Goal: Task Accomplishment & Management: Manage account settings

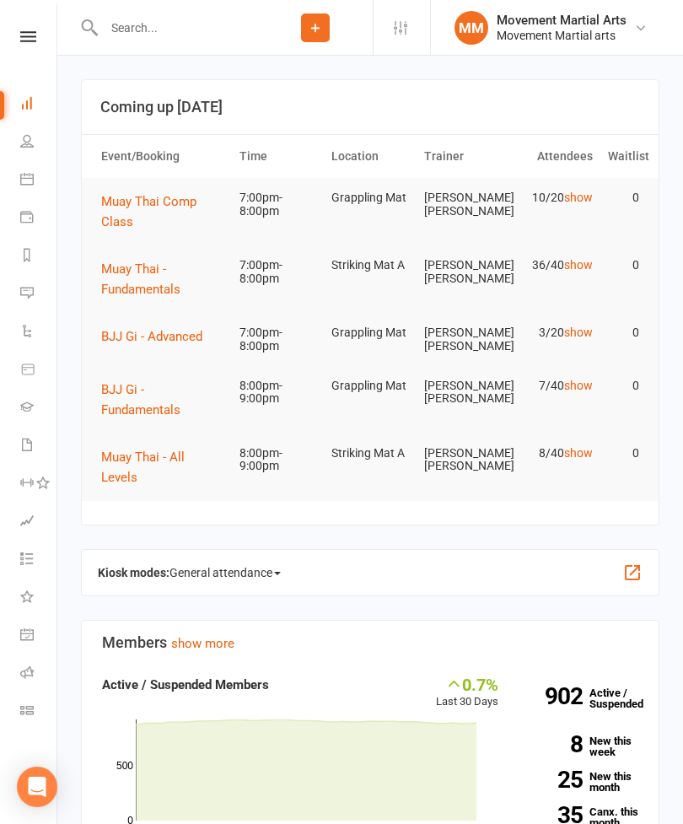
click at [185, 338] on span "BJJ Gi - Advanced" at bounding box center [151, 336] width 101 height 15
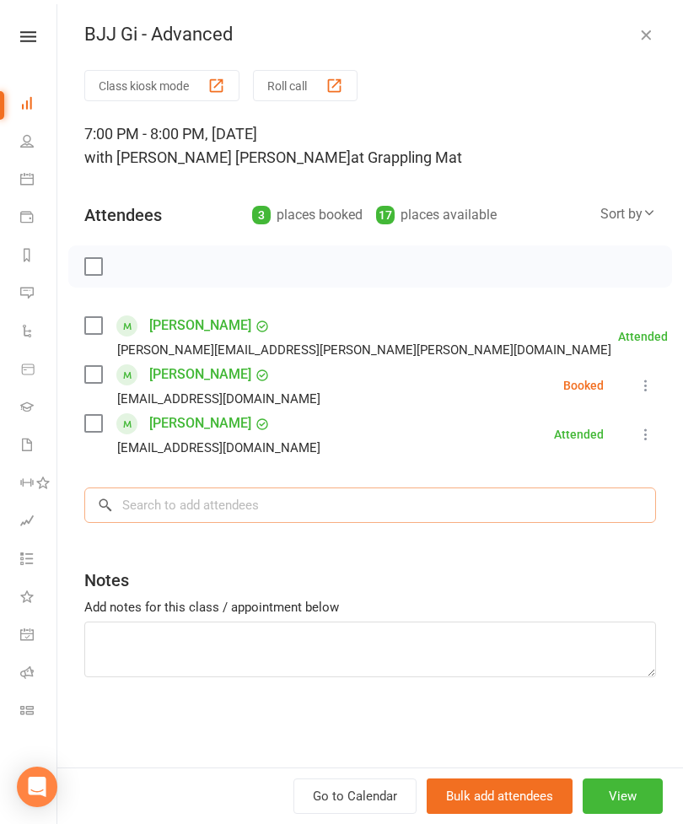
click at [303, 508] on input "search" at bounding box center [370, 504] width 572 height 35
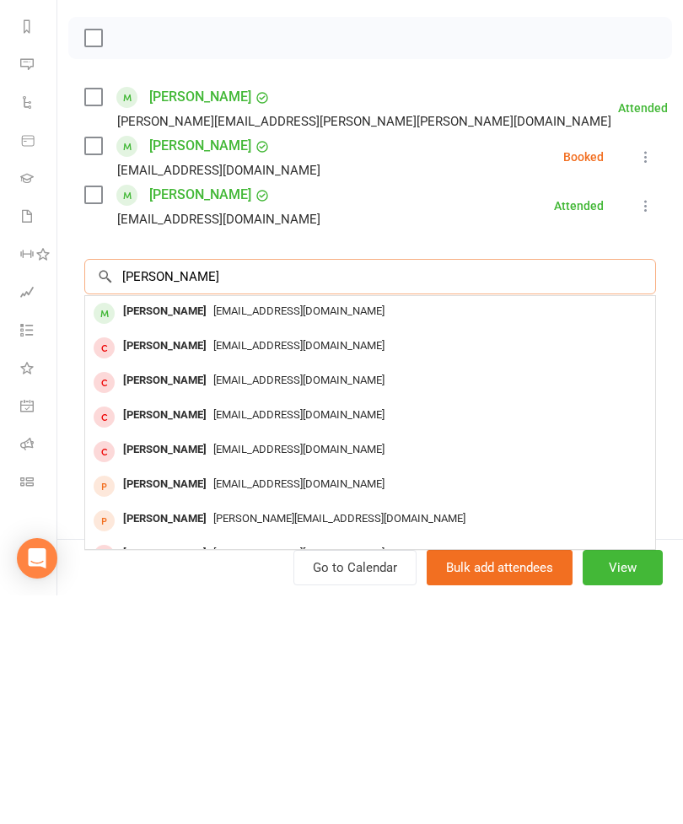
type input "[PERSON_NAME]"
click at [217, 533] on span "[EMAIL_ADDRESS][DOMAIN_NAME]" at bounding box center [298, 539] width 171 height 13
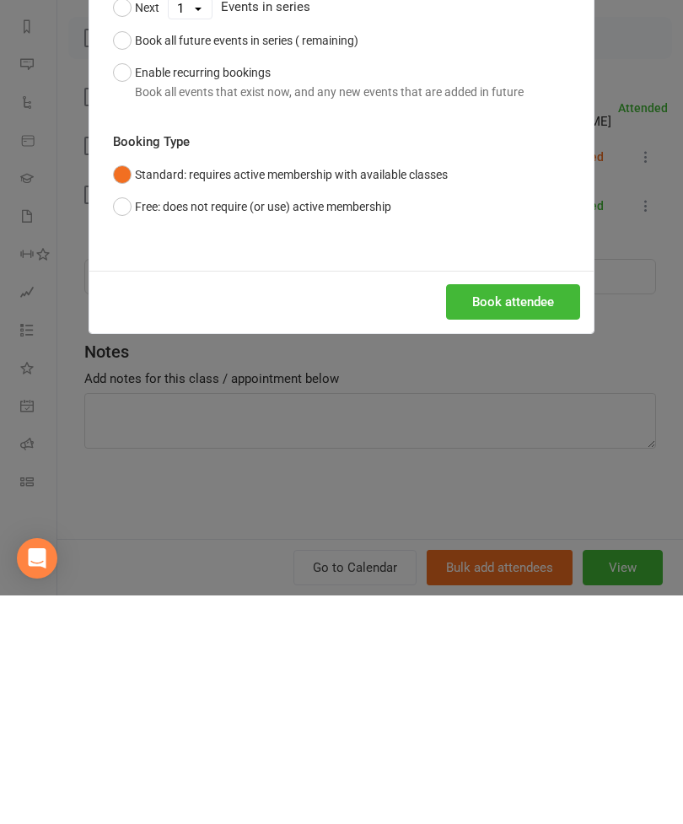
scroll to position [229, 0]
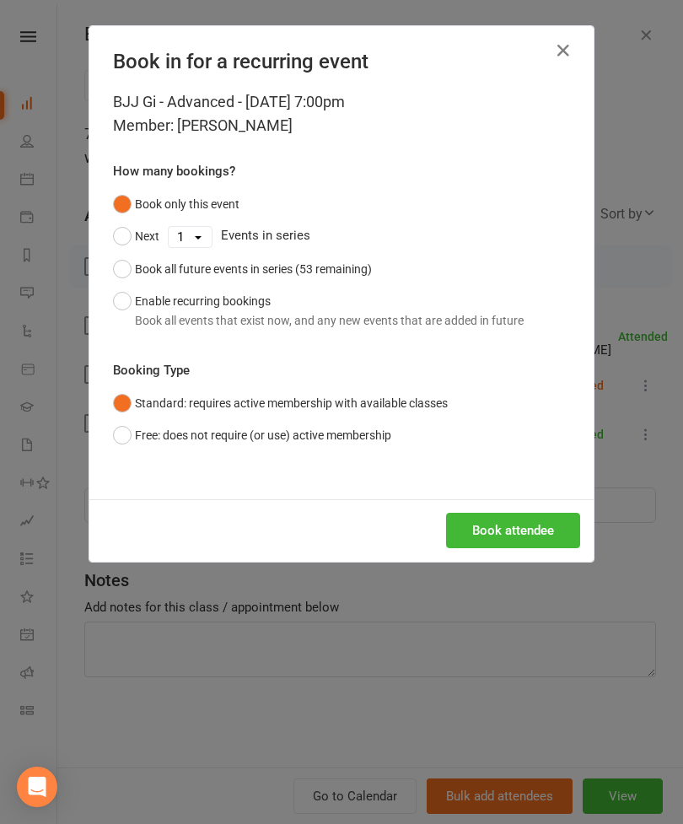
click at [516, 541] on button "Book attendee" at bounding box center [513, 530] width 134 height 35
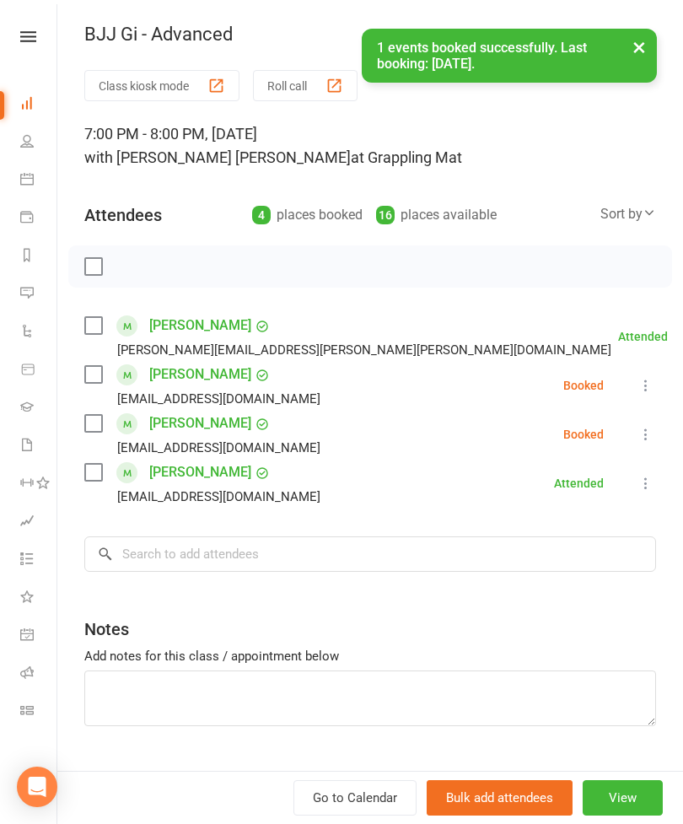
click at [79, 433] on div "Class kiosk mode Roll call 7:00 PM - 8:00 PM, [DATE] with [PERSON_NAME] [PERSON…" at bounding box center [370, 440] width 626 height 740
click at [105, 413] on div "[PERSON_NAME] [EMAIL_ADDRESS][DOMAIN_NAME]" at bounding box center [205, 434] width 243 height 49
click at [86, 428] on label at bounding box center [92, 423] width 17 height 17
click at [311, 558] on input "search" at bounding box center [370, 553] width 572 height 35
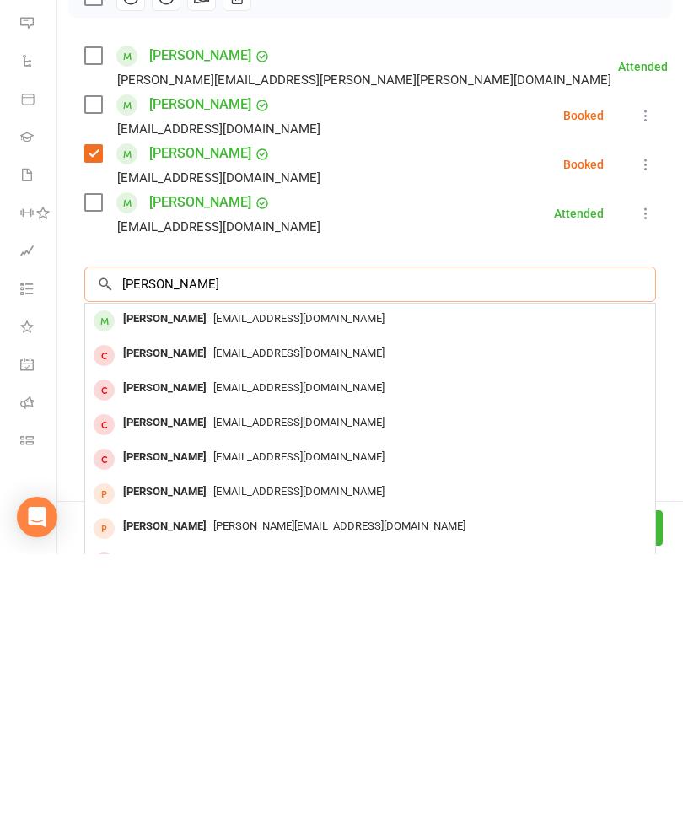
scroll to position [236, 0]
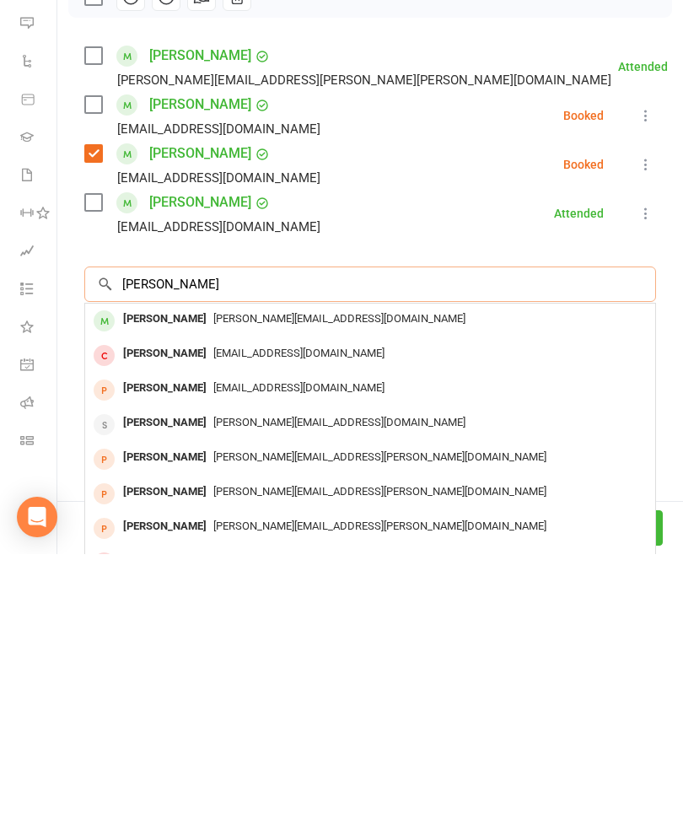
type input "[PERSON_NAME]"
click at [184, 577] on div "[PERSON_NAME]" at bounding box center [164, 589] width 97 height 24
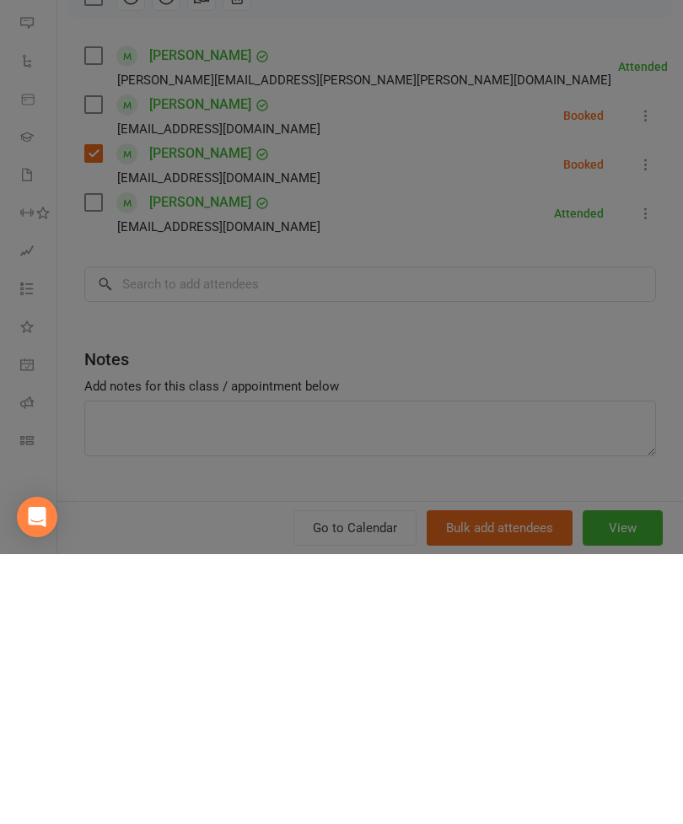
scroll to position [506, 0]
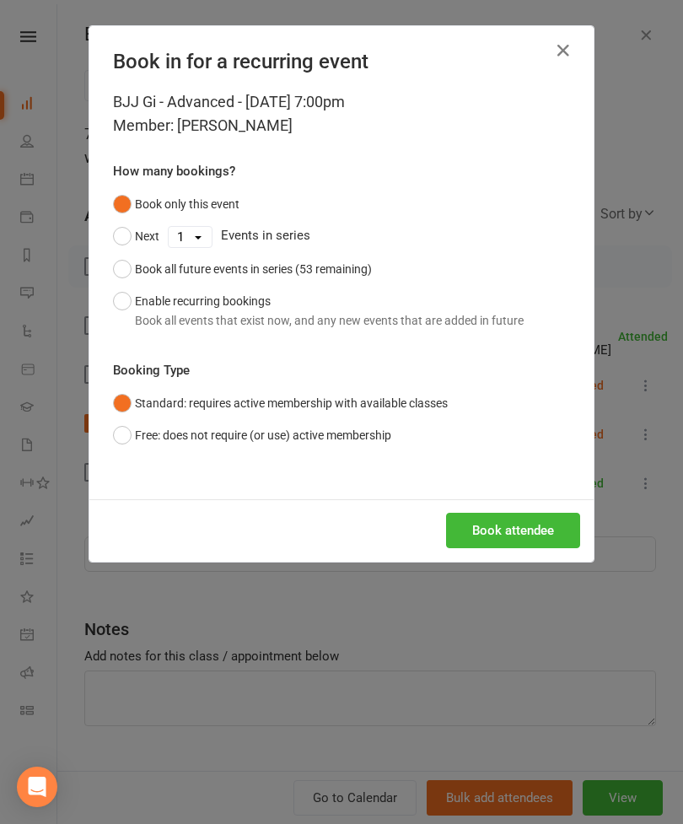
click at [497, 525] on button "Book attendee" at bounding box center [513, 530] width 134 height 35
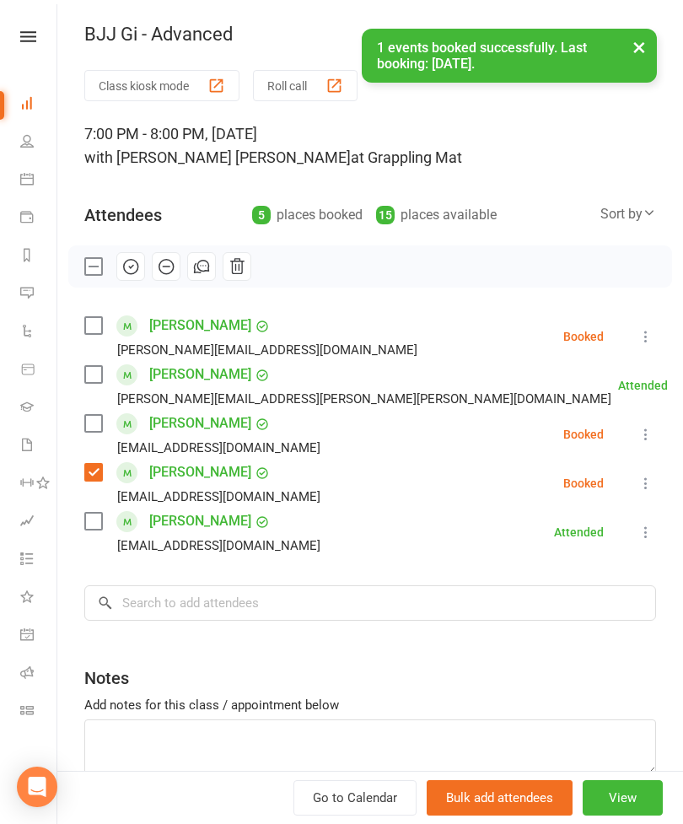
click at [94, 334] on label at bounding box center [92, 325] width 17 height 17
click at [90, 366] on label at bounding box center [92, 374] width 17 height 17
click at [114, 521] on div "[PERSON_NAME] [PERSON_NAME][EMAIL_ADDRESS][DOMAIN_NAME]" at bounding box center [205, 532] width 243 height 49
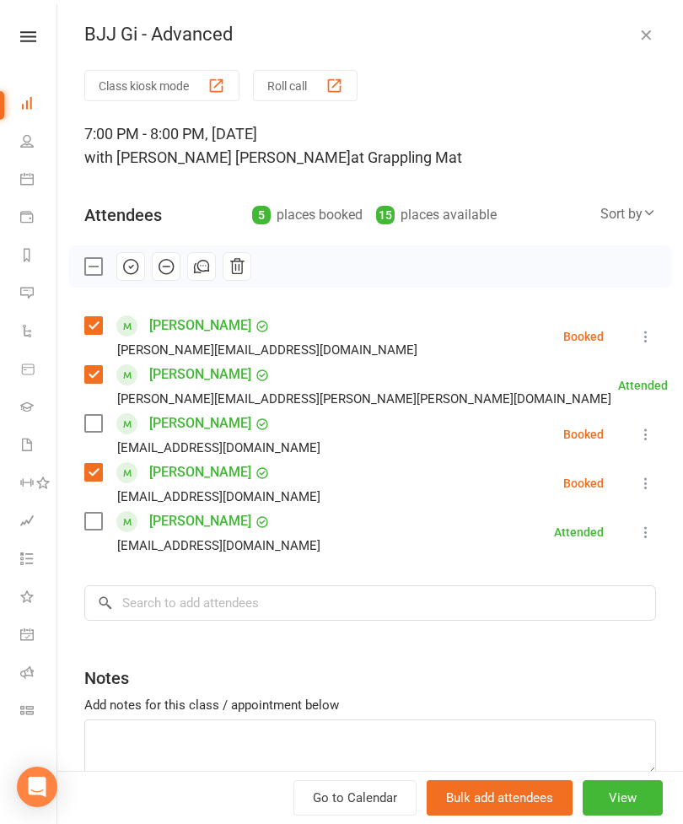
click at [96, 530] on label at bounding box center [92, 521] width 17 height 17
click at [649, 438] on icon at bounding box center [645, 434] width 17 height 17
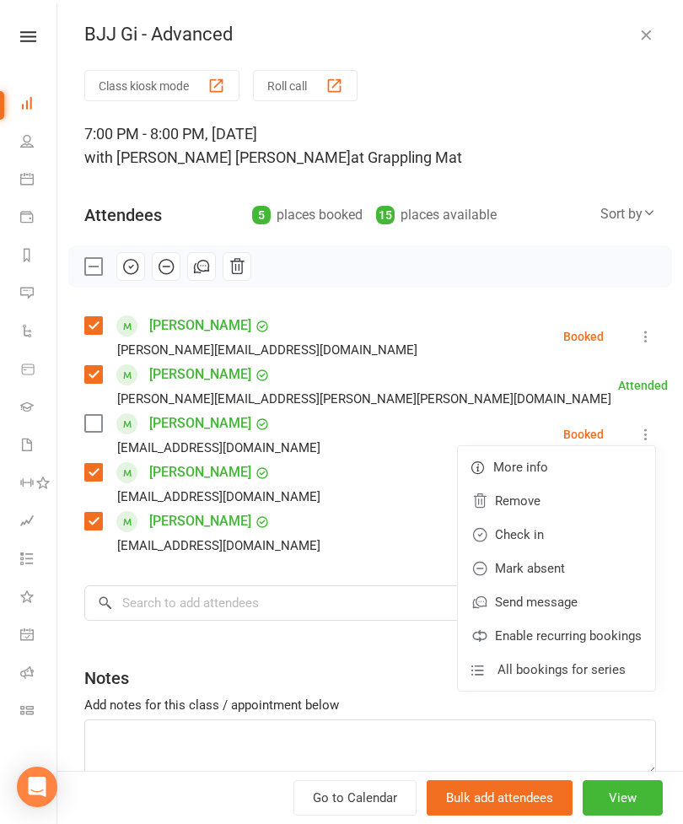
click at [549, 499] on link "Remove" at bounding box center [556, 501] width 197 height 34
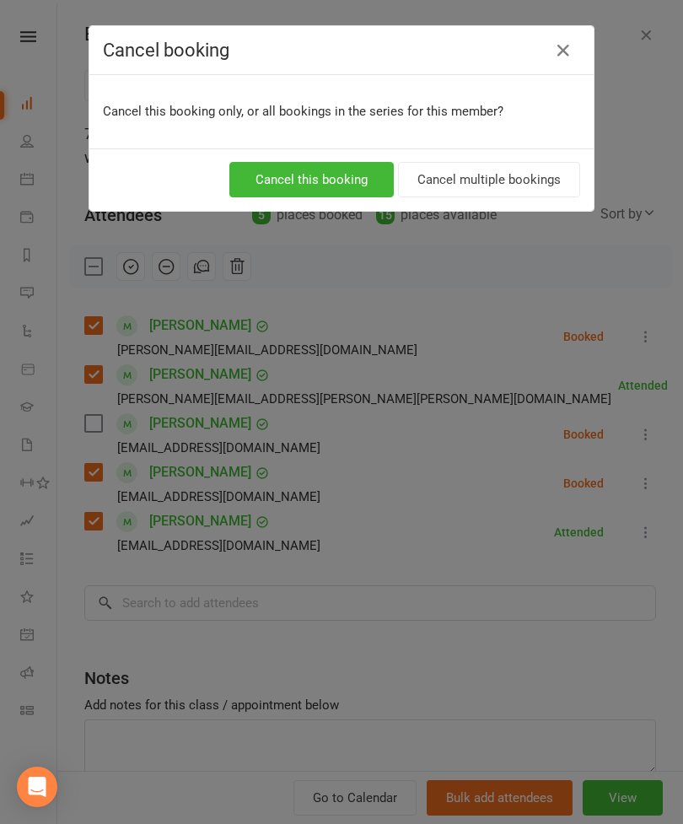
click at [332, 167] on button "Cancel this booking" at bounding box center [311, 179] width 164 height 35
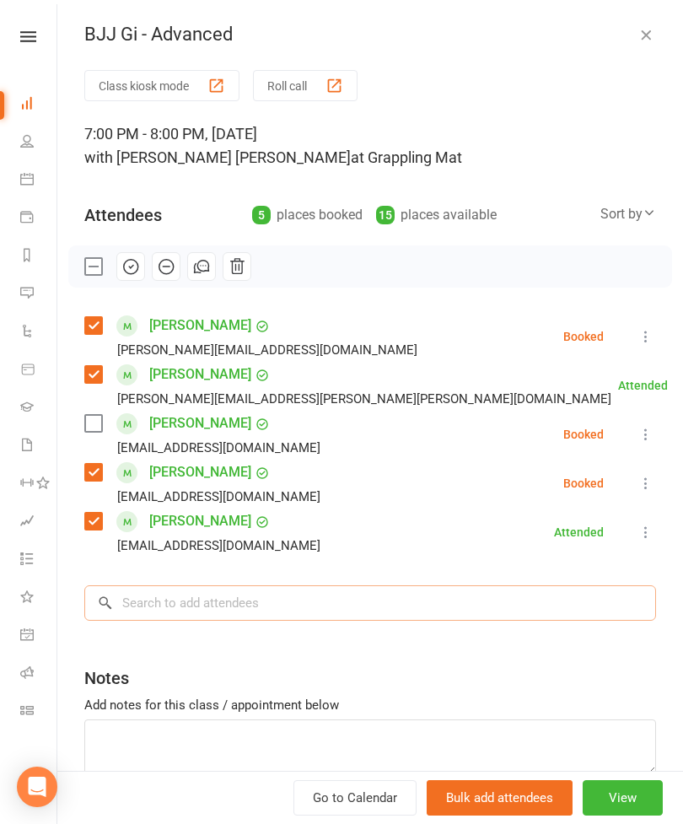
click at [284, 602] on input "search" at bounding box center [370, 602] width 572 height 35
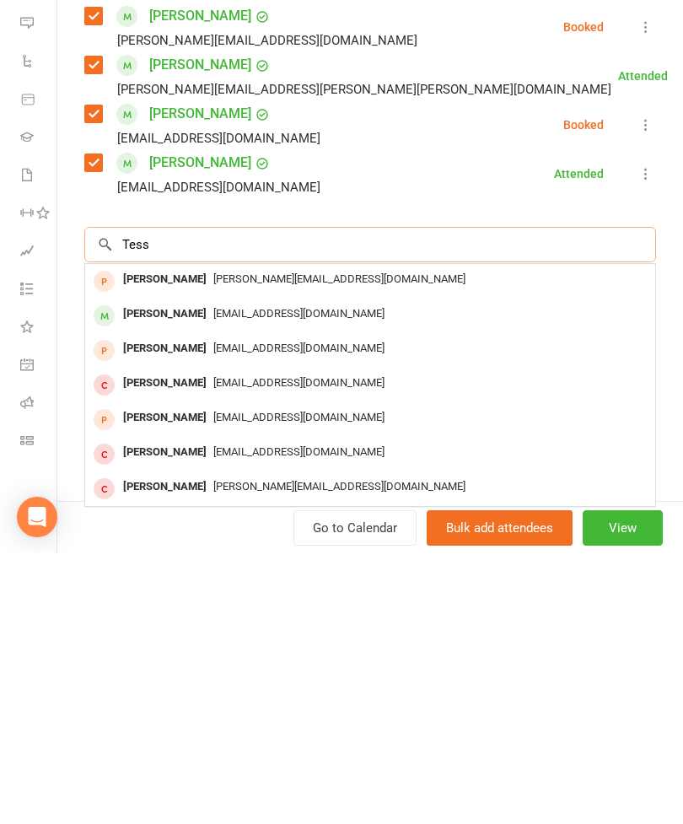
scroll to position [40, 0]
type input "Tess"
click at [157, 572] on div "[PERSON_NAME]" at bounding box center [164, 584] width 97 height 24
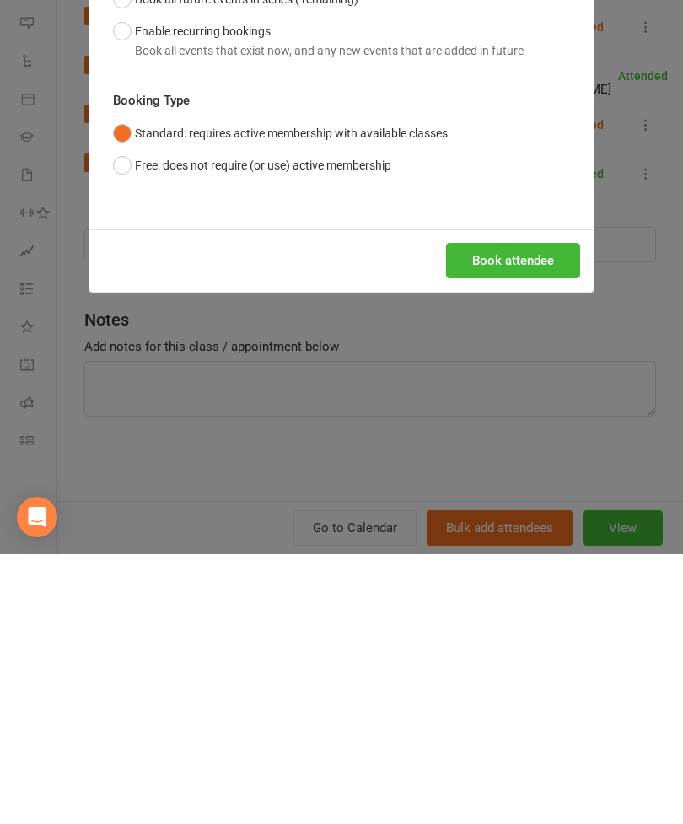
scroll to position [832, 0]
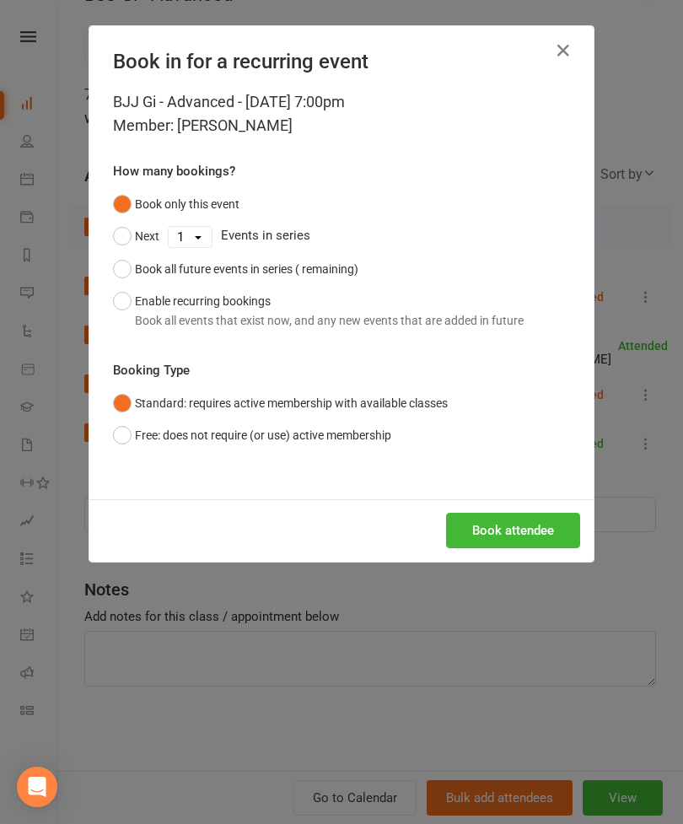
click at [520, 516] on button "Book attendee" at bounding box center [513, 530] width 134 height 35
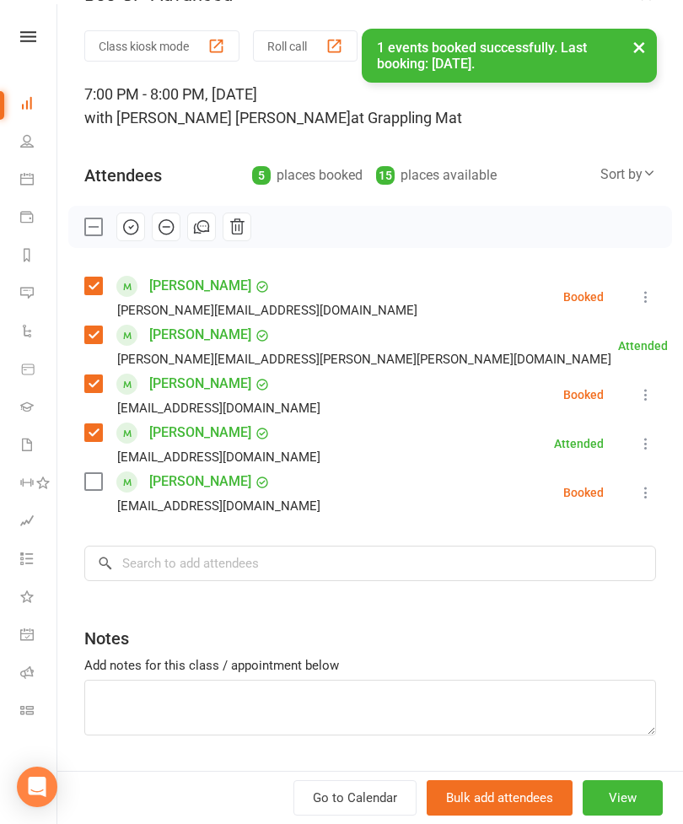
click at [99, 486] on label at bounding box center [92, 481] width 17 height 17
click at [218, 564] on input "search" at bounding box center [370, 563] width 572 height 35
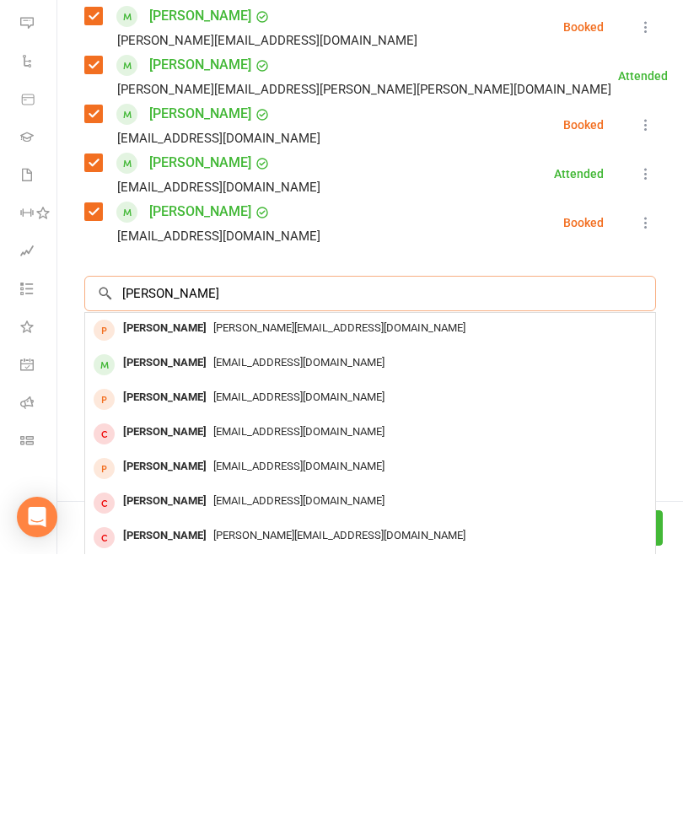
scroll to position [849, 0]
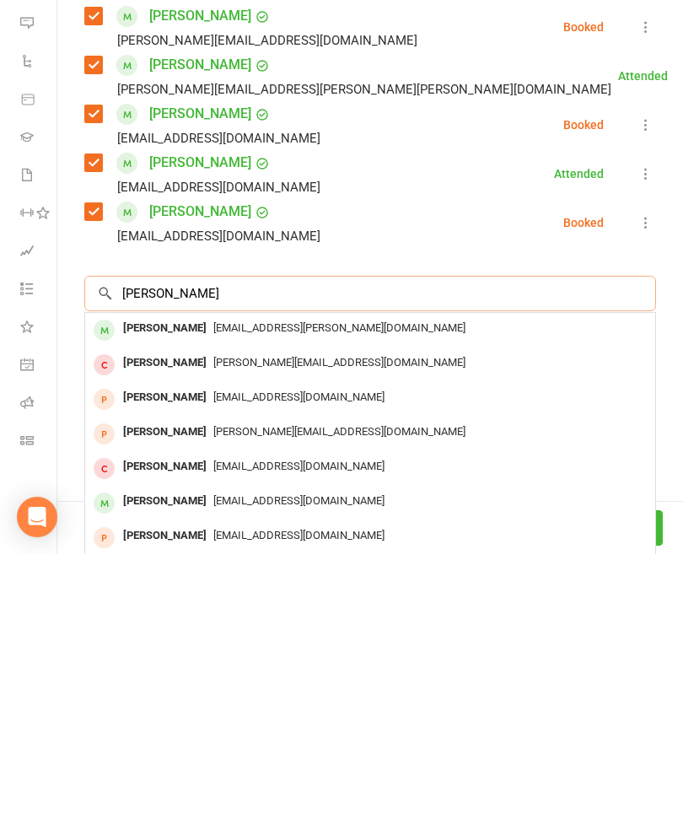
type input "[PERSON_NAME]"
click at [179, 586] on div "[PERSON_NAME]" at bounding box center [164, 598] width 97 height 24
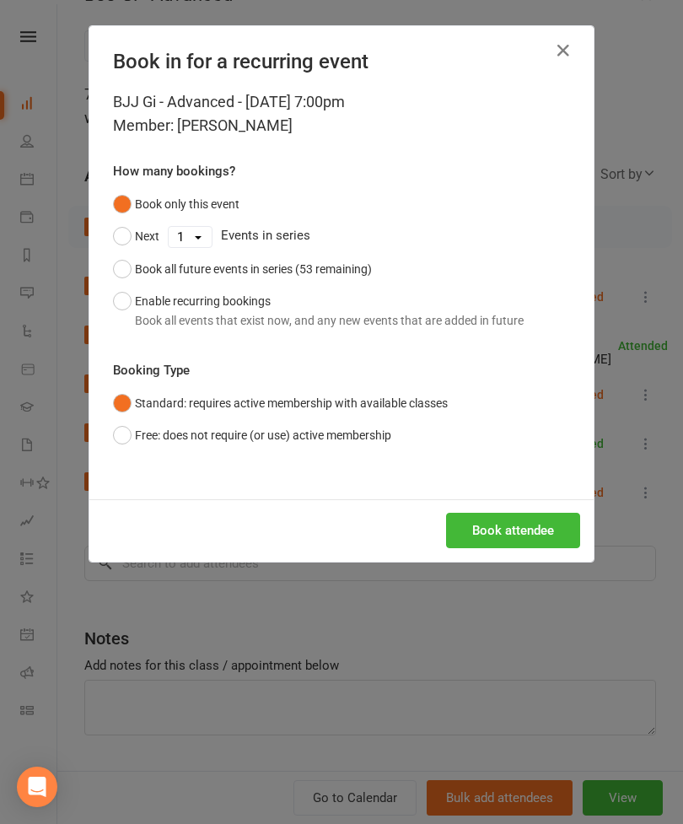
click at [521, 541] on button "Book attendee" at bounding box center [513, 530] width 134 height 35
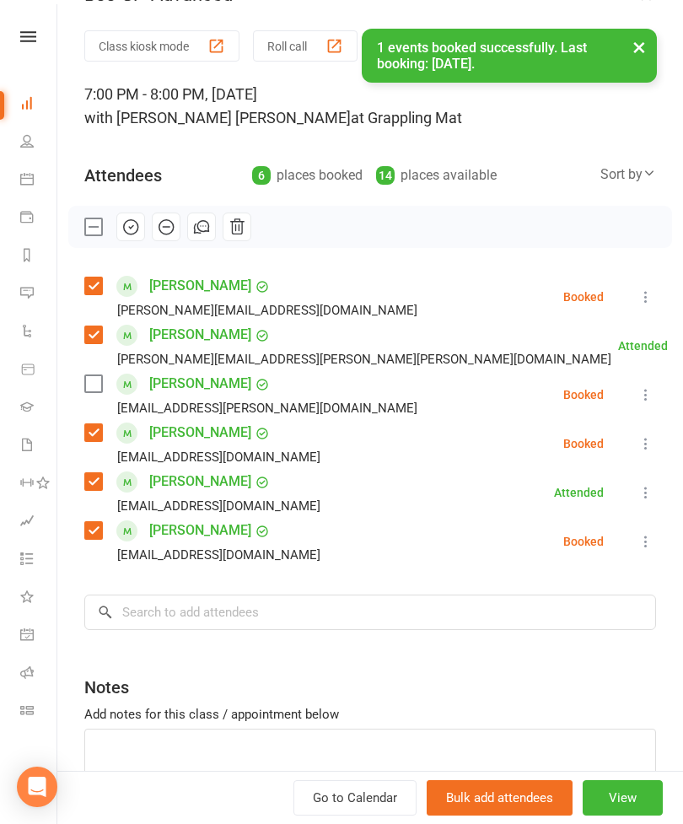
click at [97, 385] on label at bounding box center [92, 383] width 17 height 17
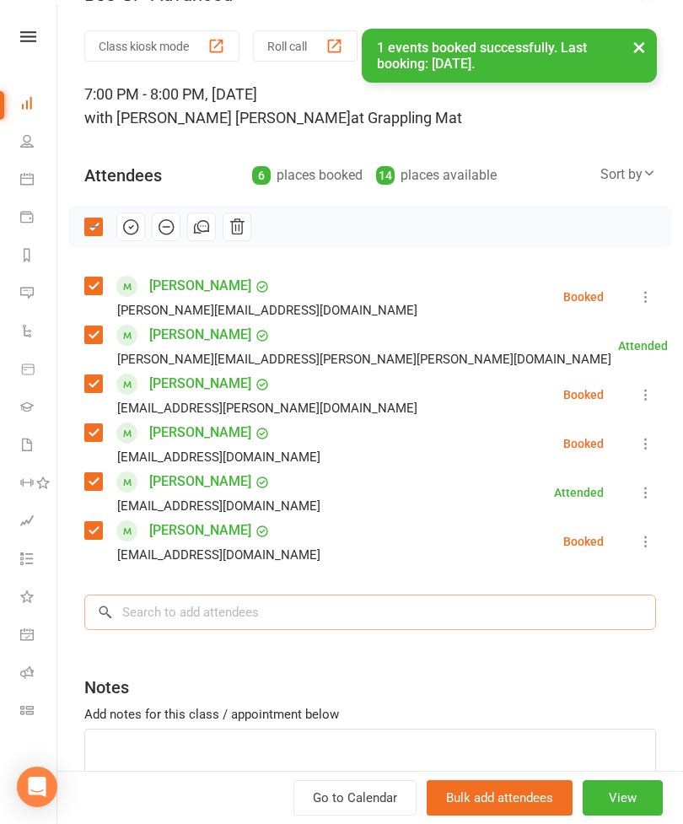
click at [239, 622] on input "search" at bounding box center [370, 611] width 572 height 35
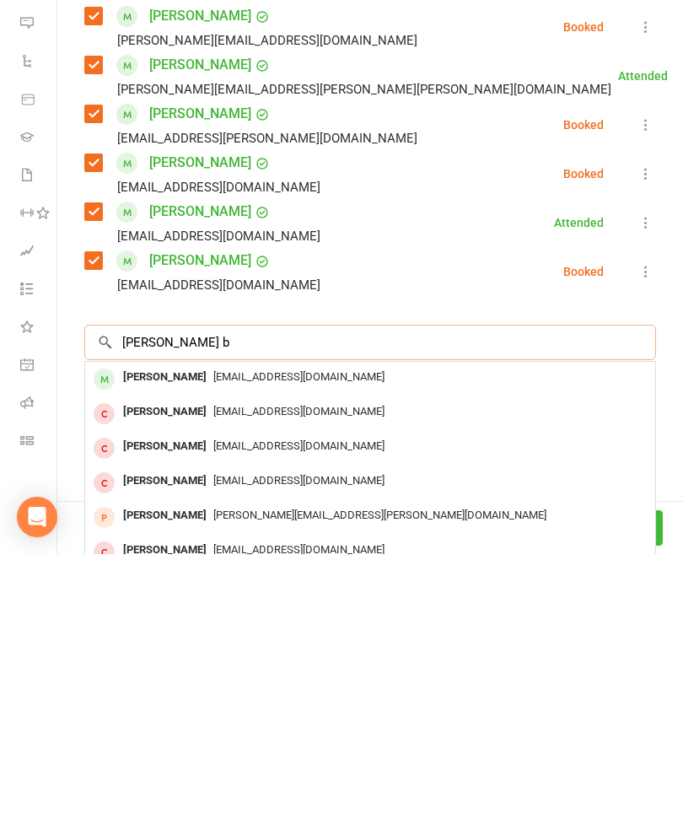
type input "[PERSON_NAME] b"
click at [181, 635] on div "[PERSON_NAME]" at bounding box center [164, 647] width 97 height 24
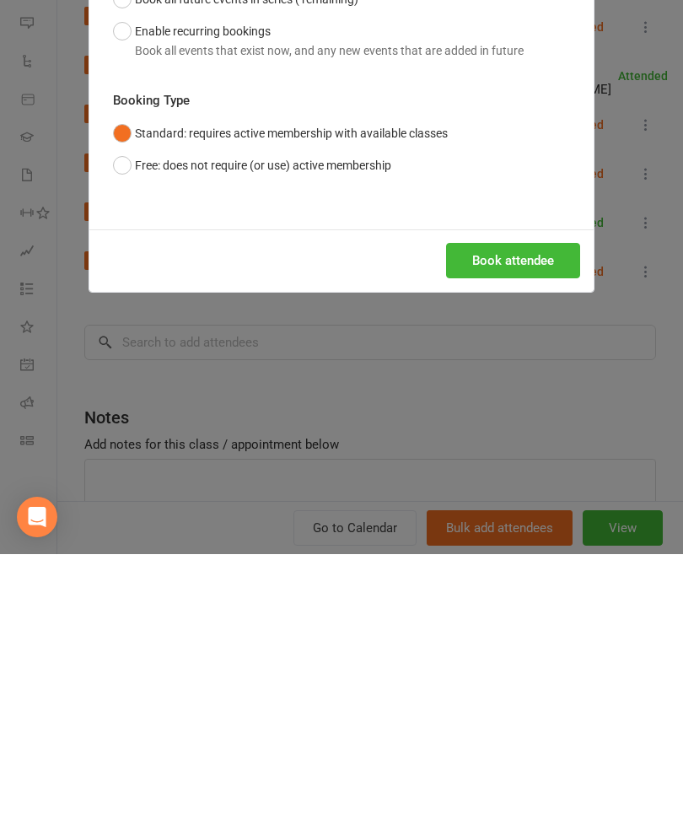
scroll to position [1455, 29]
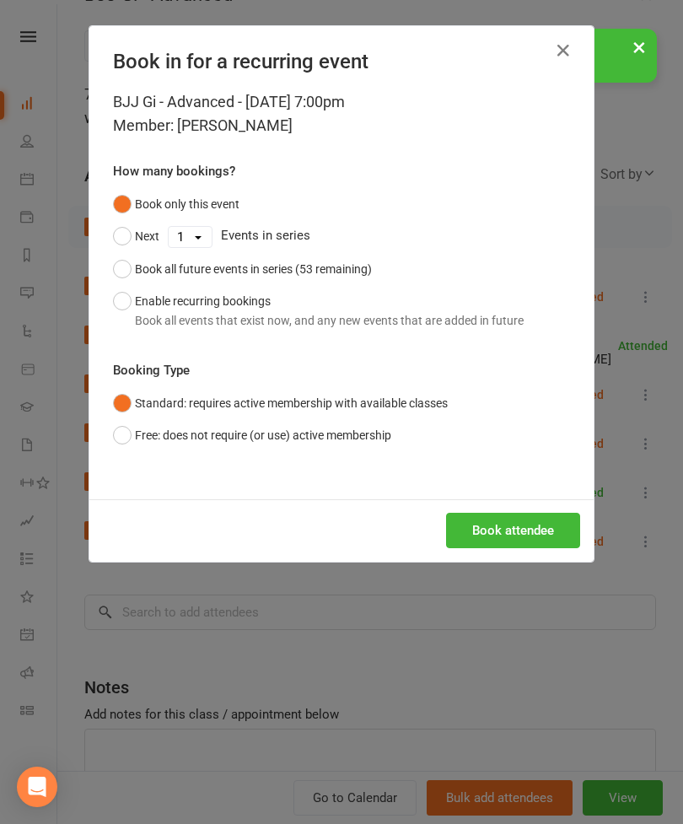
click at [479, 543] on button "Book attendee" at bounding box center [513, 530] width 134 height 35
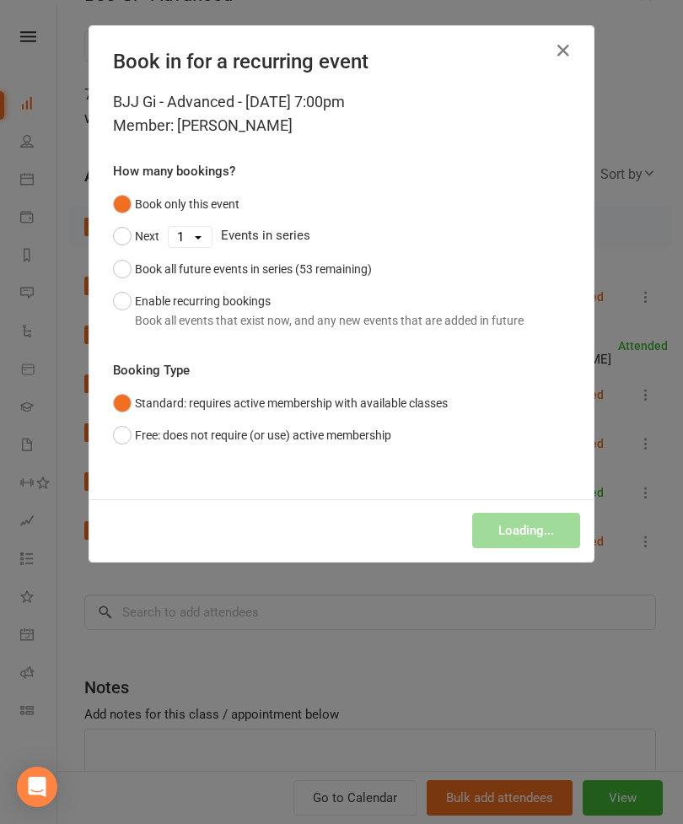
scroll to position [1455, 0]
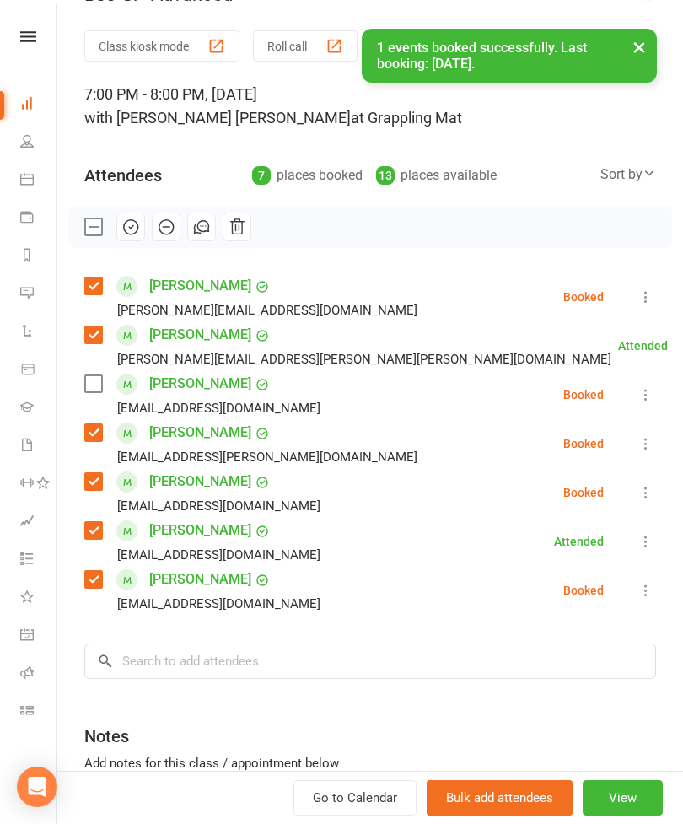
click at [97, 386] on label at bounding box center [92, 383] width 17 height 17
click at [123, 223] on icon "button" at bounding box center [130, 227] width 19 height 19
click at [633, 46] on button "×" at bounding box center [639, 47] width 30 height 36
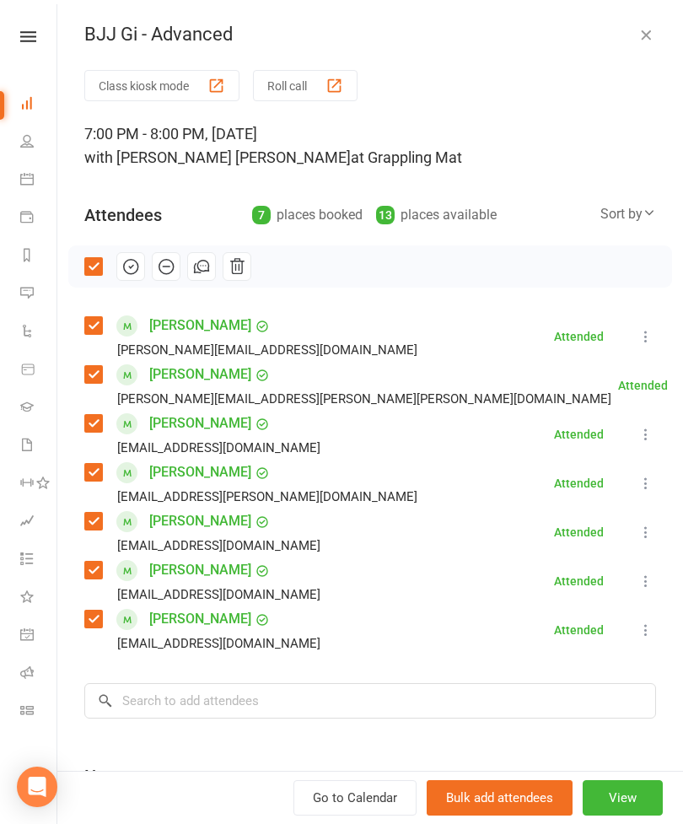
scroll to position [-1, 0]
click at [653, 30] on icon "button" at bounding box center [645, 34] width 17 height 17
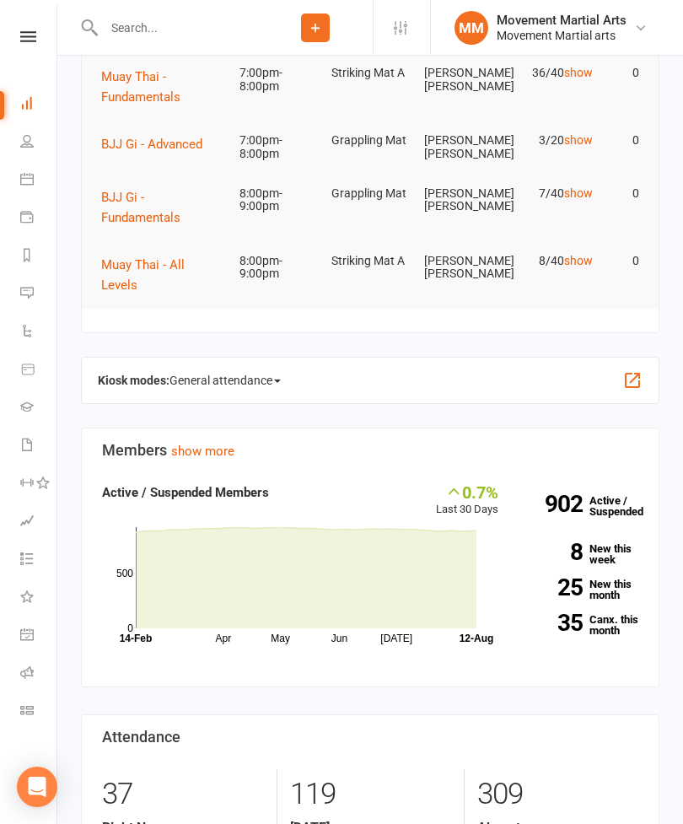
scroll to position [0, 0]
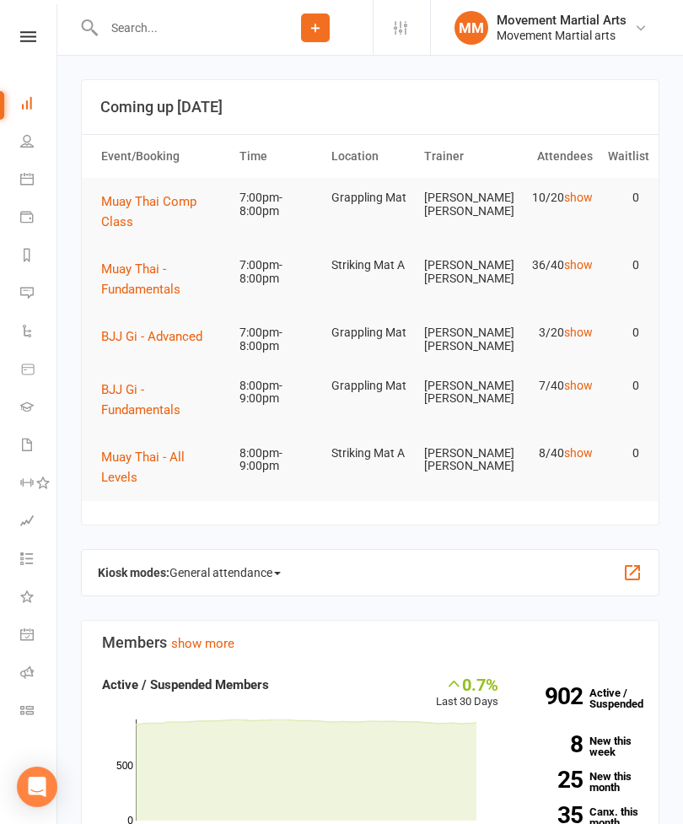
click at [191, 212] on button "Muay Thai Comp Class" at bounding box center [162, 211] width 123 height 40
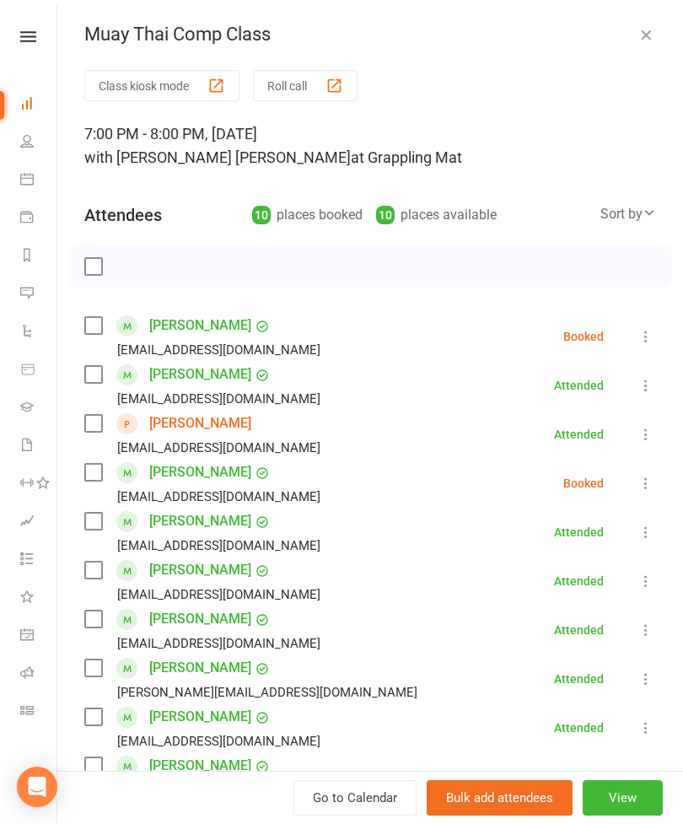
click at [94, 325] on label at bounding box center [92, 325] width 17 height 17
click at [84, 382] on label at bounding box center [92, 374] width 17 height 17
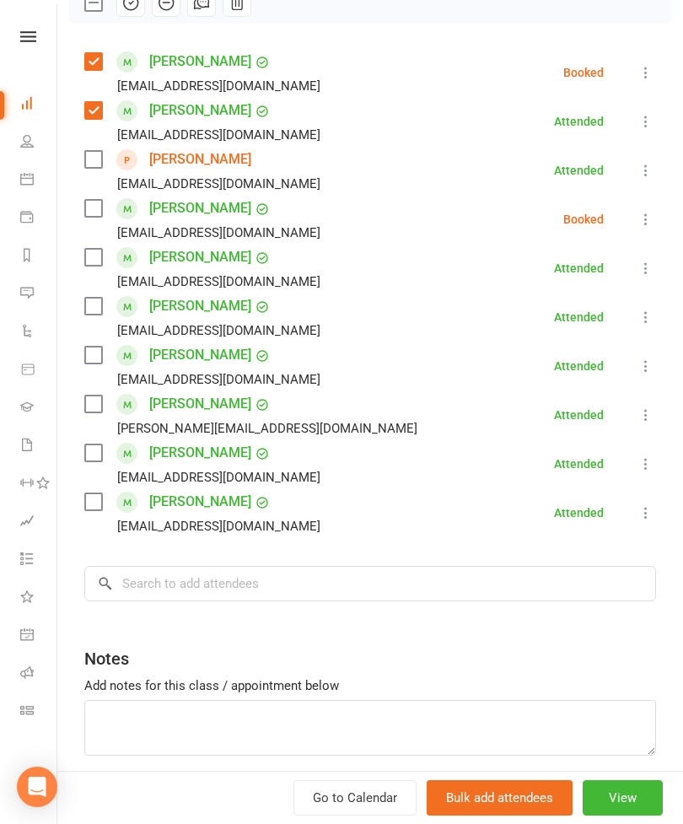
scroll to position [261, 0]
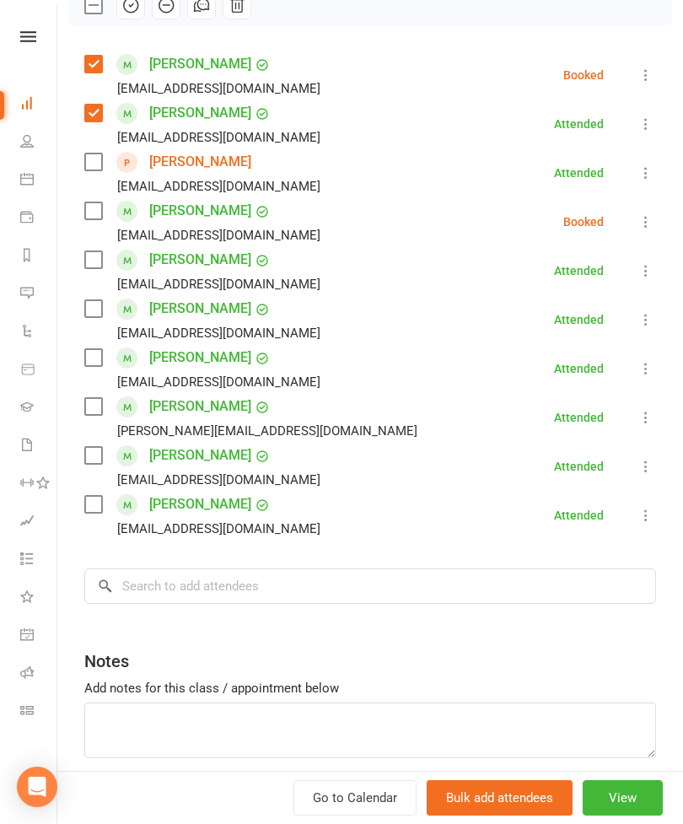
click at [643, 174] on icon at bounding box center [645, 172] width 17 height 17
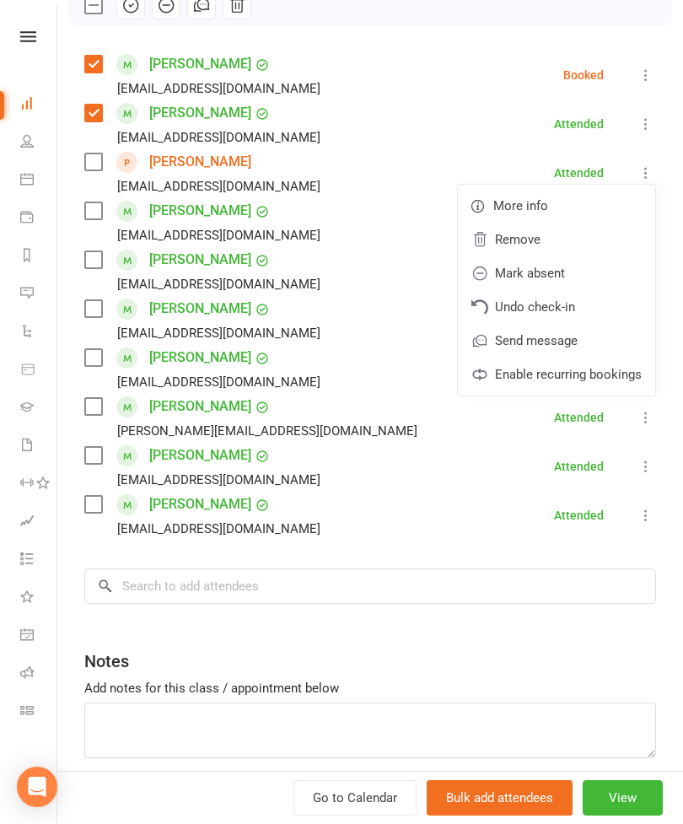
click at [539, 238] on link "Remove" at bounding box center [556, 240] width 197 height 34
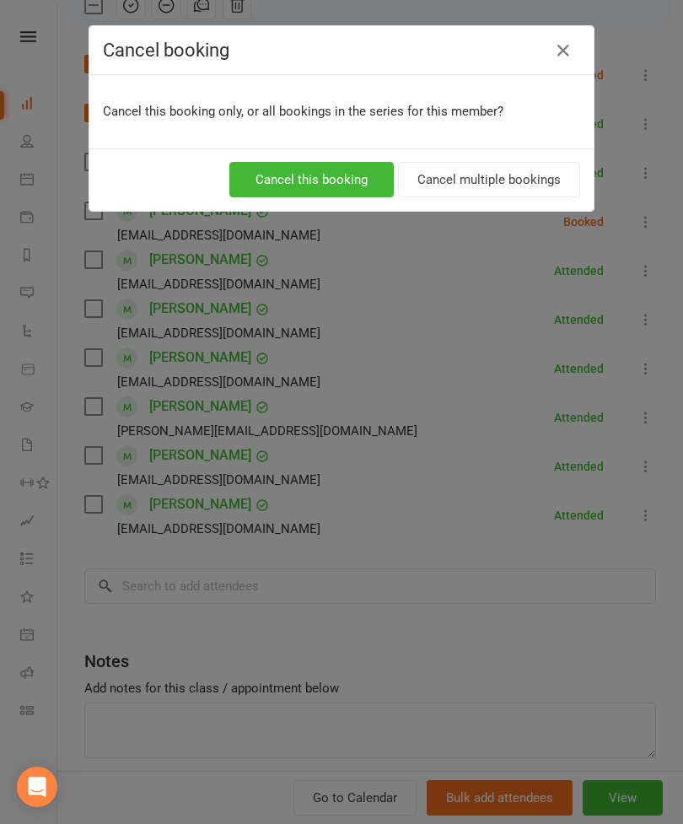
click at [354, 184] on button "Cancel this booking" at bounding box center [311, 179] width 164 height 35
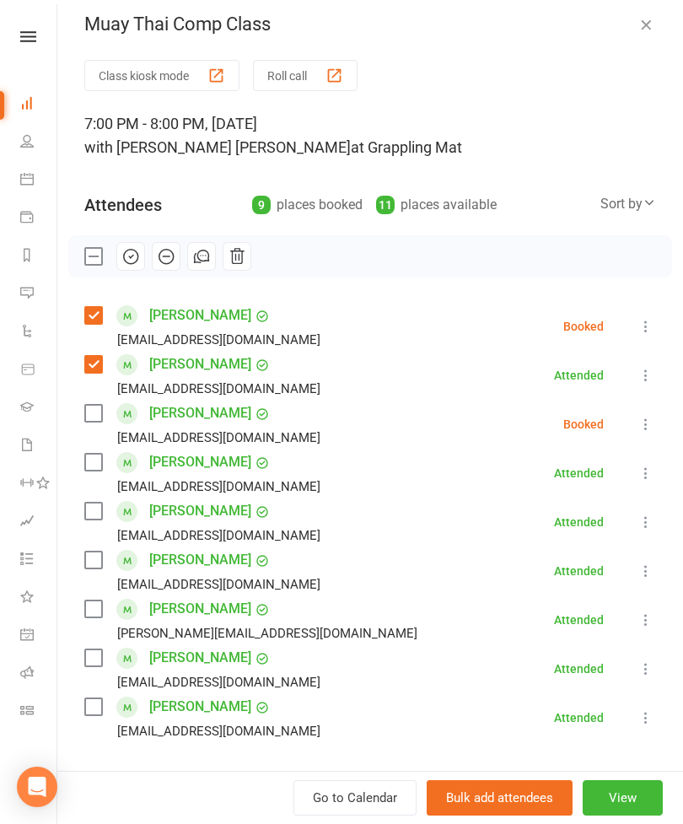
scroll to position [9, 0]
click at [654, 24] on button "button" at bounding box center [646, 25] width 20 height 20
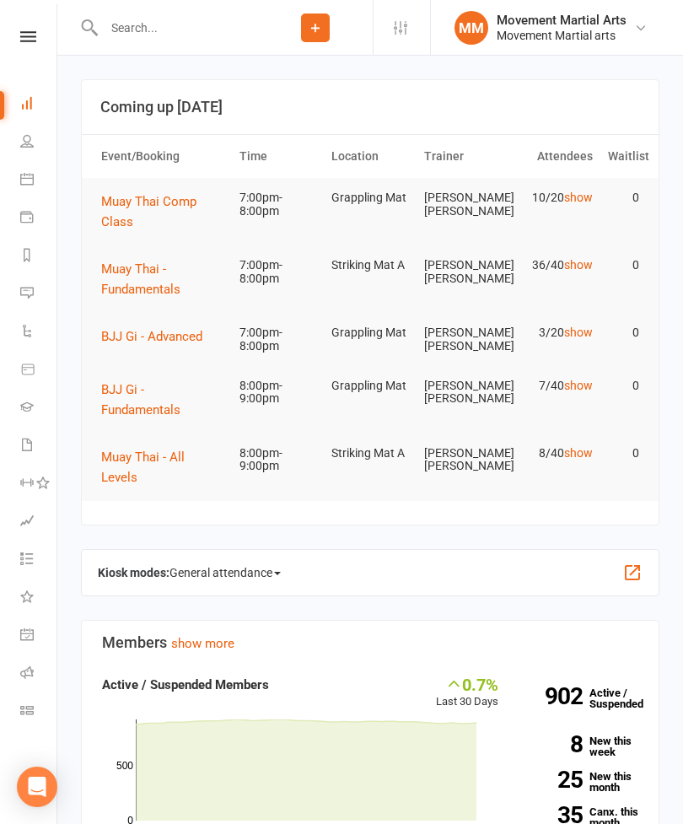
click at [147, 277] on button "Muay Thai - Fundamentals" at bounding box center [162, 279] width 123 height 40
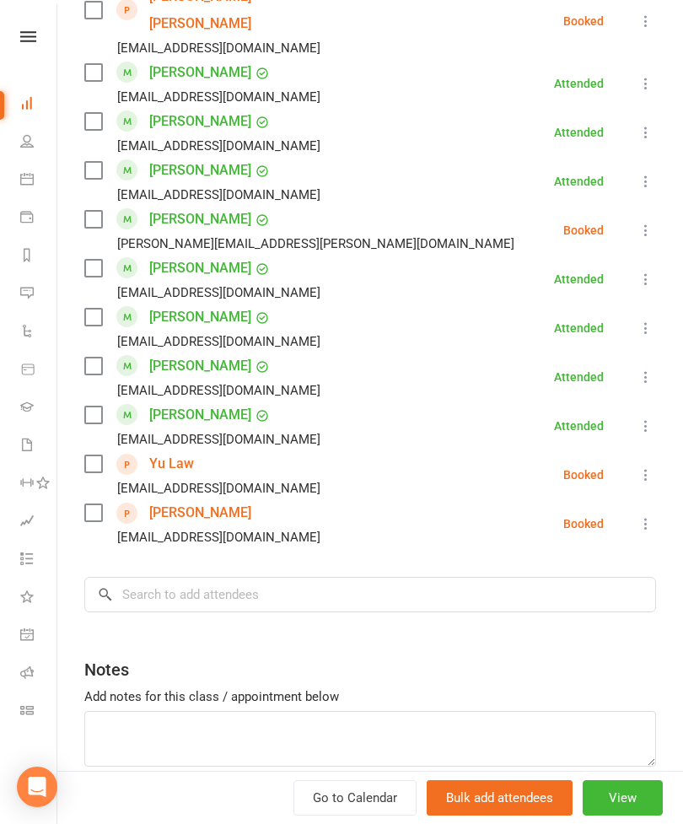
scroll to position [1606, 0]
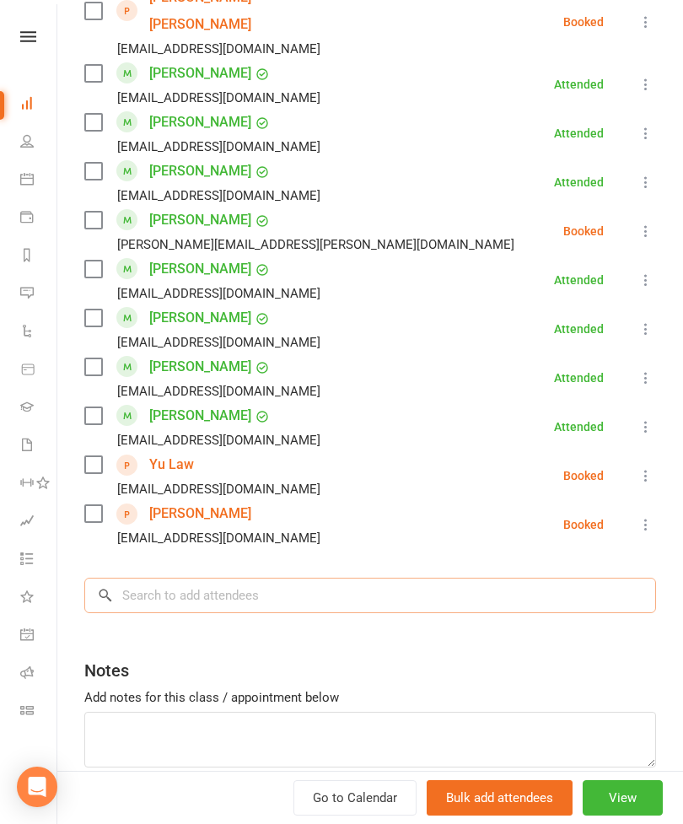
click at [325, 578] on input "search" at bounding box center [370, 595] width 572 height 35
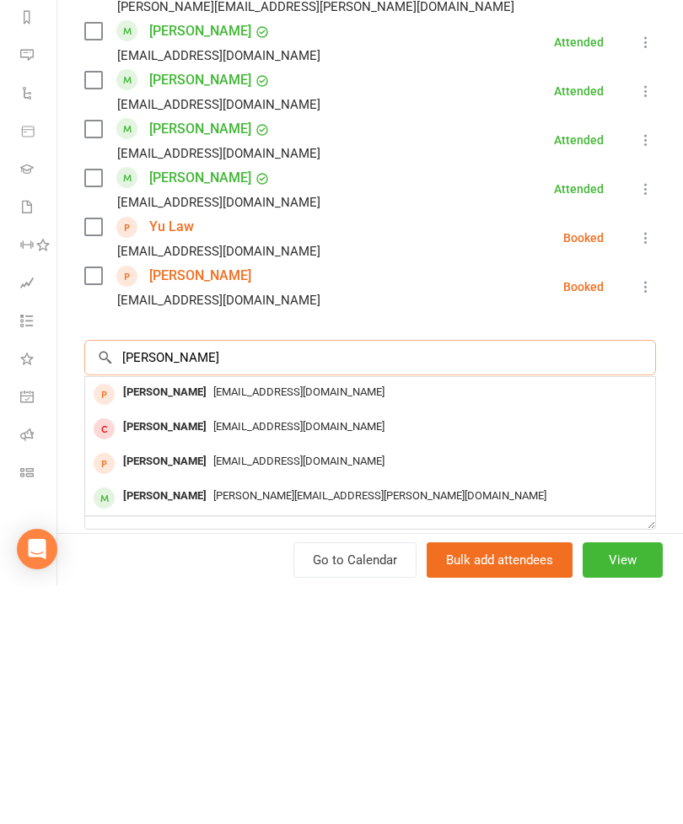
type input "[PERSON_NAME]"
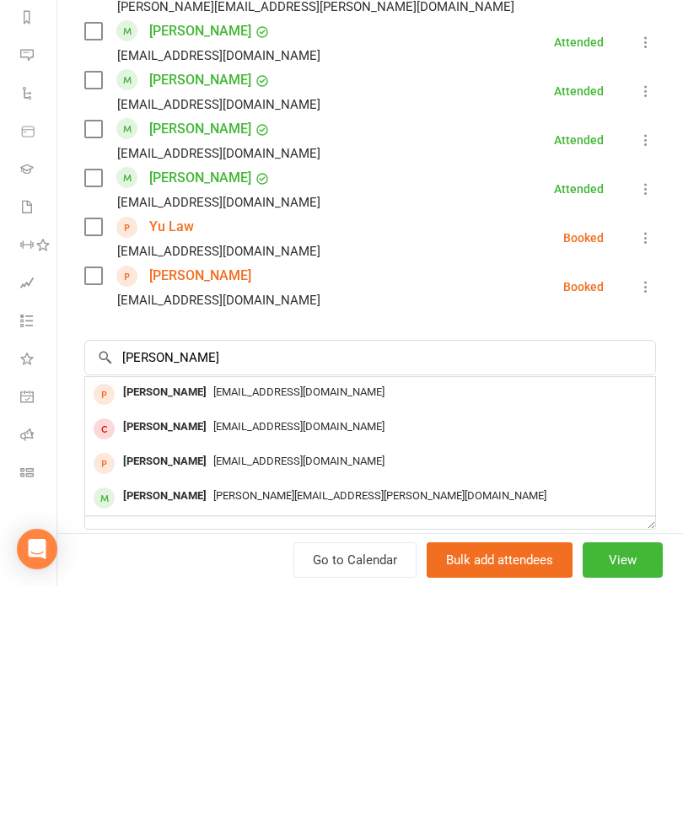
click at [202, 618] on div "[PERSON_NAME]" at bounding box center [164, 630] width 97 height 24
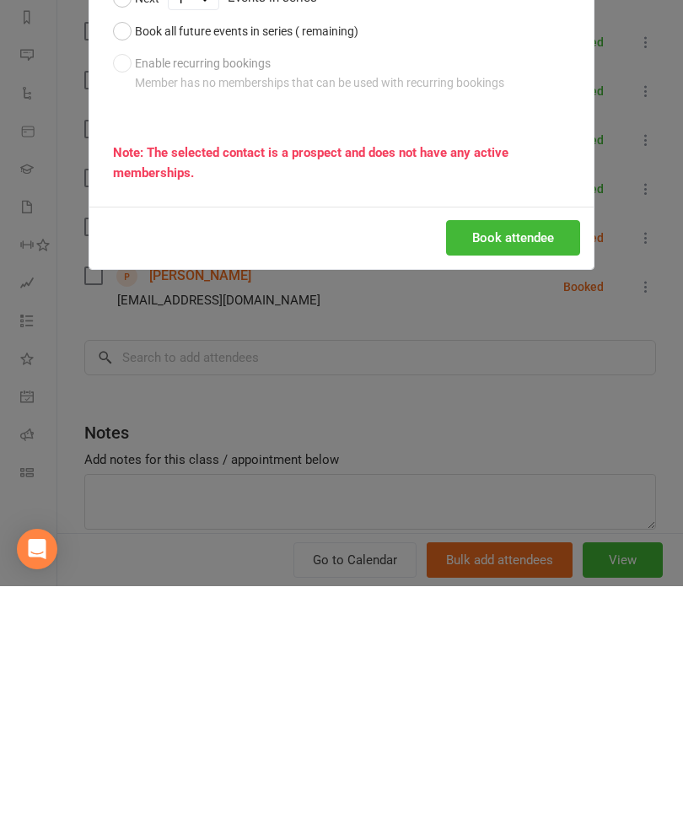
scroll to position [238, 0]
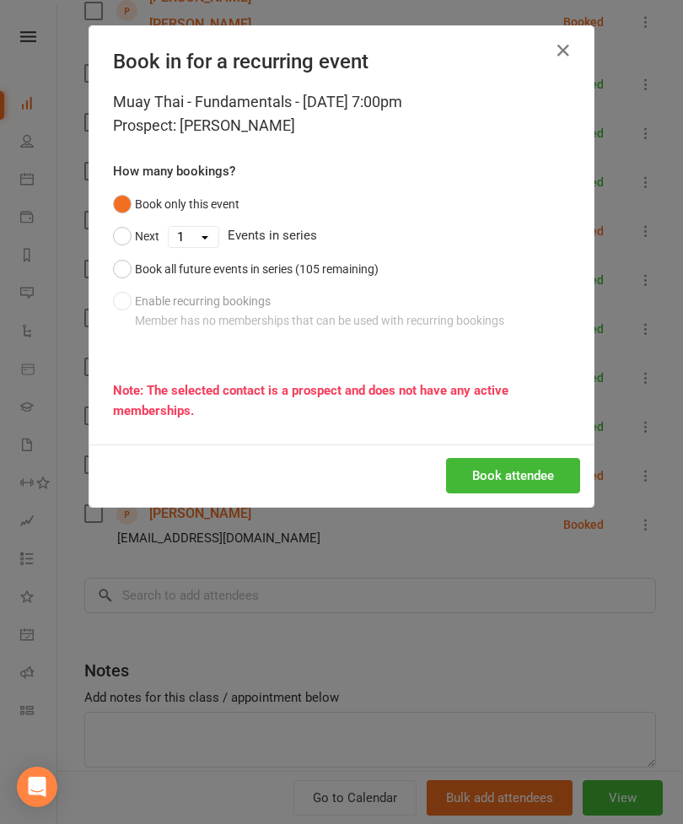
click at [508, 460] on button "Book attendee" at bounding box center [513, 475] width 134 height 35
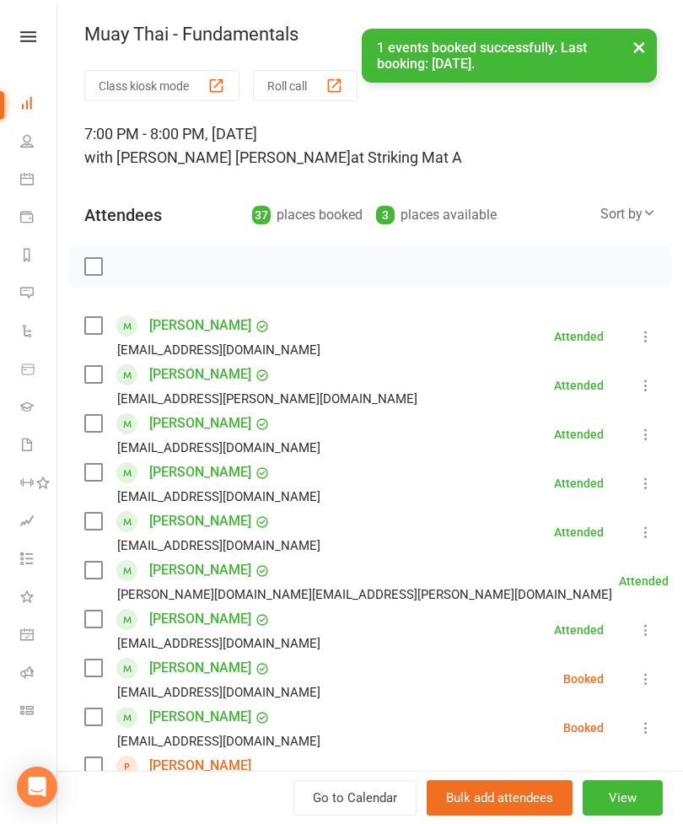
scroll to position [0, 0]
click at [643, 36] on button "×" at bounding box center [639, 47] width 30 height 36
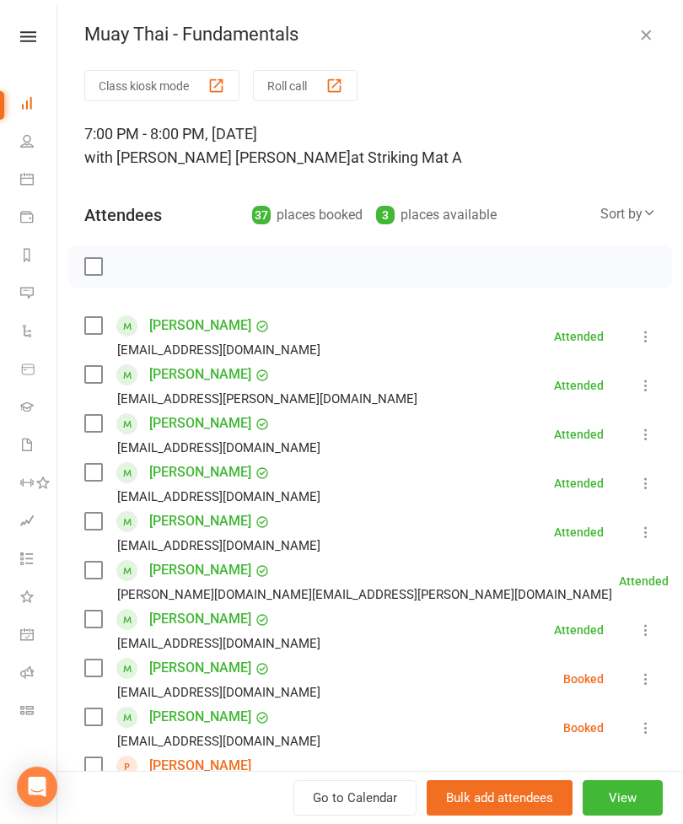
scroll to position [-1, 0]
click at [654, 29] on icon "button" at bounding box center [645, 34] width 17 height 17
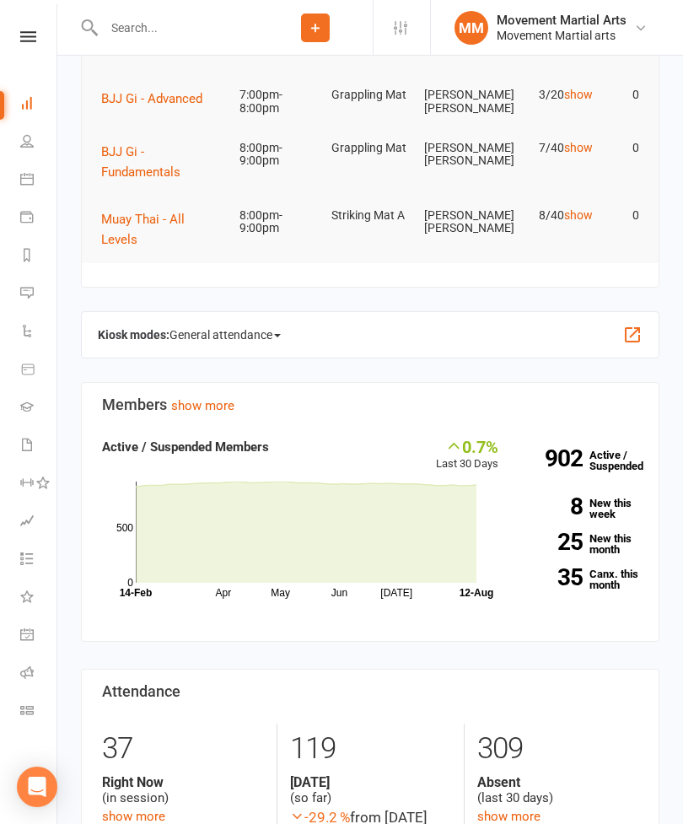
click at [391, 331] on div "Kiosk modes: General attendance General attendance Class Roll call" at bounding box center [370, 334] width 578 height 47
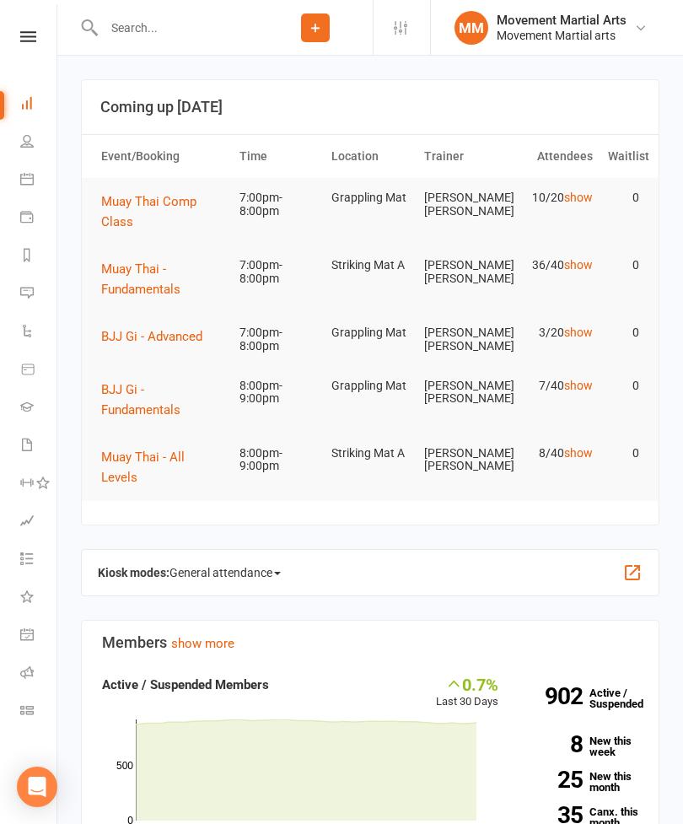
click at [164, 202] on span "Muay Thai Comp Class" at bounding box center [148, 211] width 95 height 35
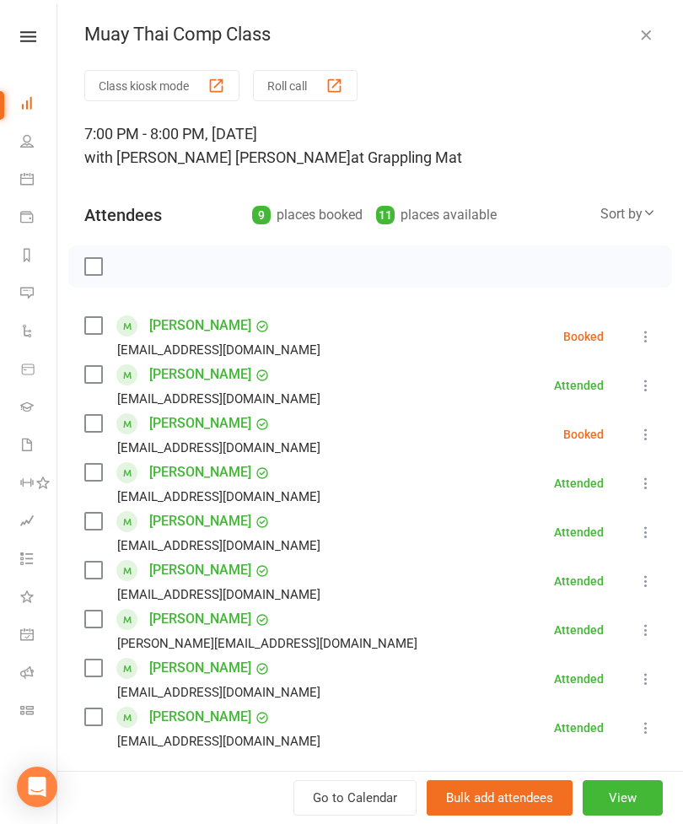
click at [98, 329] on label at bounding box center [92, 325] width 17 height 17
click at [89, 374] on label at bounding box center [92, 374] width 17 height 17
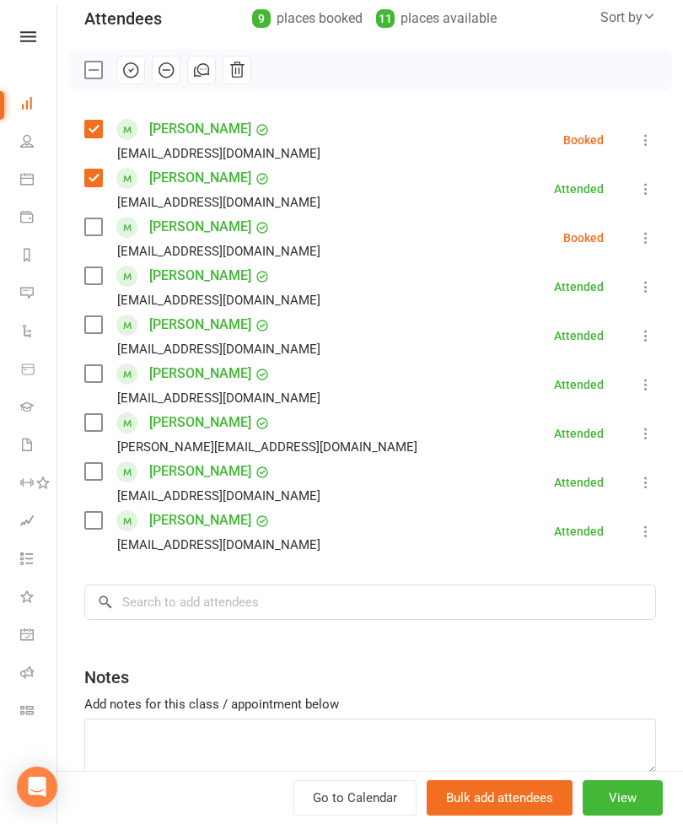
scroll to position [218, 0]
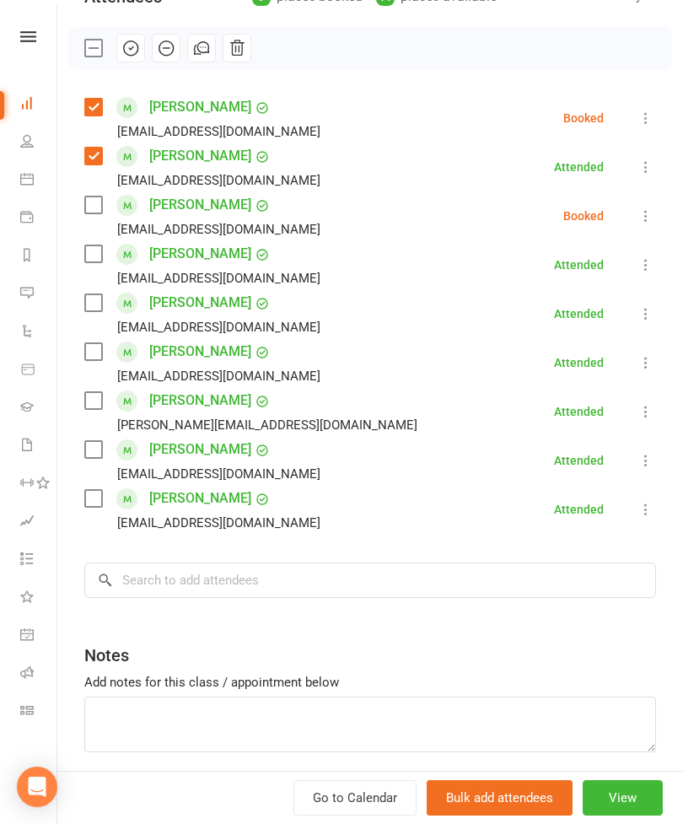
click at [95, 346] on label at bounding box center [92, 351] width 17 height 17
click at [100, 250] on label at bounding box center [92, 253] width 17 height 17
click at [111, 511] on div "[PERSON_NAME] [EMAIL_ADDRESS][DOMAIN_NAME]" at bounding box center [205, 509] width 243 height 49
click at [101, 494] on label at bounding box center [92, 498] width 17 height 17
click at [277, 589] on input "search" at bounding box center [370, 579] width 572 height 35
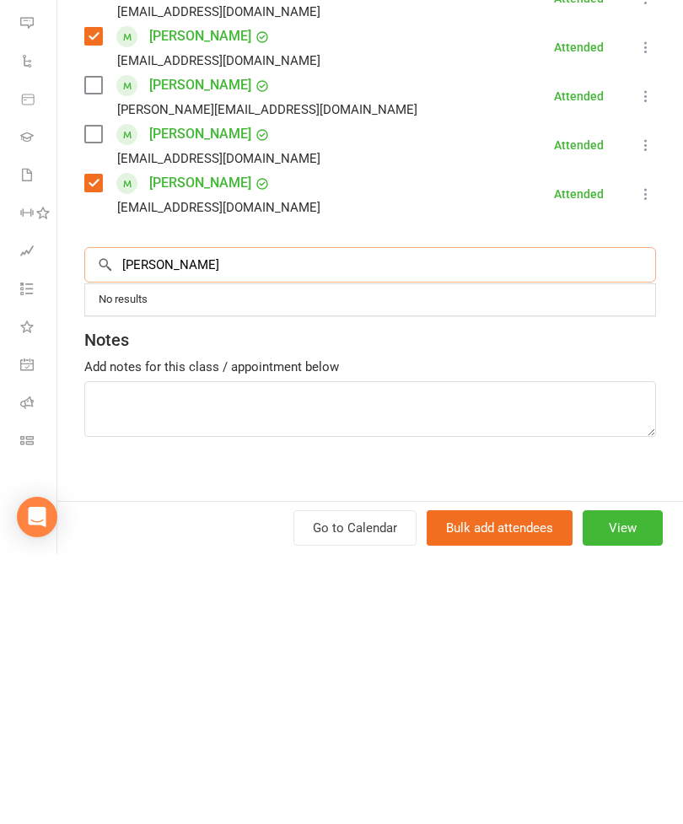
scroll to position [265, 0]
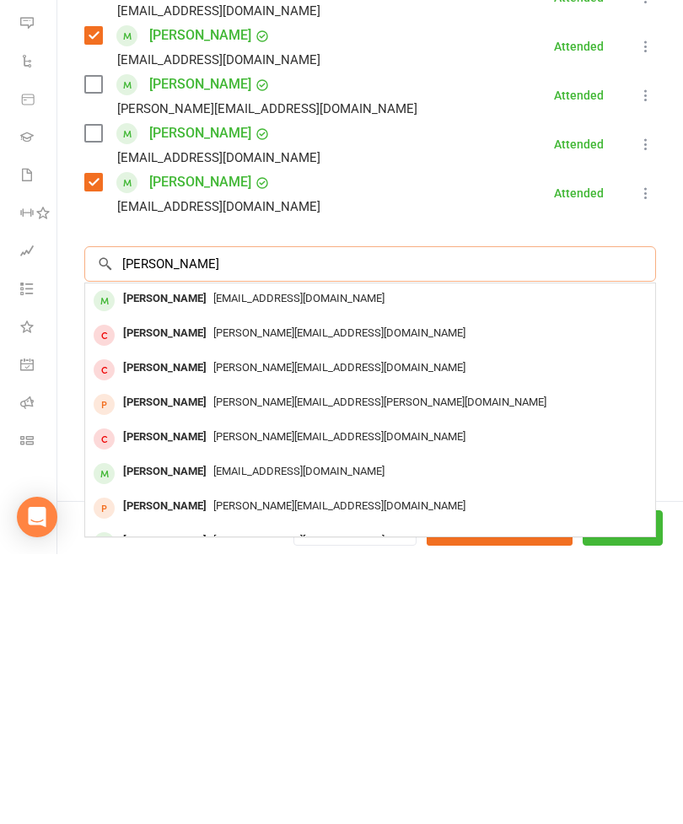
type input "[PERSON_NAME]"
click at [221, 553] on div "[PERSON_NAME] [EMAIL_ADDRESS][DOMAIN_NAME]" at bounding box center [370, 570] width 570 height 35
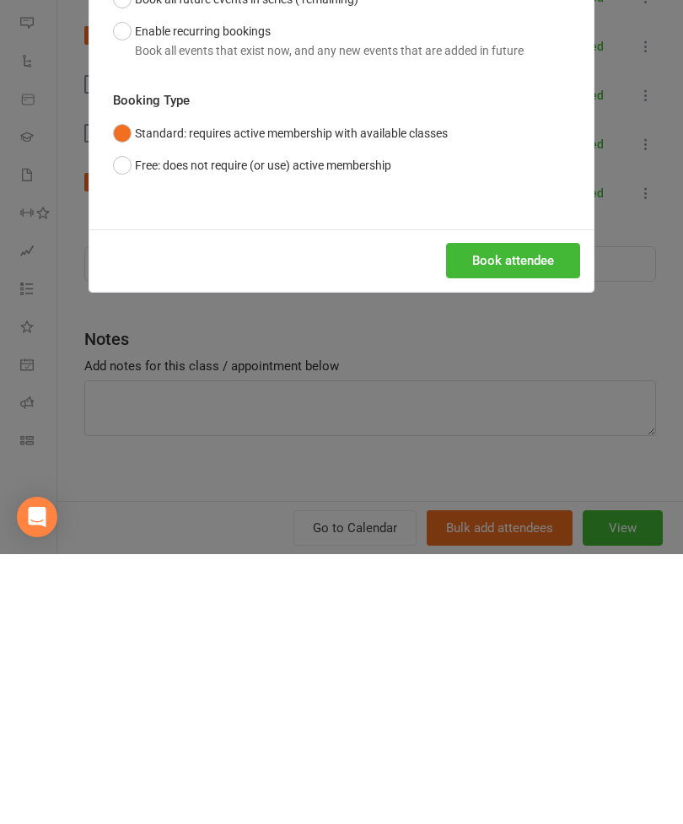
scroll to position [304, 0]
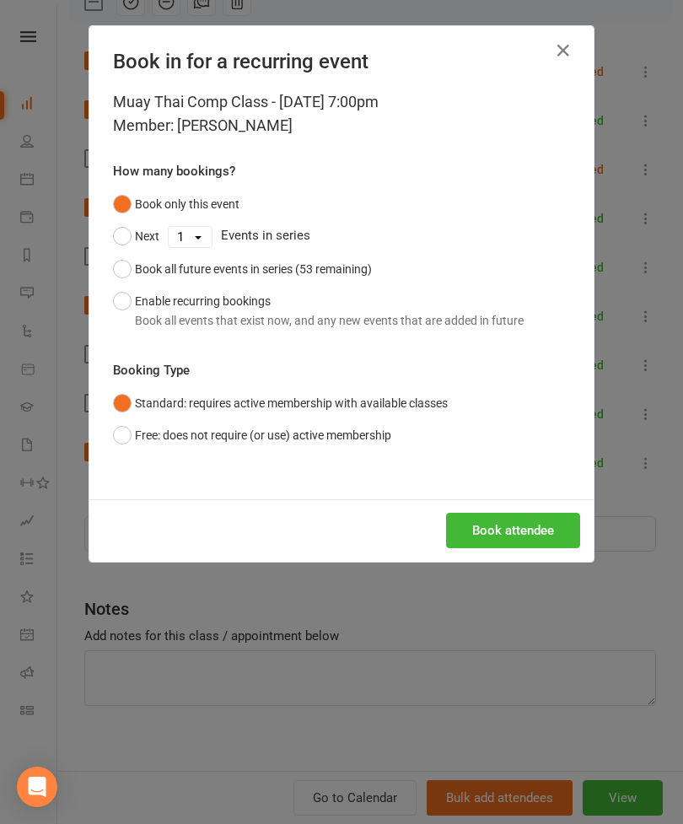
click at [533, 538] on button "Book attendee" at bounding box center [513, 530] width 134 height 35
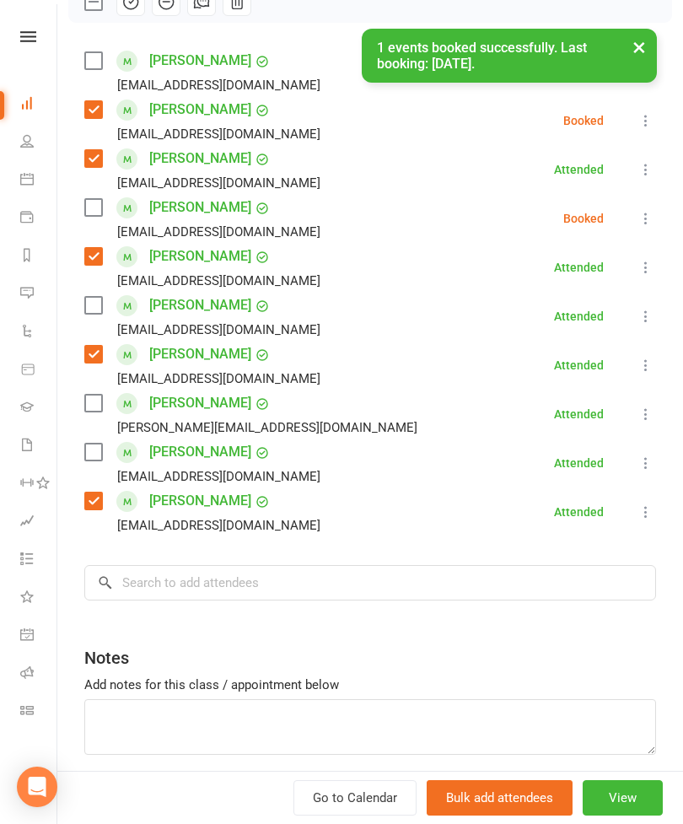
scroll to position [247, 0]
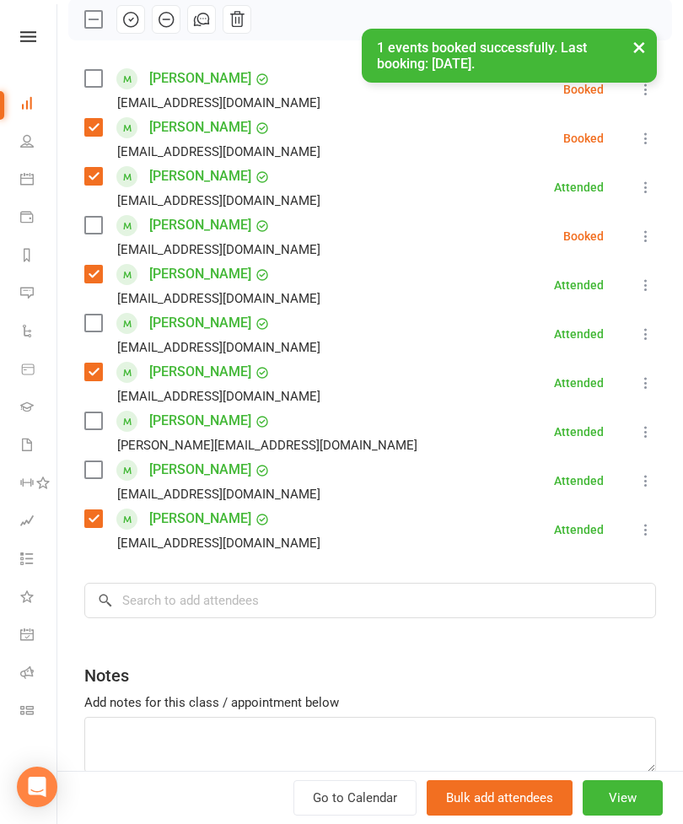
click at [89, 89] on div "[PERSON_NAME] [EMAIL_ADDRESS][DOMAIN_NAME]" at bounding box center [205, 89] width 243 height 49
click at [100, 89] on div "[PERSON_NAME] [EMAIL_ADDRESS][DOMAIN_NAME]" at bounding box center [205, 89] width 243 height 49
click at [100, 90] on div "[PERSON_NAME] [EMAIL_ADDRESS][DOMAIN_NAME]" at bounding box center [205, 89] width 243 height 49
click at [97, 29] on div "× 1 events booked successfully. Last booking: [DATE]." at bounding box center [330, 29] width 661 height 0
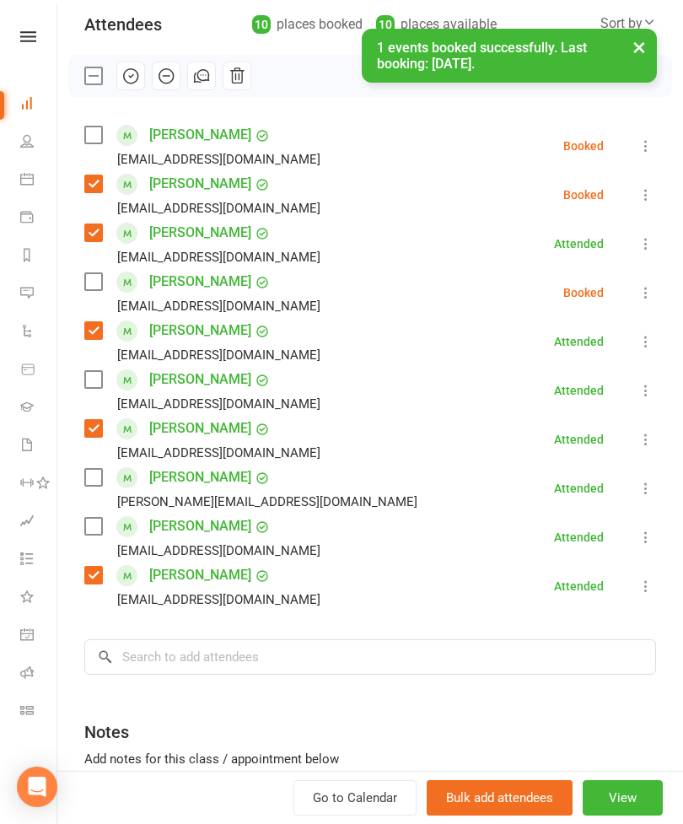
click at [100, 131] on label at bounding box center [92, 134] width 17 height 17
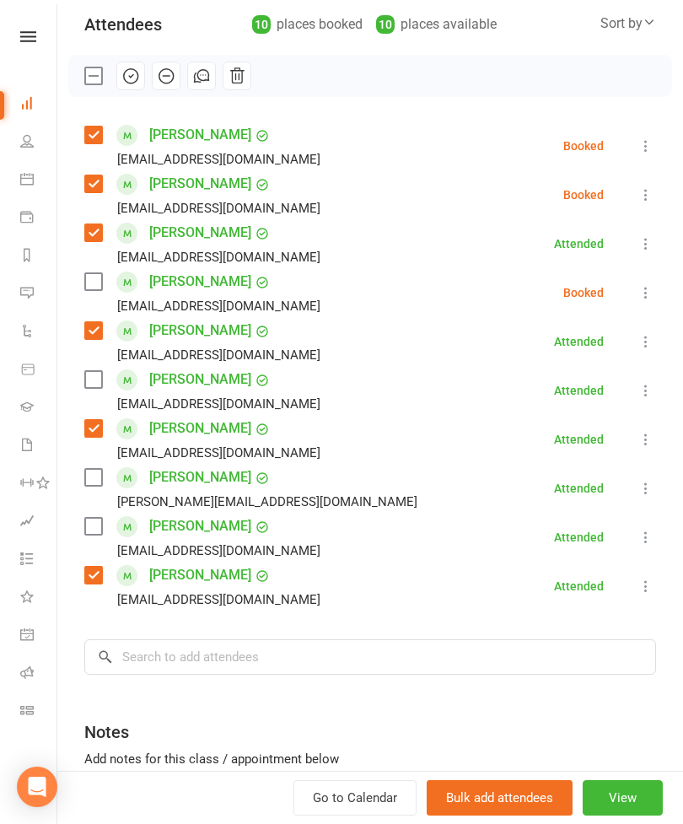
click at [97, 281] on label at bounding box center [92, 281] width 17 height 17
click at [244, 668] on input "search" at bounding box center [370, 656] width 572 height 35
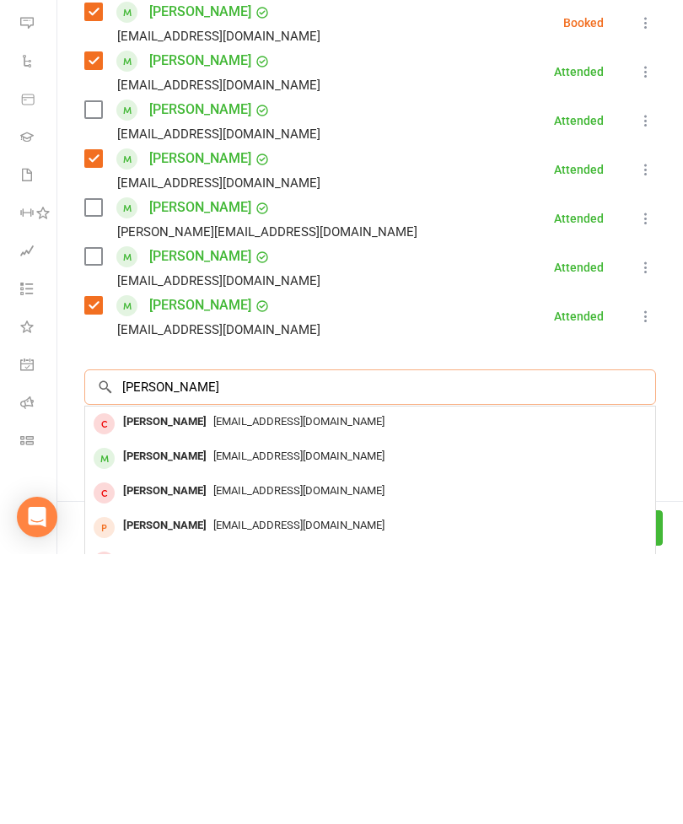
type input "[PERSON_NAME]"
click at [180, 714] on div "[PERSON_NAME]" at bounding box center [164, 726] width 97 height 24
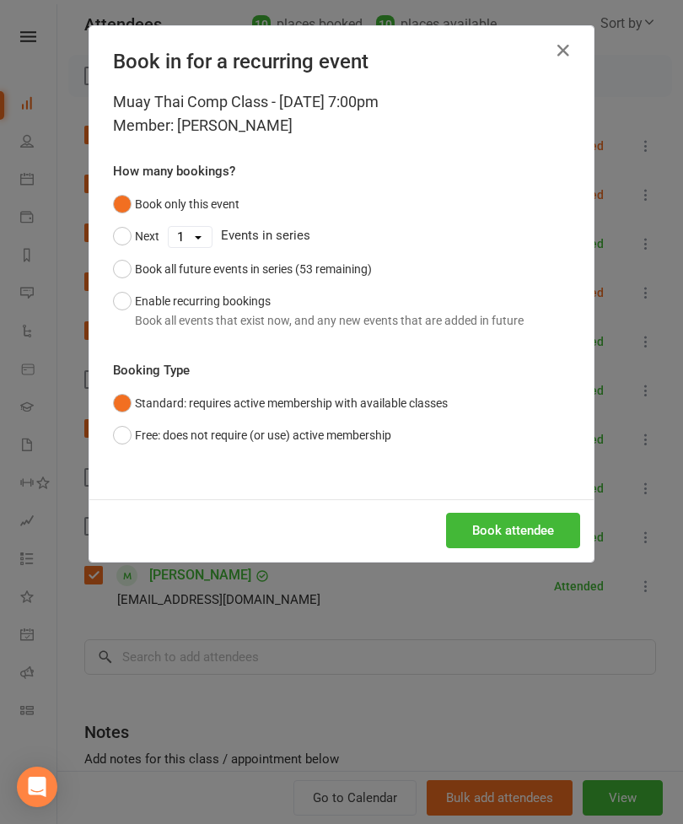
click at [536, 544] on button "Book attendee" at bounding box center [513, 530] width 134 height 35
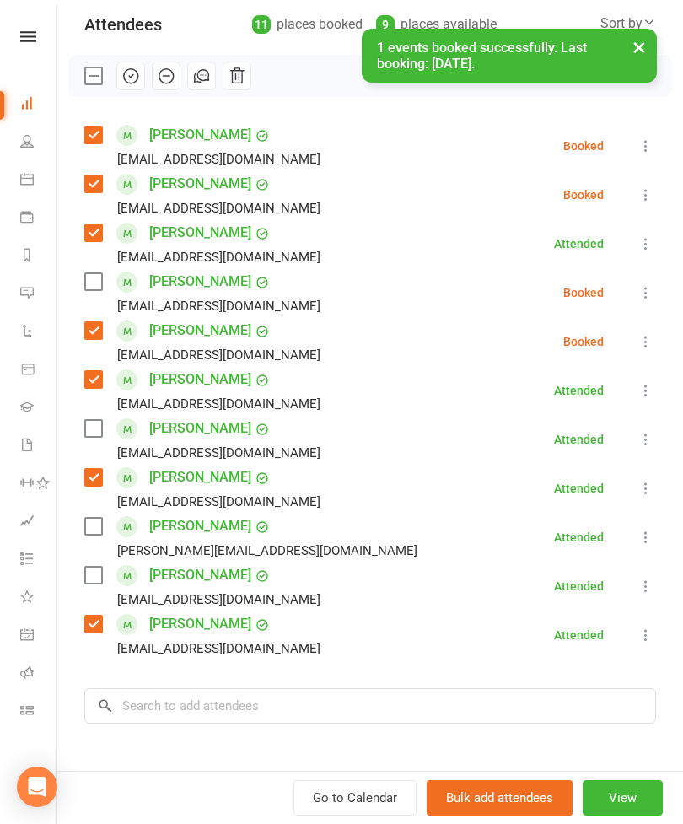
click at [95, 275] on label at bounding box center [92, 281] width 17 height 17
click at [100, 576] on label at bounding box center [92, 575] width 17 height 17
click at [218, 705] on input "search" at bounding box center [370, 705] width 572 height 35
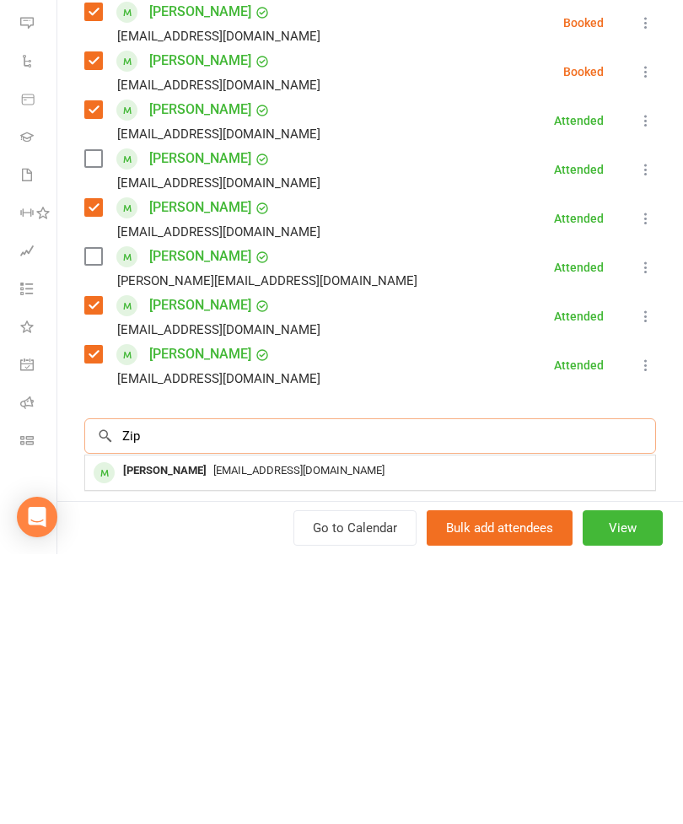
type input "Zip"
click at [213, 734] on span "[EMAIL_ADDRESS][DOMAIN_NAME]" at bounding box center [298, 740] width 171 height 13
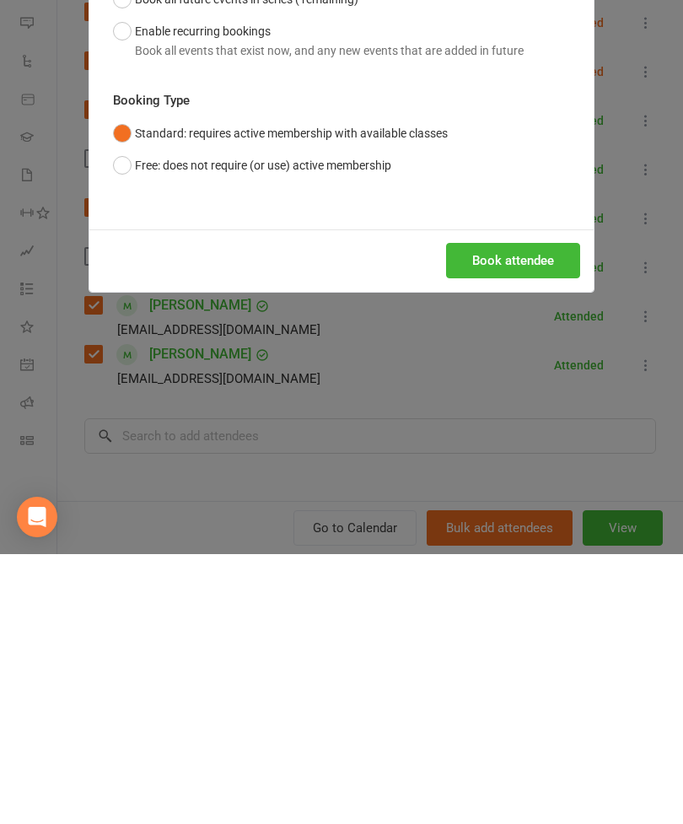
scroll to position [1113, 0]
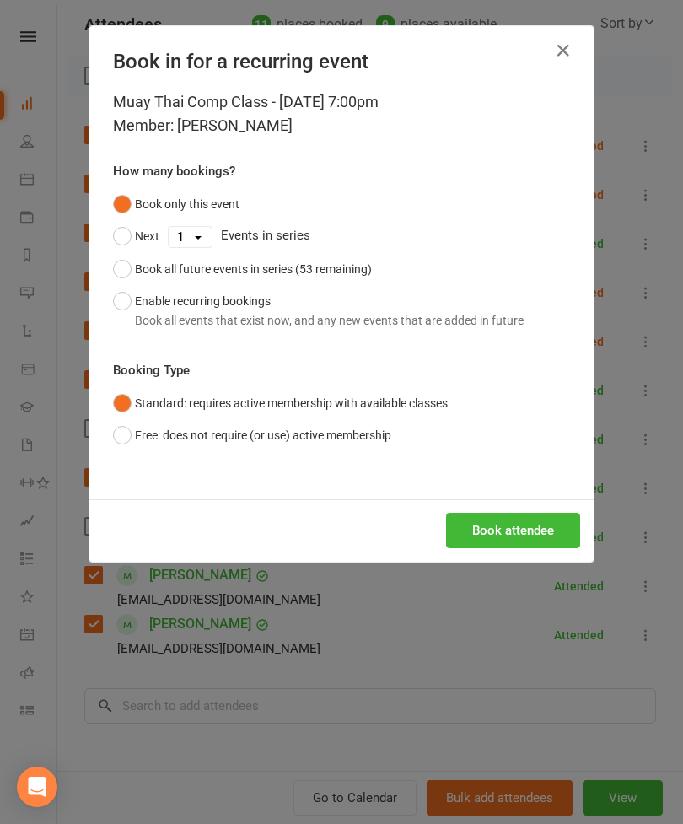
click at [527, 523] on button "Book attendee" at bounding box center [513, 530] width 134 height 35
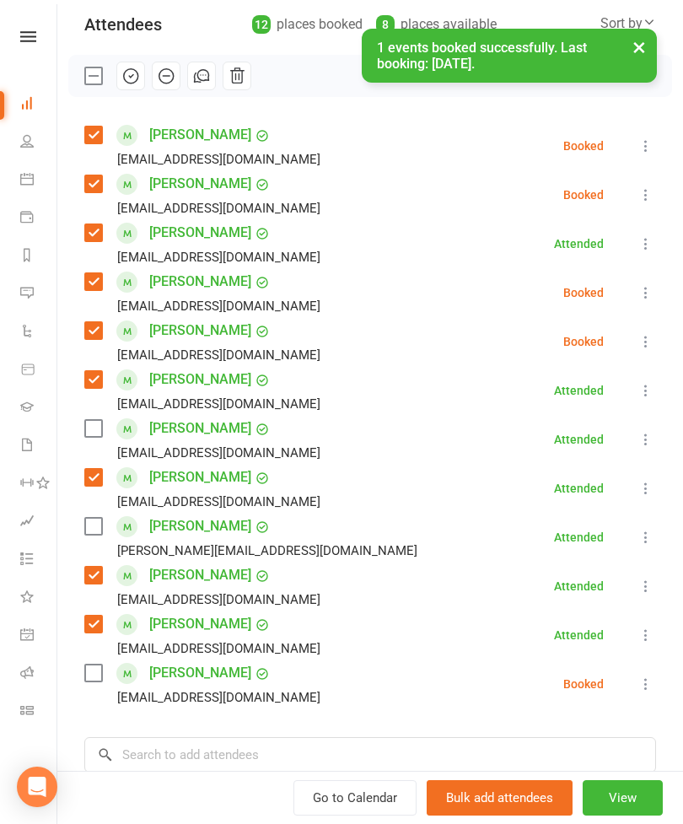
click at [101, 679] on label at bounding box center [92, 672] width 17 height 17
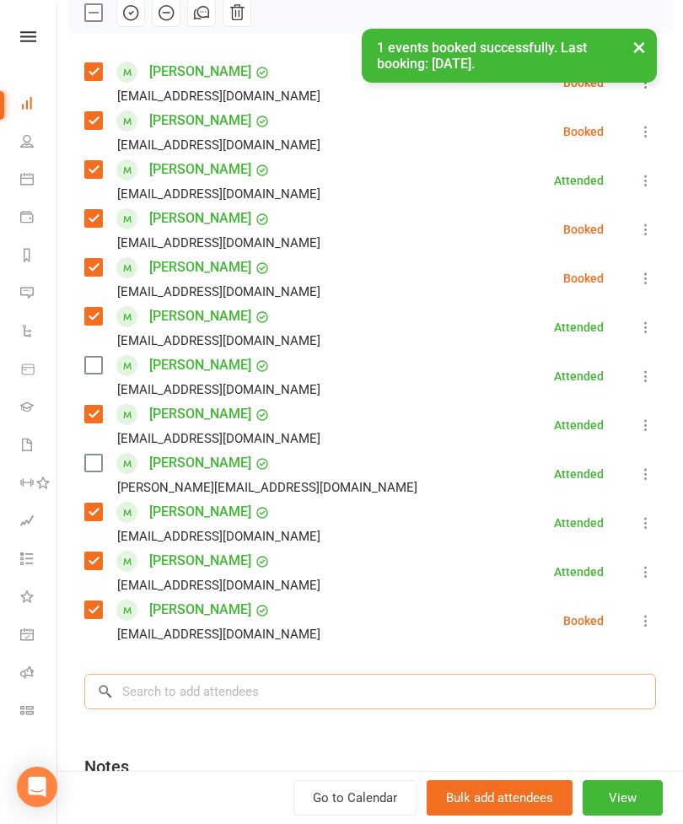
click at [248, 675] on input "search" at bounding box center [370, 691] width 572 height 35
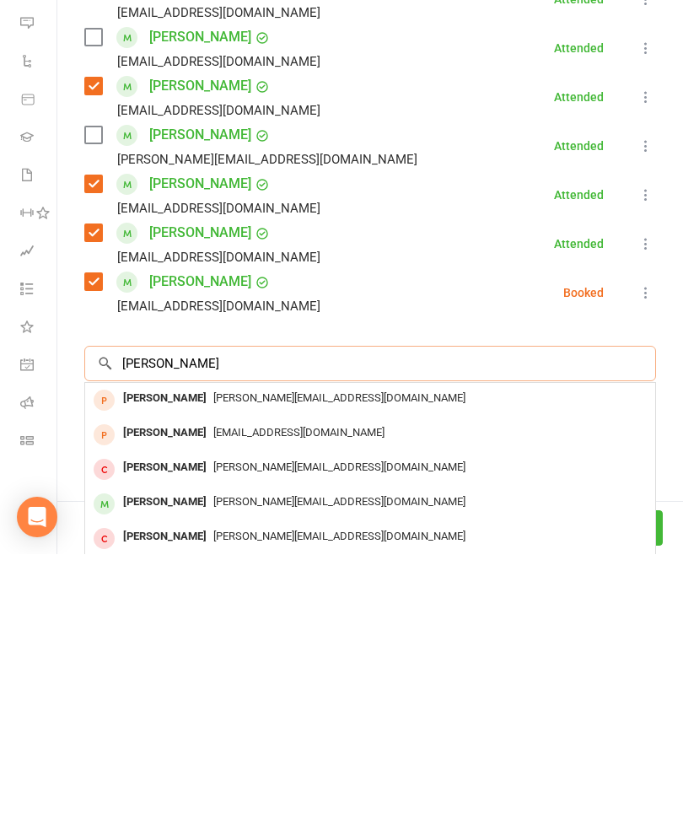
scroll to position [362, 0]
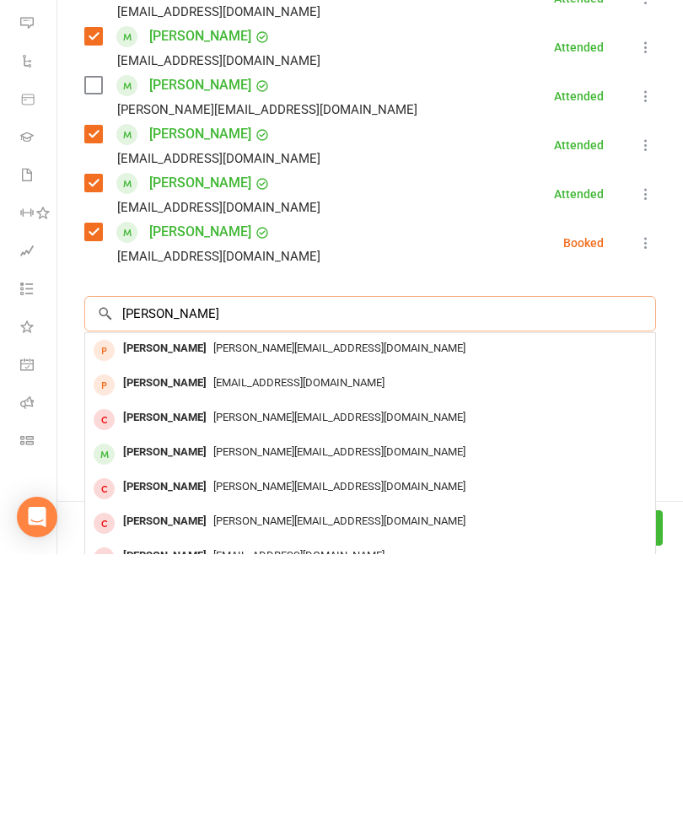
type input "[PERSON_NAME]"
click at [147, 710] on div "[PERSON_NAME]" at bounding box center [164, 722] width 97 height 24
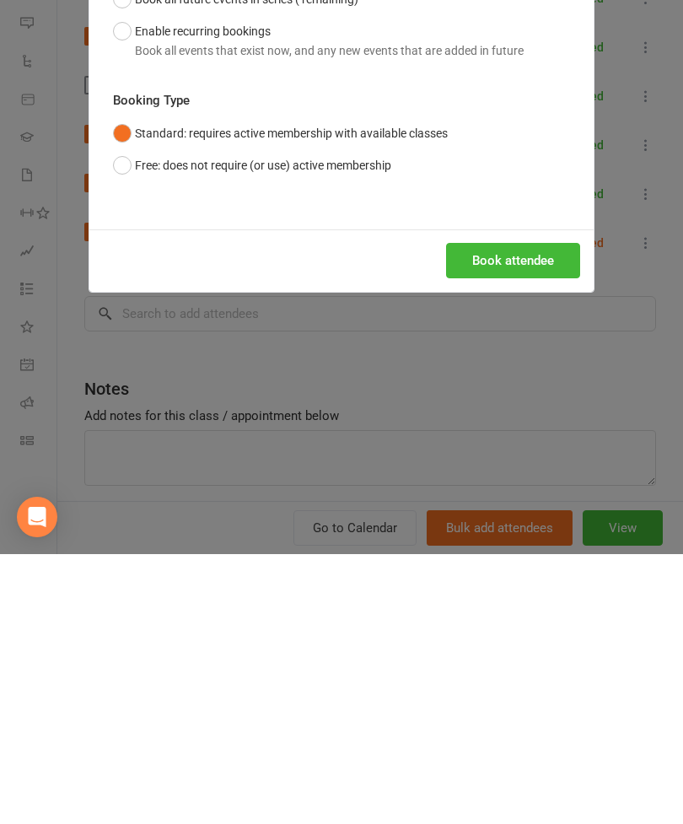
scroll to position [1528, 0]
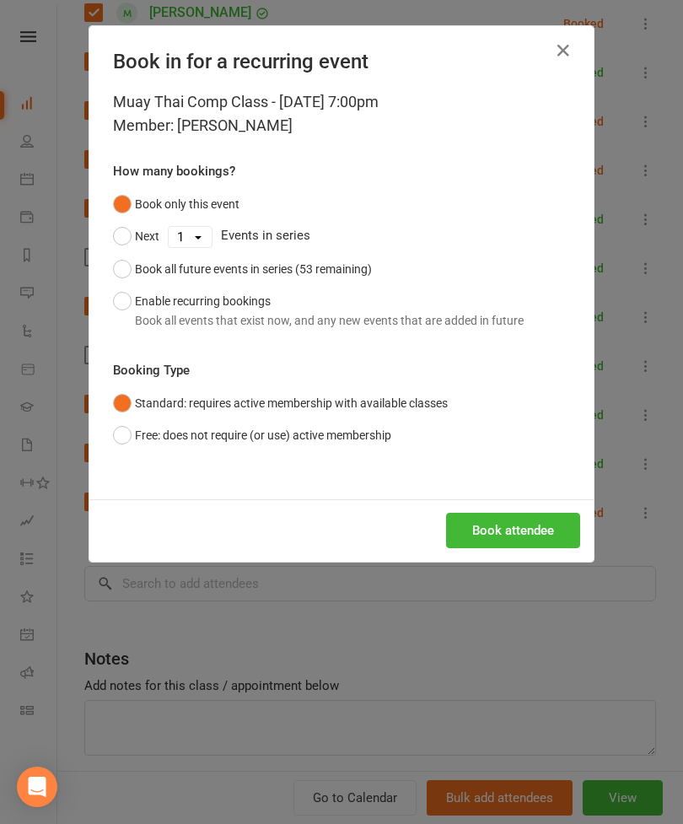
click at [515, 535] on button "Book attendee" at bounding box center [513, 530] width 134 height 35
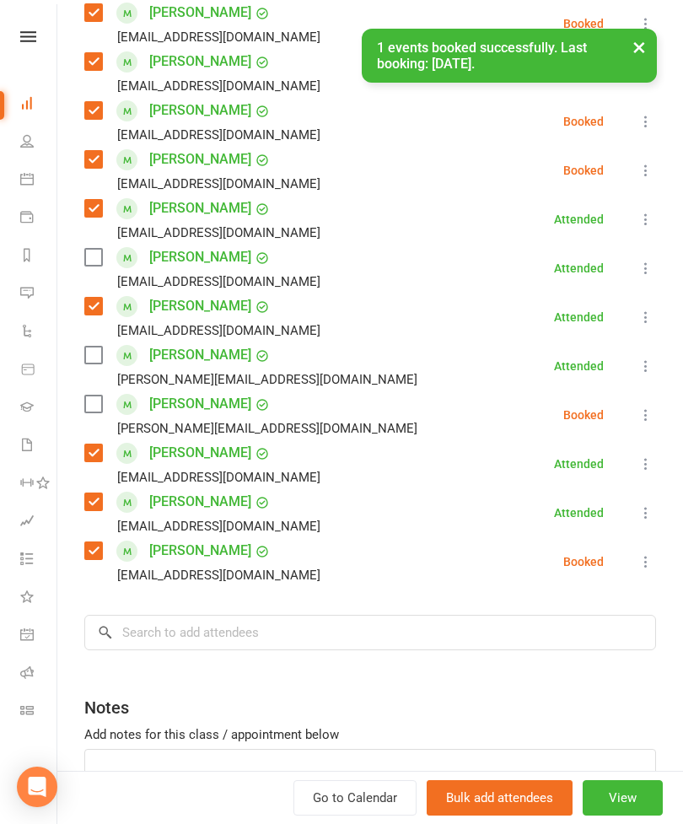
click at [89, 412] on label at bounding box center [92, 403] width 17 height 17
click at [642, 268] on icon at bounding box center [645, 268] width 17 height 17
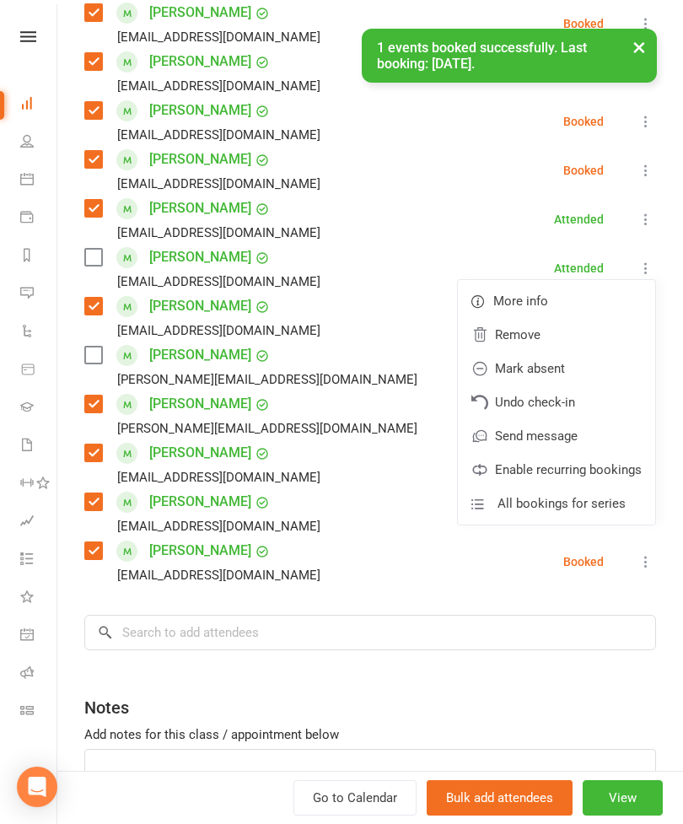
click at [562, 325] on link "Remove" at bounding box center [556, 335] width 197 height 34
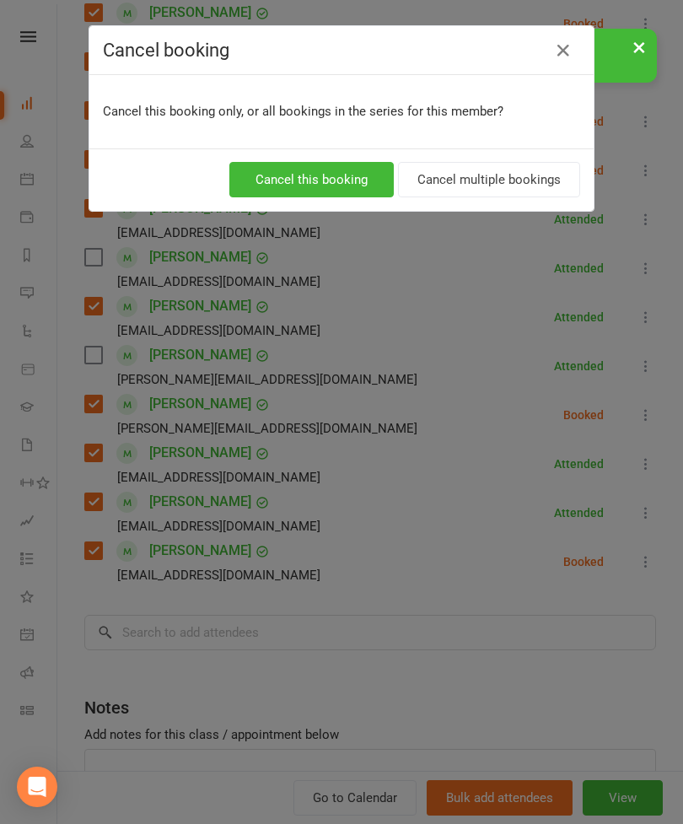
click at [290, 171] on button "Cancel this booking" at bounding box center [311, 179] width 164 height 35
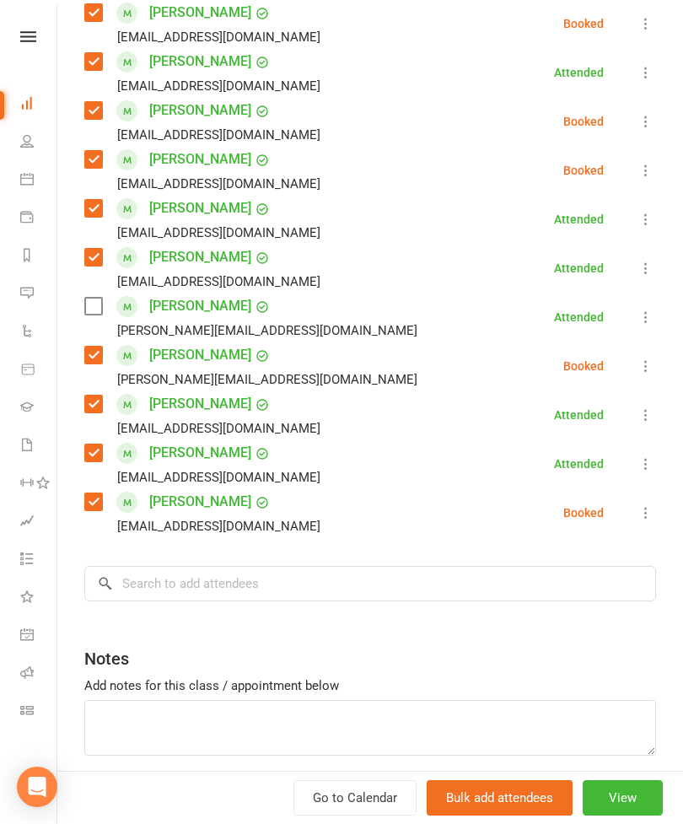
click at [642, 321] on icon at bounding box center [645, 317] width 17 height 17
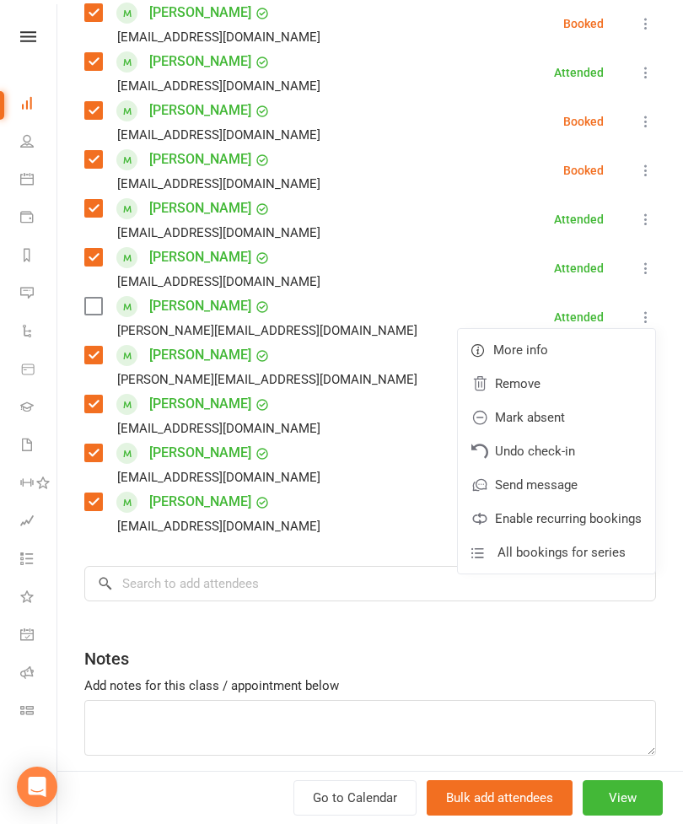
click at [557, 384] on link "Remove" at bounding box center [556, 384] width 197 height 34
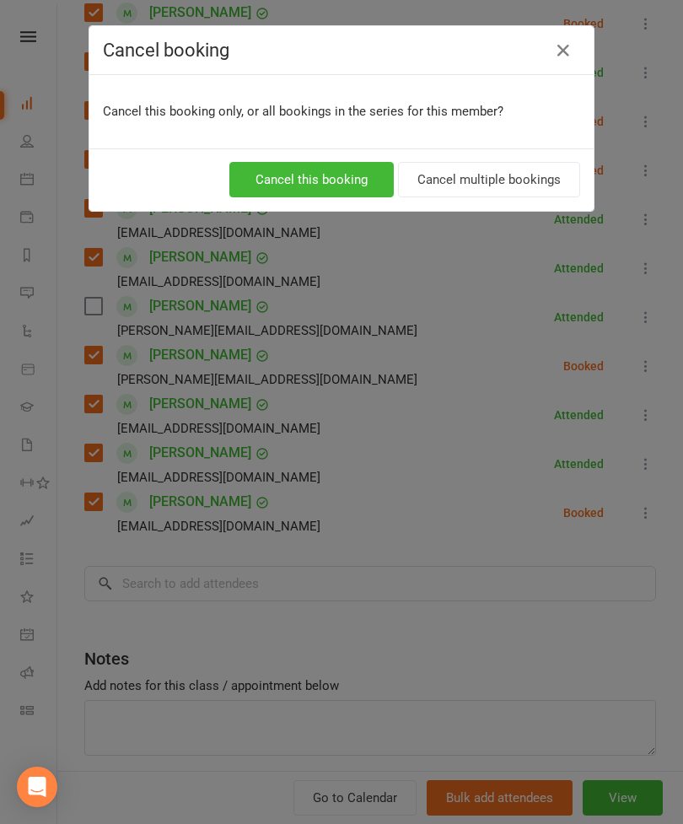
click at [336, 186] on button "Cancel this booking" at bounding box center [311, 179] width 164 height 35
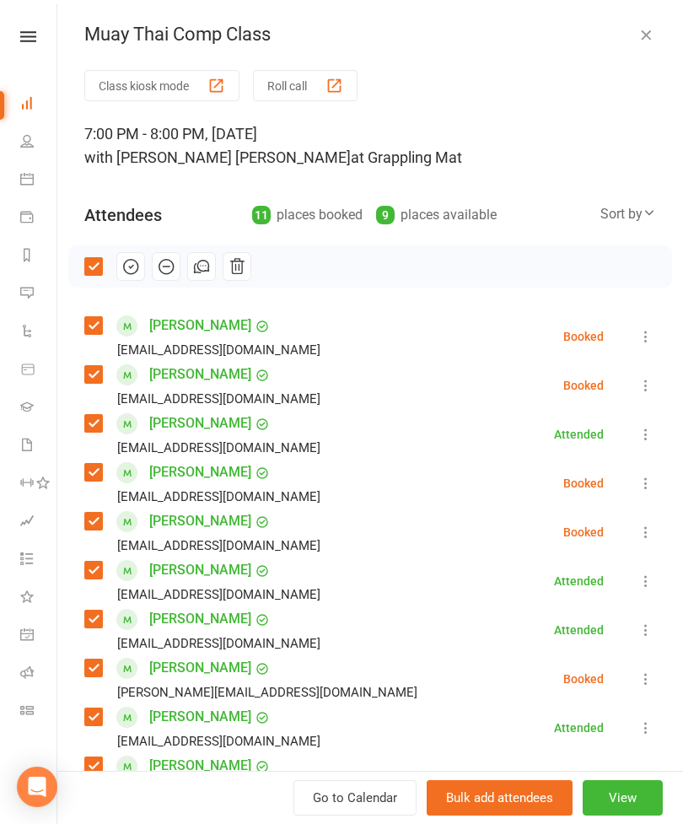
scroll to position [0, 0]
click at [125, 268] on icon "button" at bounding box center [130, 266] width 19 height 19
click at [648, 26] on icon "button" at bounding box center [645, 34] width 17 height 17
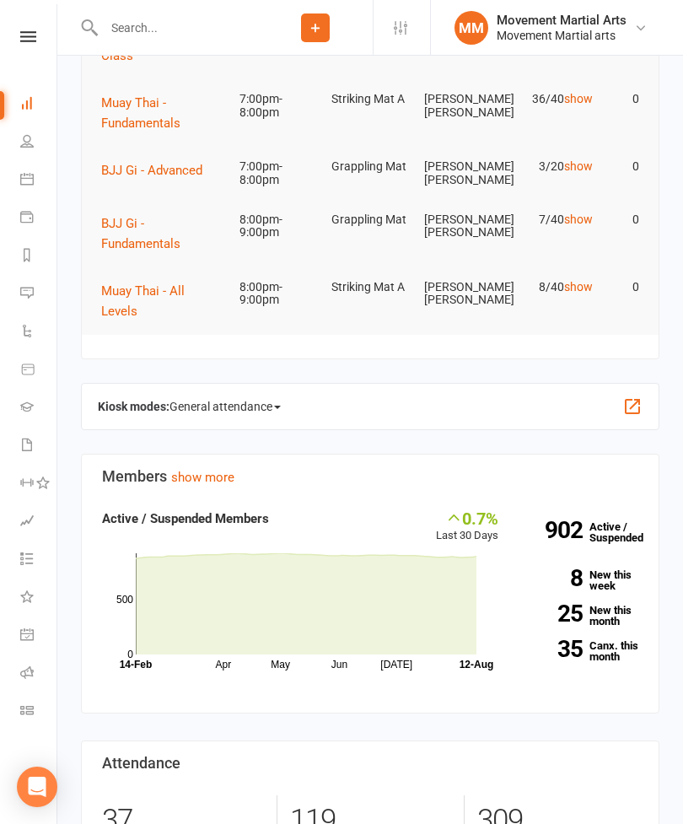
scroll to position [164, 0]
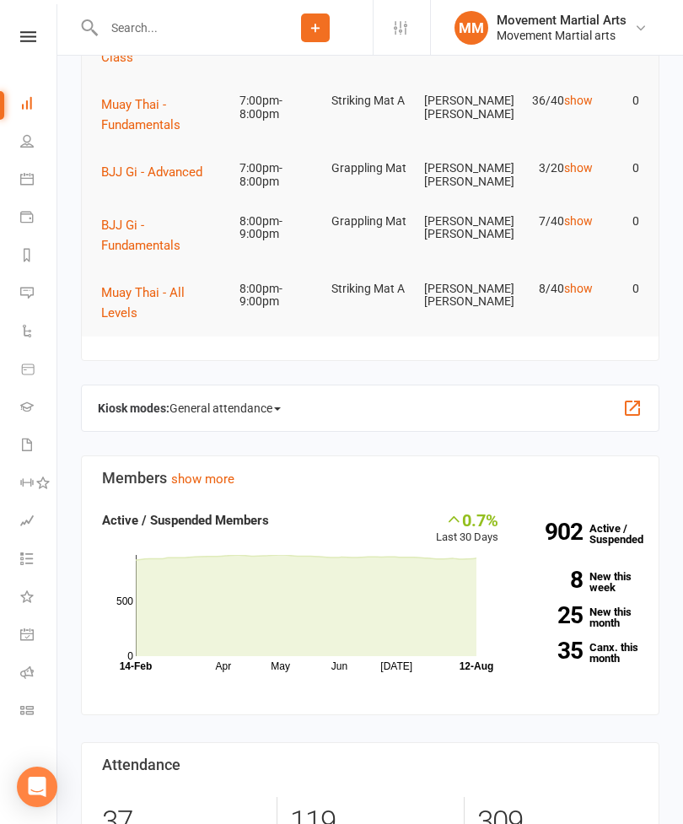
click at [154, 123] on span "Muay Thai - Fundamentals" at bounding box center [140, 114] width 79 height 35
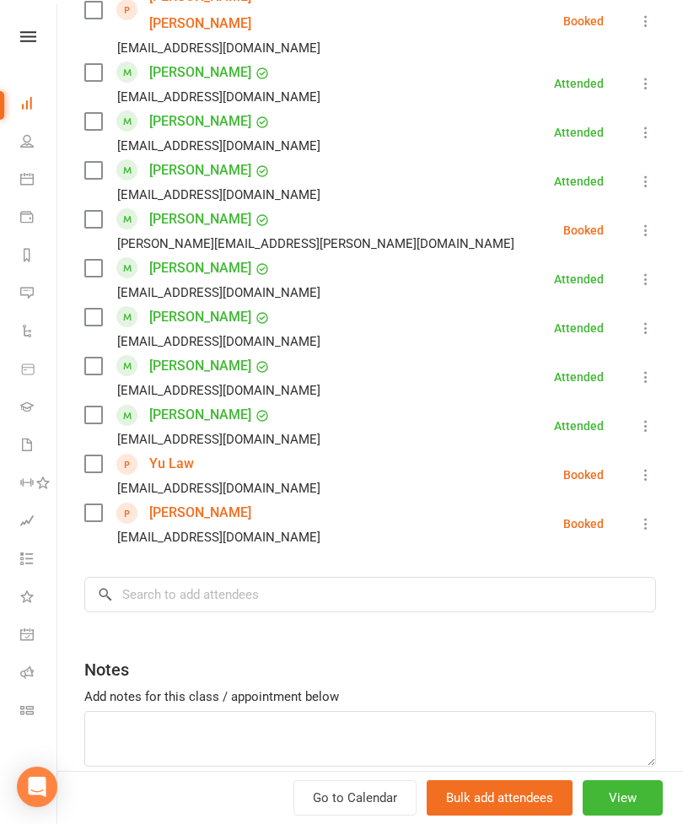
scroll to position [1654, 0]
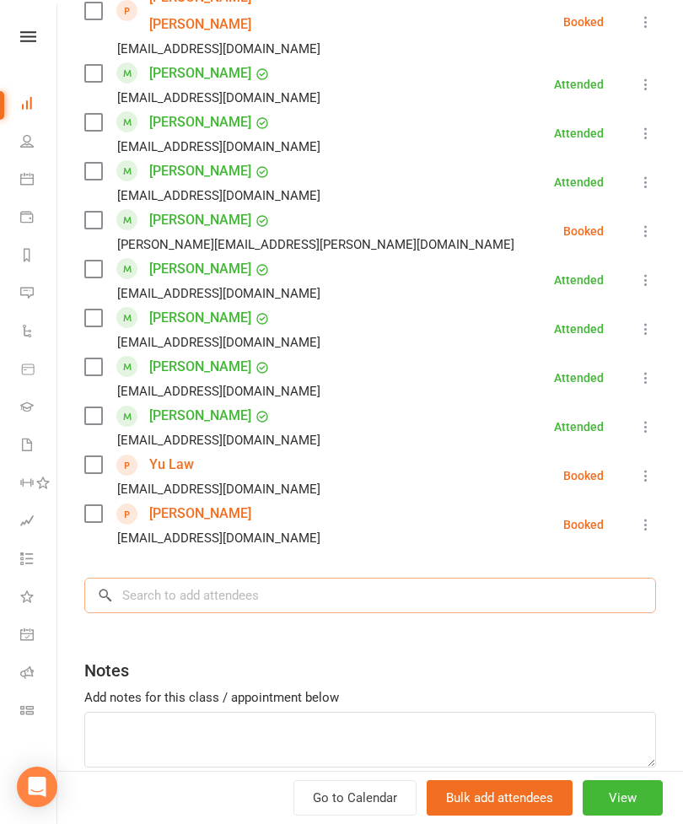
click at [490, 578] on input "search" at bounding box center [370, 595] width 572 height 35
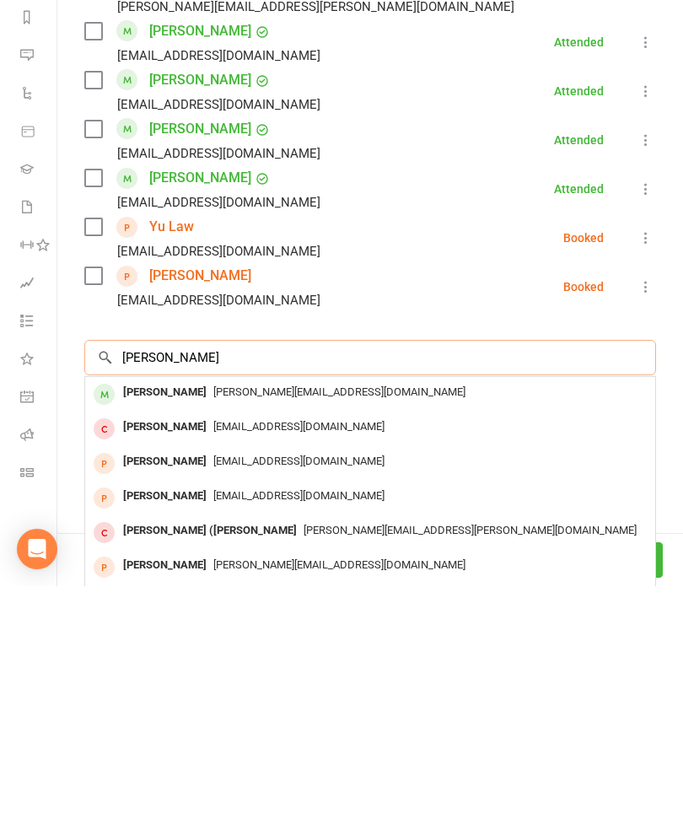
type input "[PERSON_NAME]"
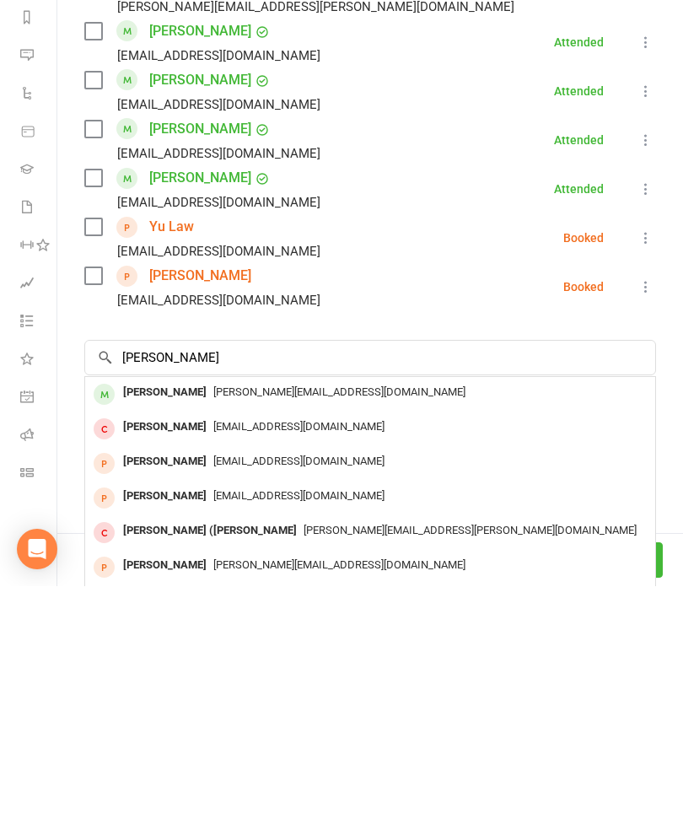
click at [223, 623] on span "[PERSON_NAME][EMAIL_ADDRESS][DOMAIN_NAME]" at bounding box center [339, 629] width 252 height 13
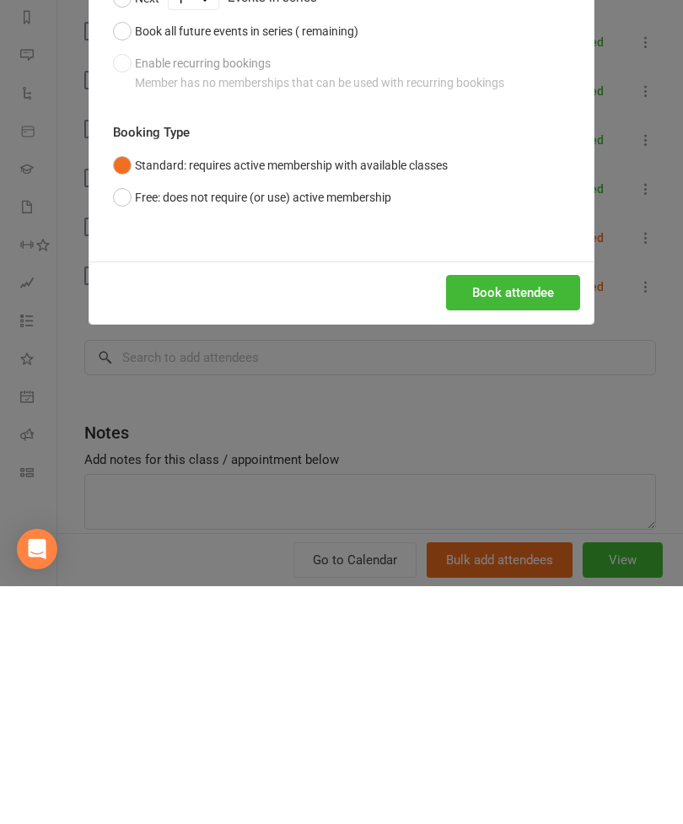
scroll to position [402, 0]
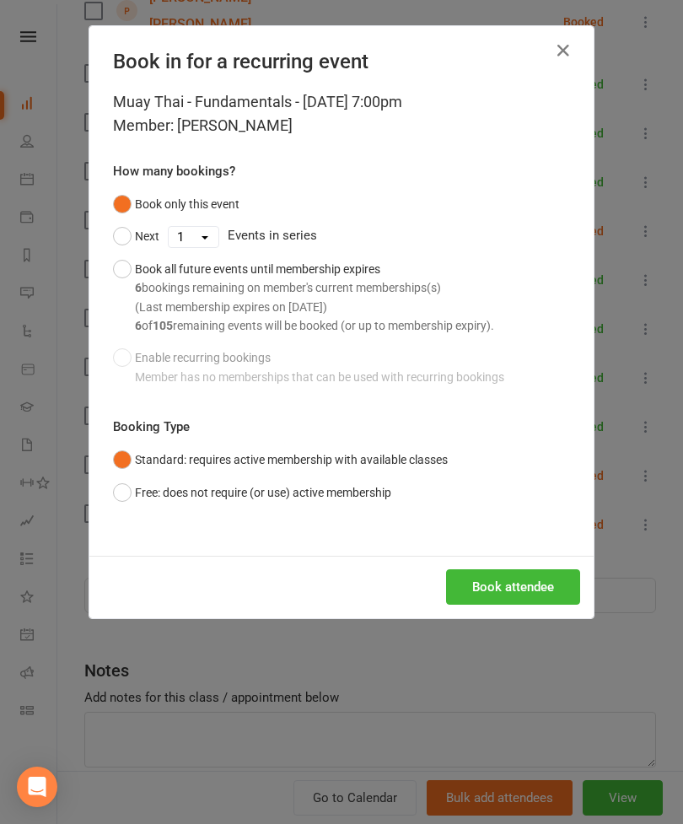
click at [514, 545] on div "Muay Thai - Fundamentals - [DATE] 7:00pm Member: [PERSON_NAME] How many booking…" at bounding box center [341, 322] width 504 height 465
click at [515, 586] on button "Book attendee" at bounding box center [513, 586] width 134 height 35
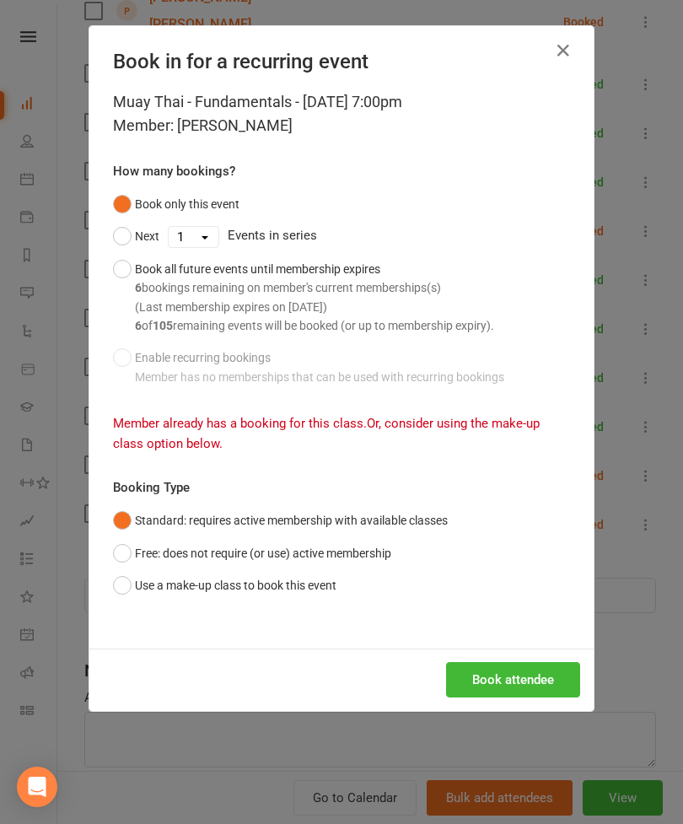
click at [559, 37] on button "button" at bounding box center [563, 50] width 27 height 27
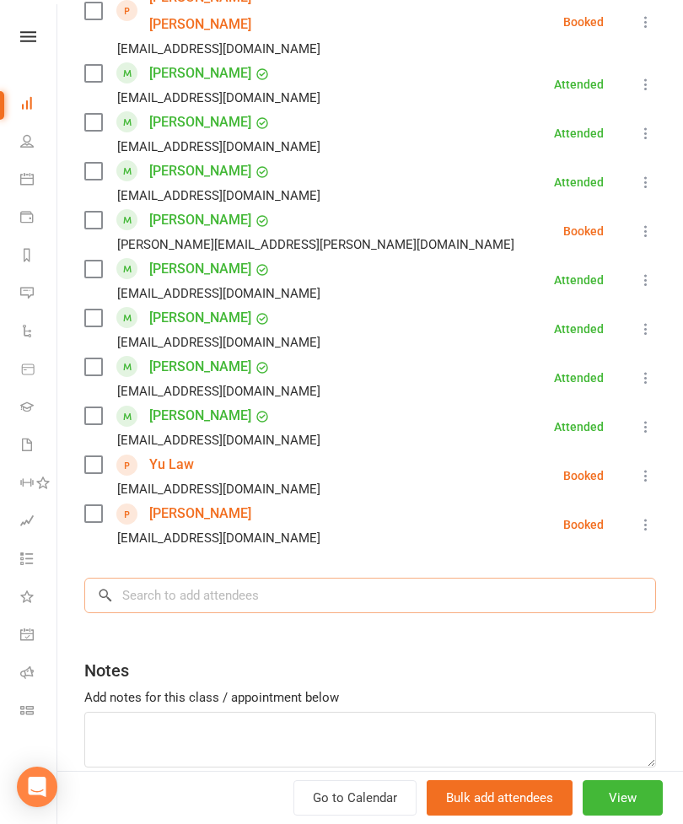
click at [374, 578] on input "search" at bounding box center [370, 595] width 572 height 35
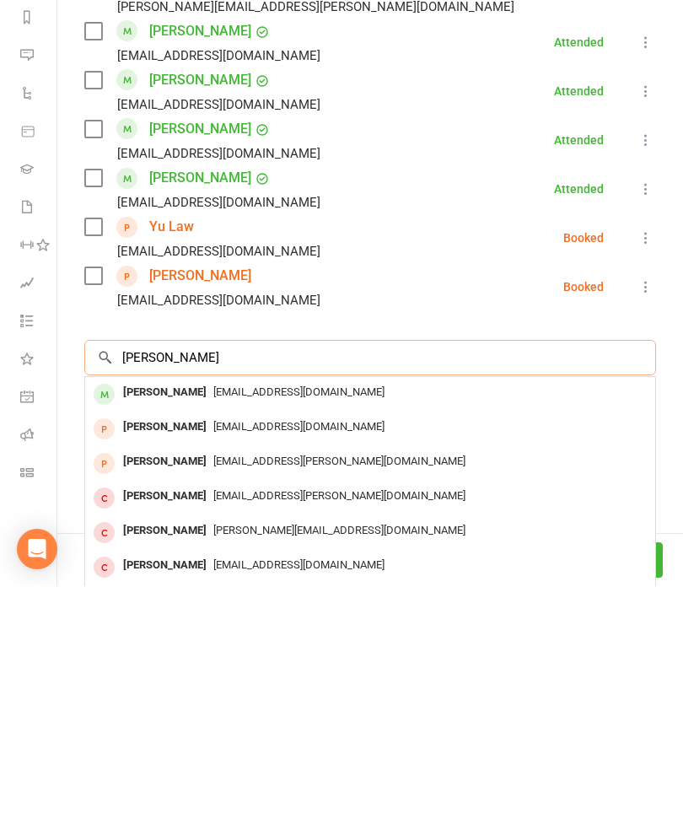
type input "[PERSON_NAME]"
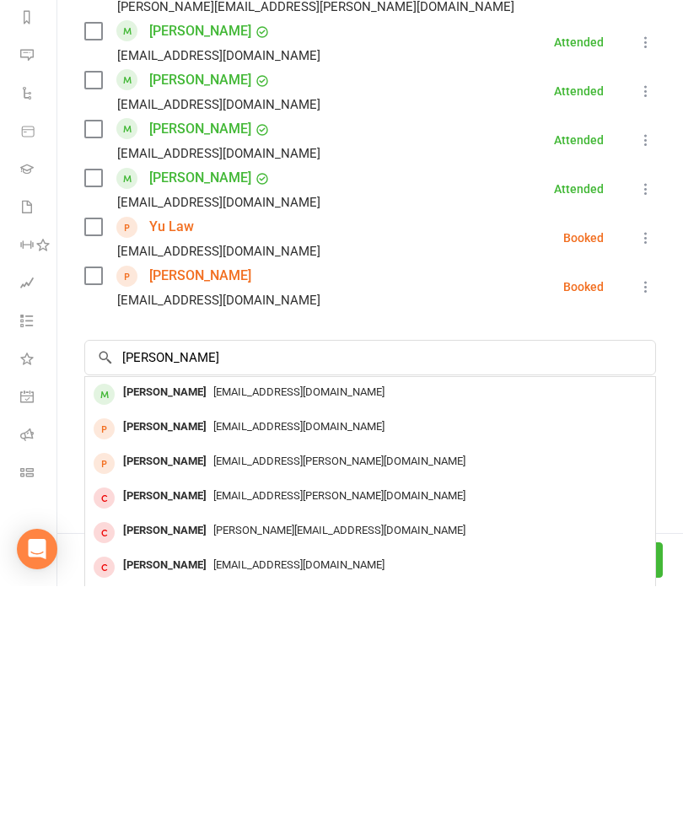
click at [223, 618] on div "[EMAIL_ADDRESS][DOMAIN_NAME]" at bounding box center [370, 630] width 557 height 24
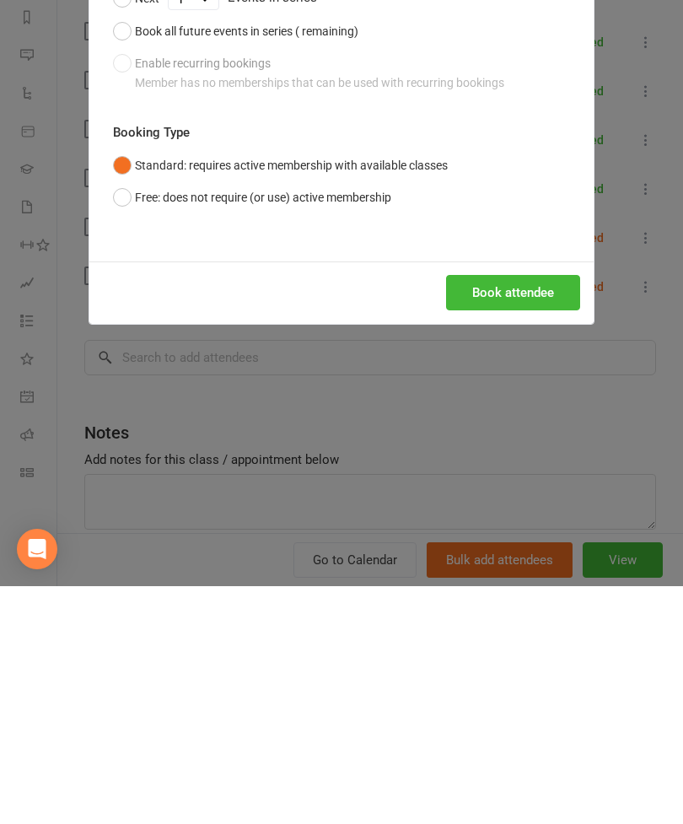
scroll to position [640, 0]
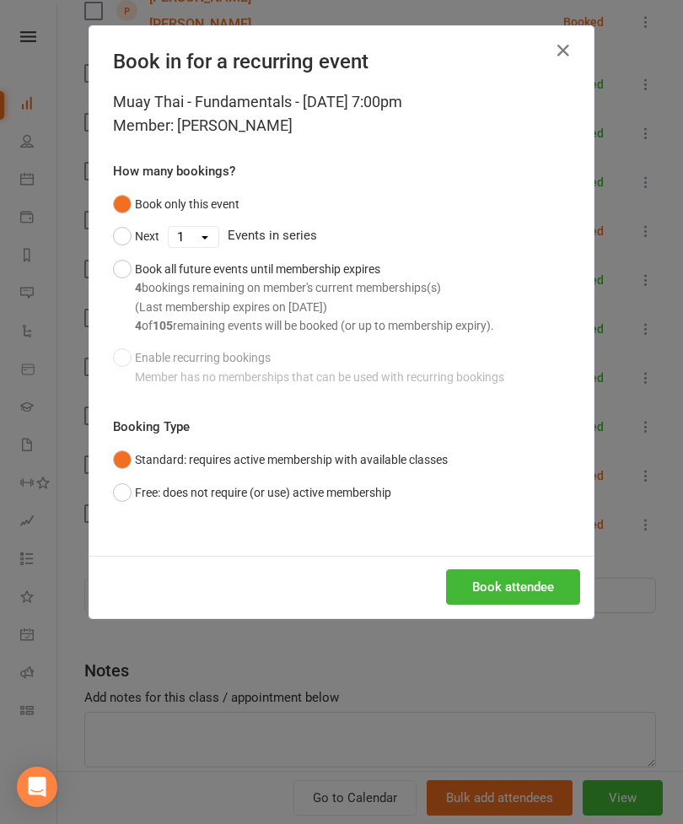
click at [506, 541] on div "Muay Thai - Fundamentals - [DATE] 7:00pm Member: [PERSON_NAME] How many booking…" at bounding box center [341, 322] width 504 height 465
click at [500, 580] on button "Book attendee" at bounding box center [513, 586] width 134 height 35
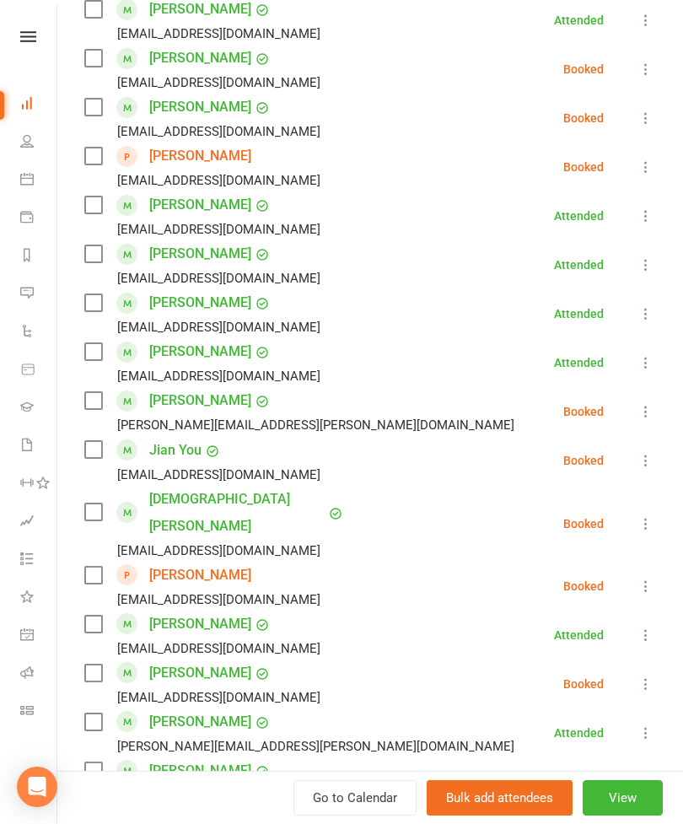
scroll to position [612, 0]
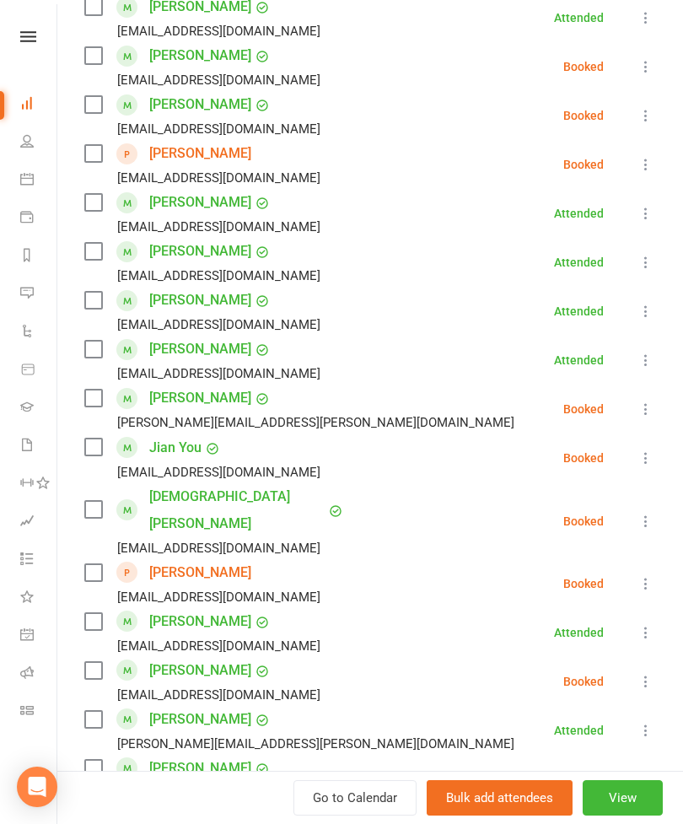
click at [94, 564] on label at bounding box center [92, 572] width 17 height 17
click at [99, 197] on label at bounding box center [92, 202] width 17 height 17
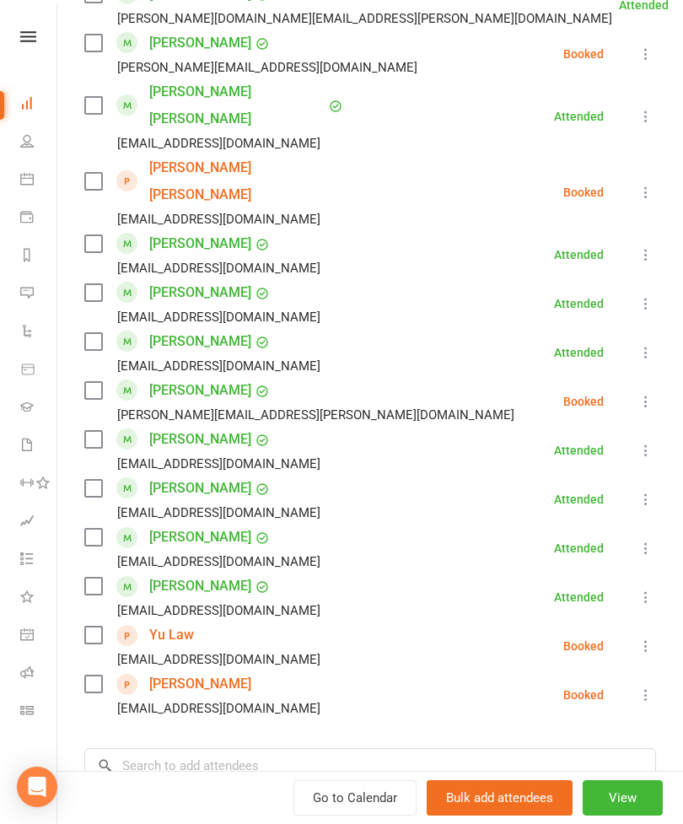
scroll to position [1545, 0]
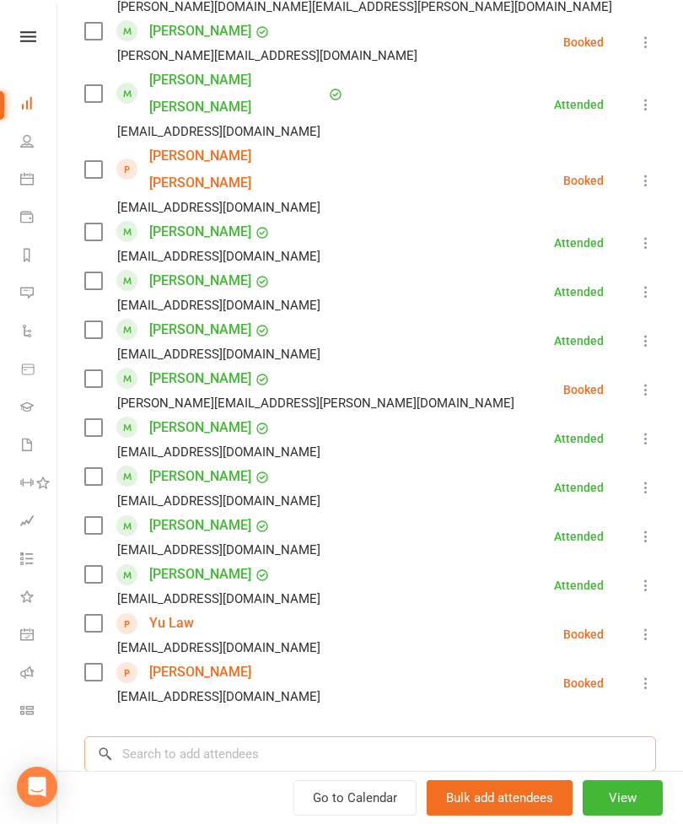
click at [269, 736] on input "search" at bounding box center [370, 753] width 572 height 35
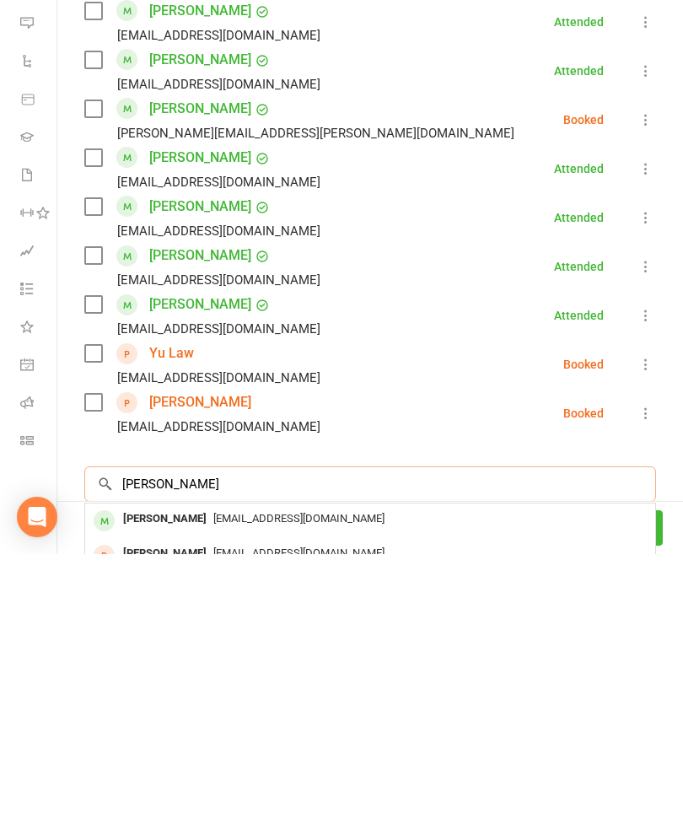
type input "[PERSON_NAME]"
click at [248, 782] on span "[EMAIL_ADDRESS][DOMAIN_NAME]" at bounding box center [298, 788] width 171 height 13
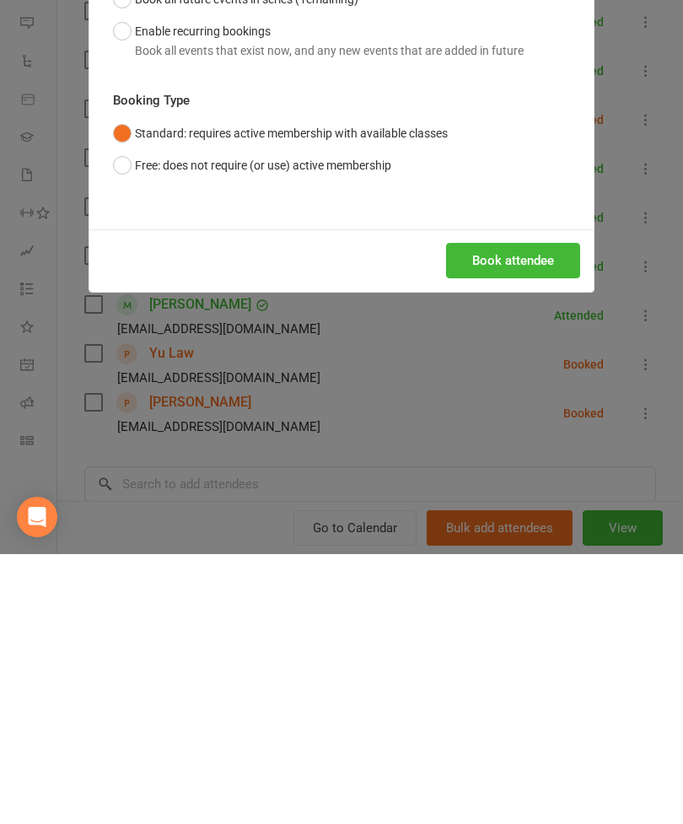
scroll to position [1036, 0]
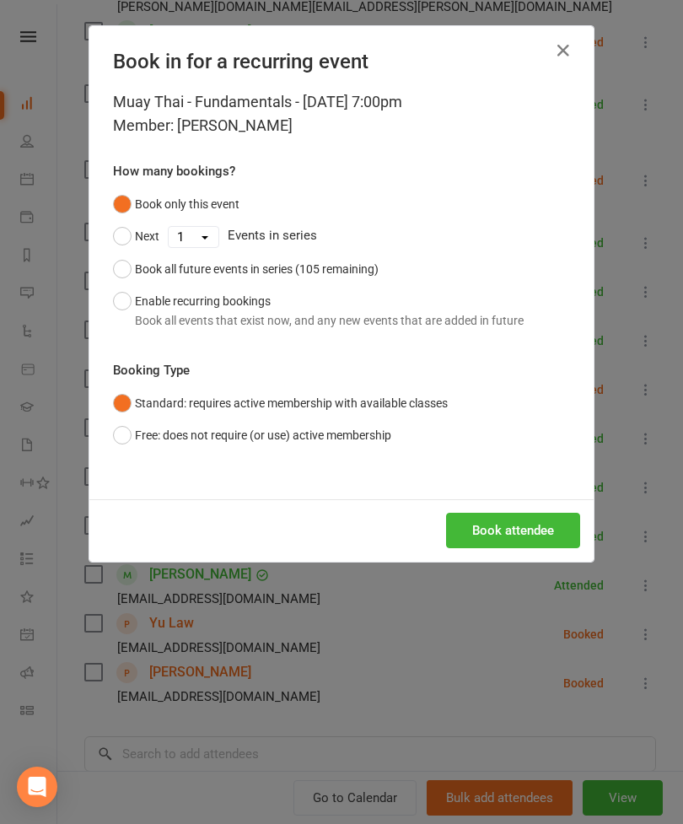
click at [521, 538] on button "Book attendee" at bounding box center [513, 530] width 134 height 35
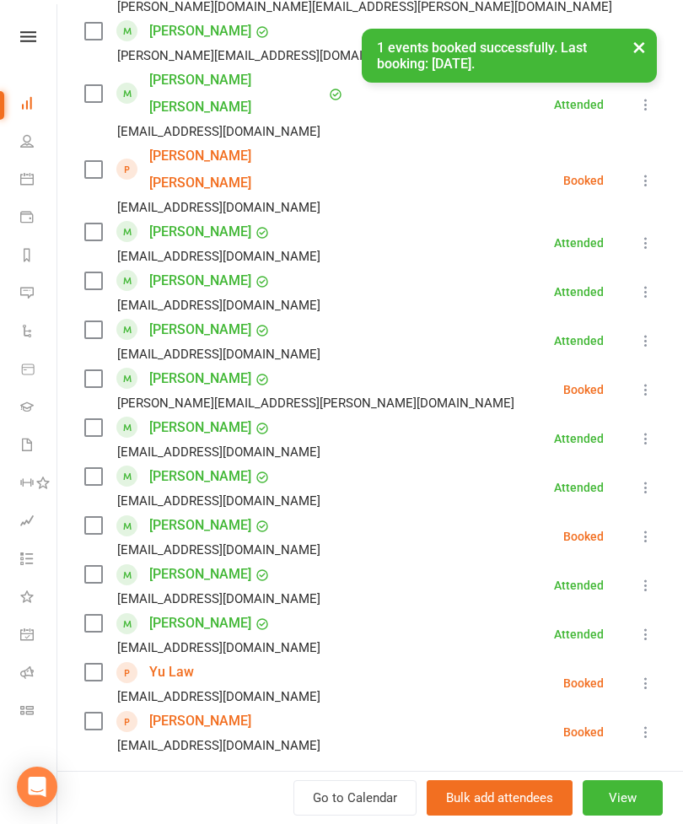
click at [101, 517] on label at bounding box center [92, 525] width 17 height 17
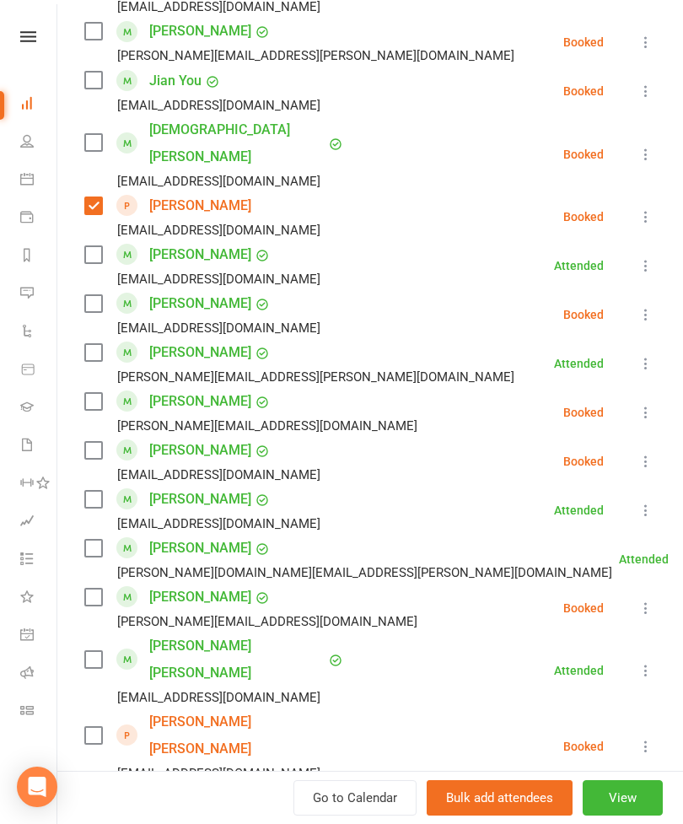
scroll to position [978, 0]
click at [95, 139] on label at bounding box center [92, 143] width 17 height 17
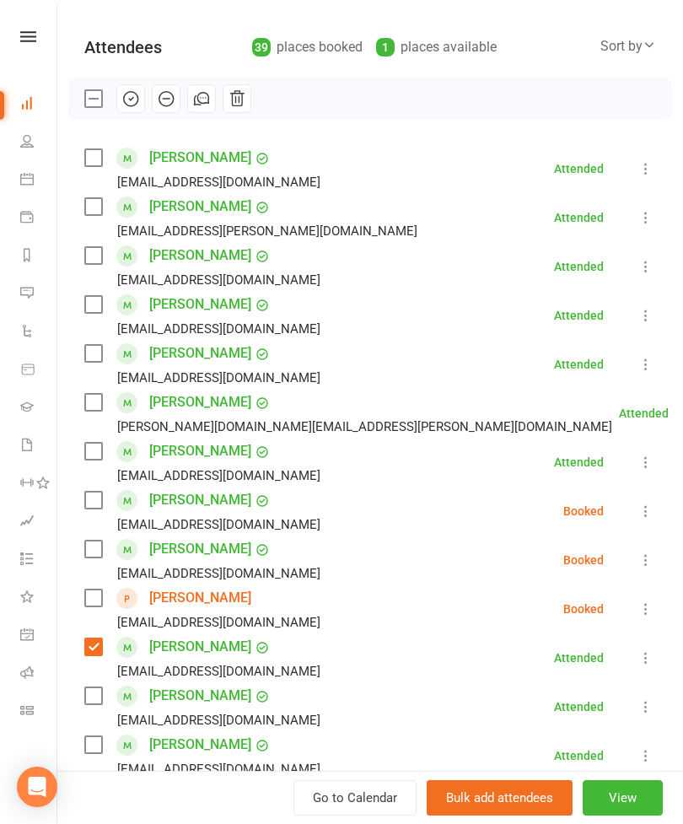
scroll to position [144, 0]
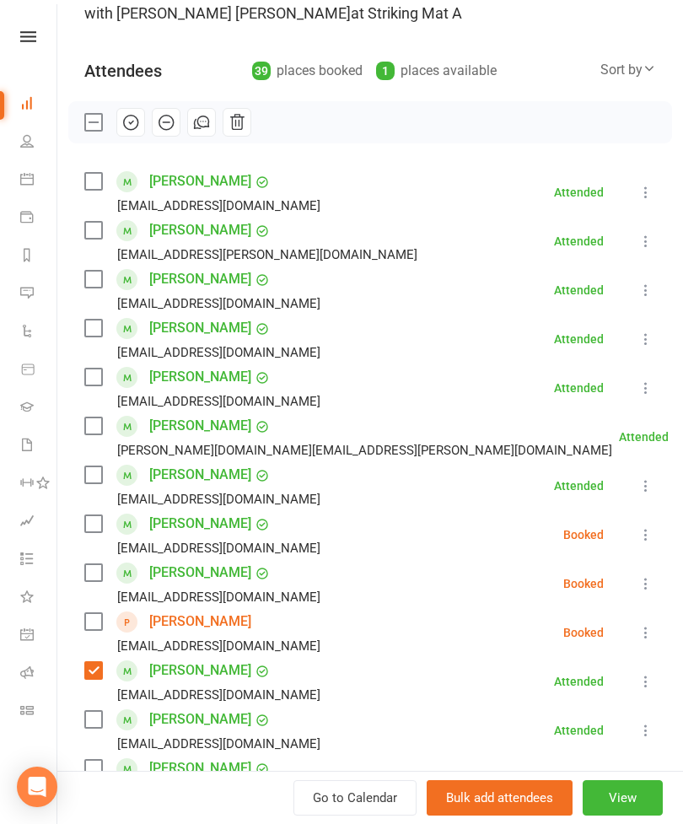
click at [93, 186] on label at bounding box center [92, 181] width 17 height 17
click at [94, 331] on label at bounding box center [92, 328] width 17 height 17
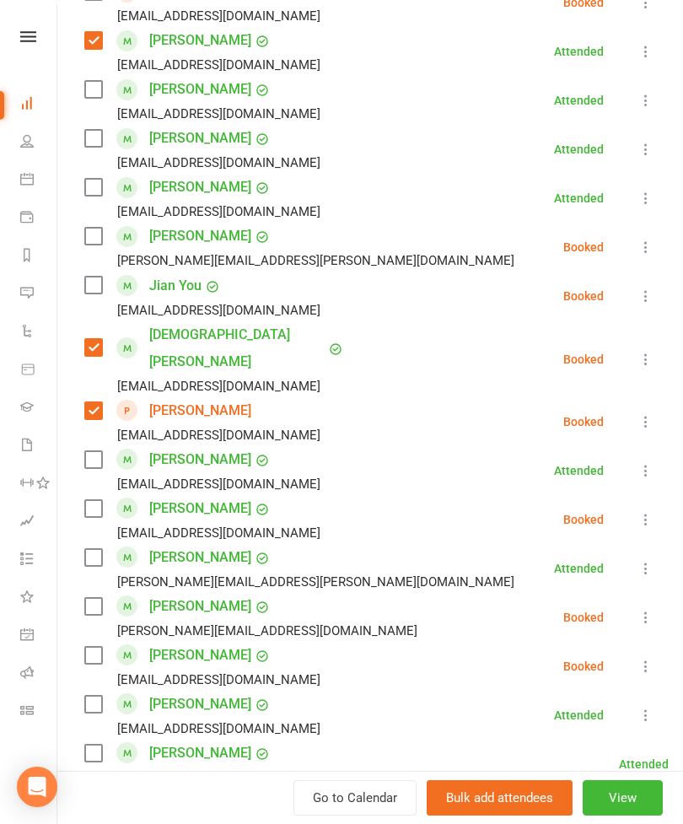
scroll to position [793, 0]
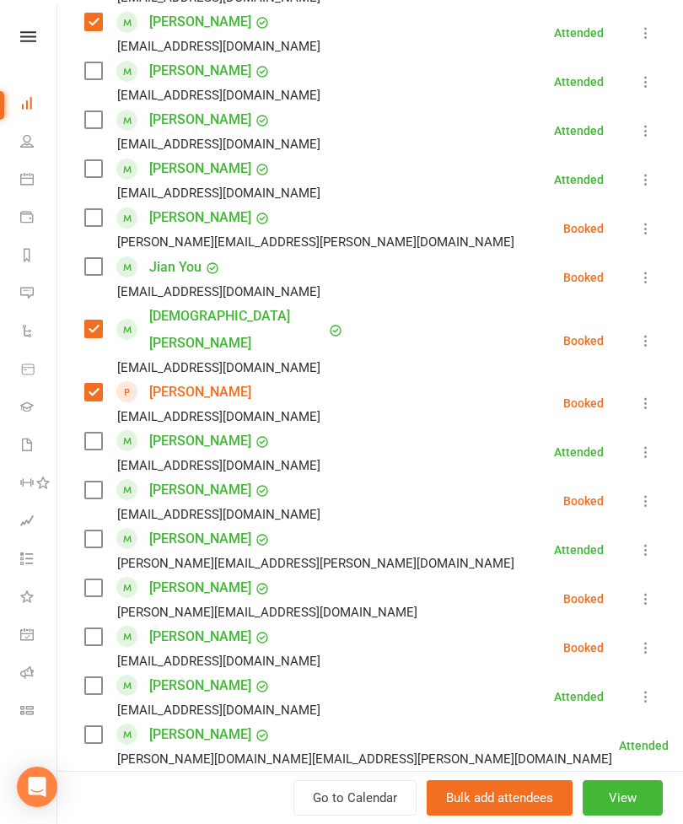
click at [90, 579] on label at bounding box center [92, 587] width 17 height 17
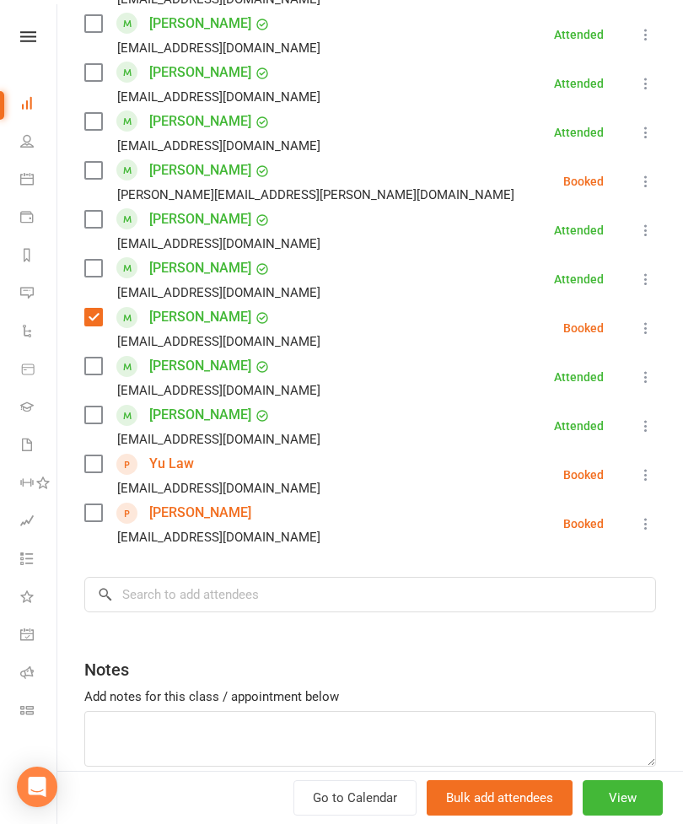
scroll to position [1752, 0]
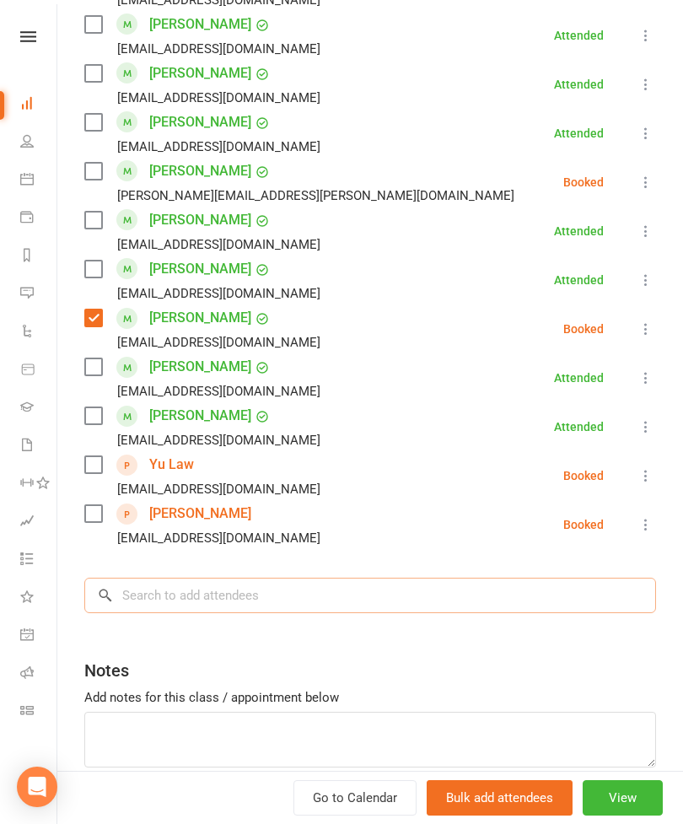
click at [473, 578] on input "search" at bounding box center [370, 595] width 572 height 35
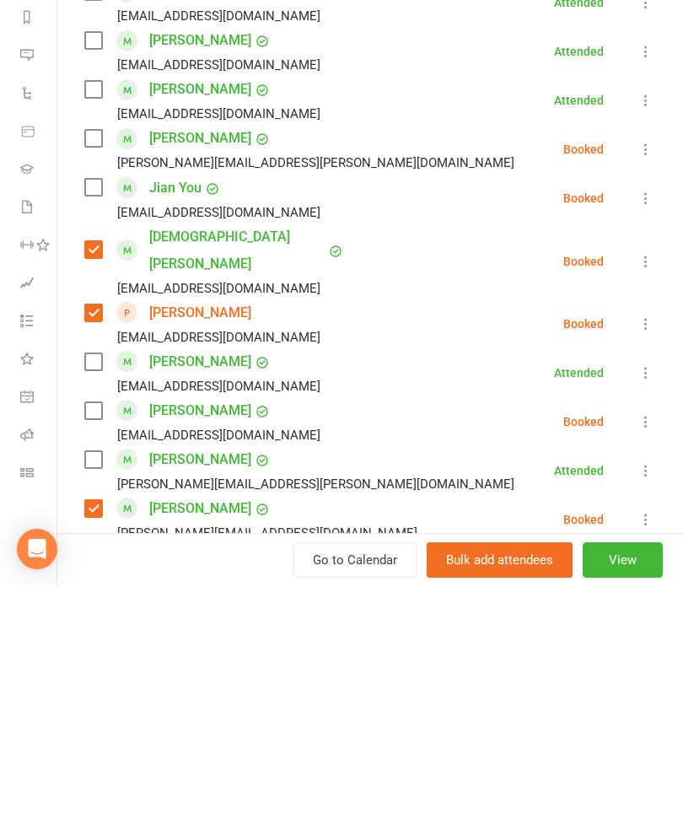
scroll to position [633, 0]
click at [100, 320] on label at bounding box center [92, 328] width 17 height 17
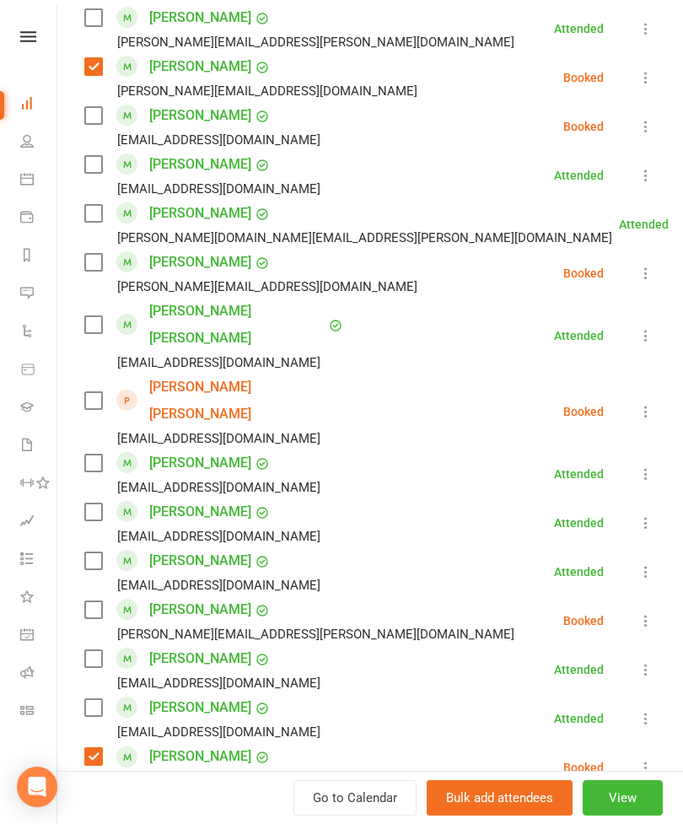
scroll to position [1332, 0]
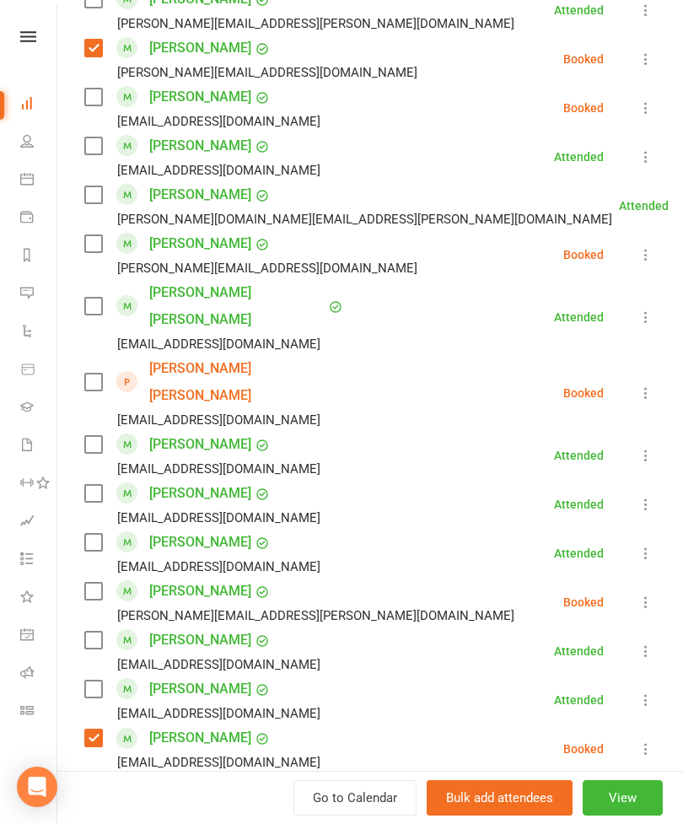
click at [76, 516] on div "Class kiosk mode Roll call 7:00 PM - 8:00 PM, [DATE] with [PERSON_NAME] [PERSON…" at bounding box center [370, 5] width 626 height 2534
click at [94, 583] on label at bounding box center [92, 591] width 17 height 17
click at [98, 632] on label at bounding box center [92, 640] width 17 height 17
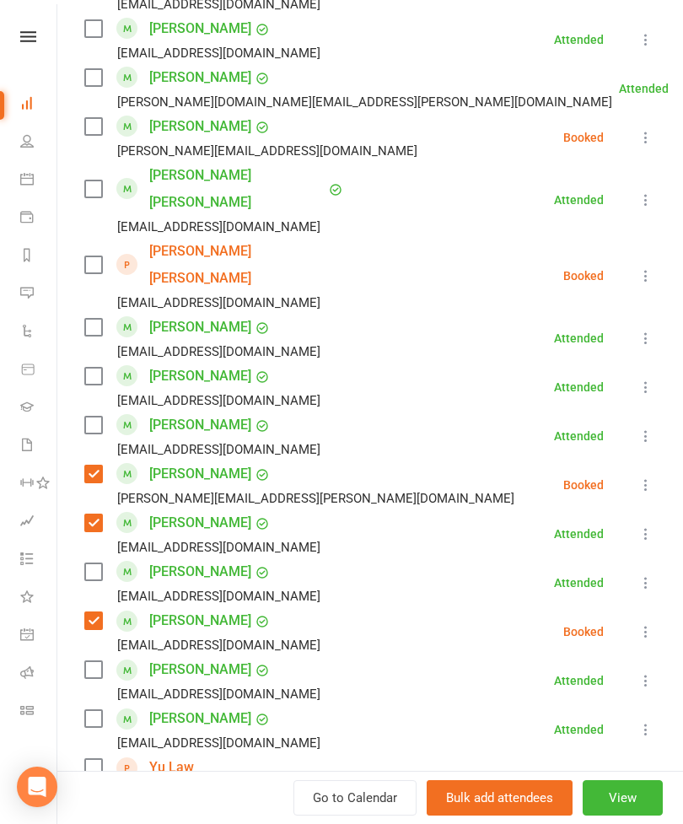
click at [100, 661] on label at bounding box center [92, 669] width 17 height 17
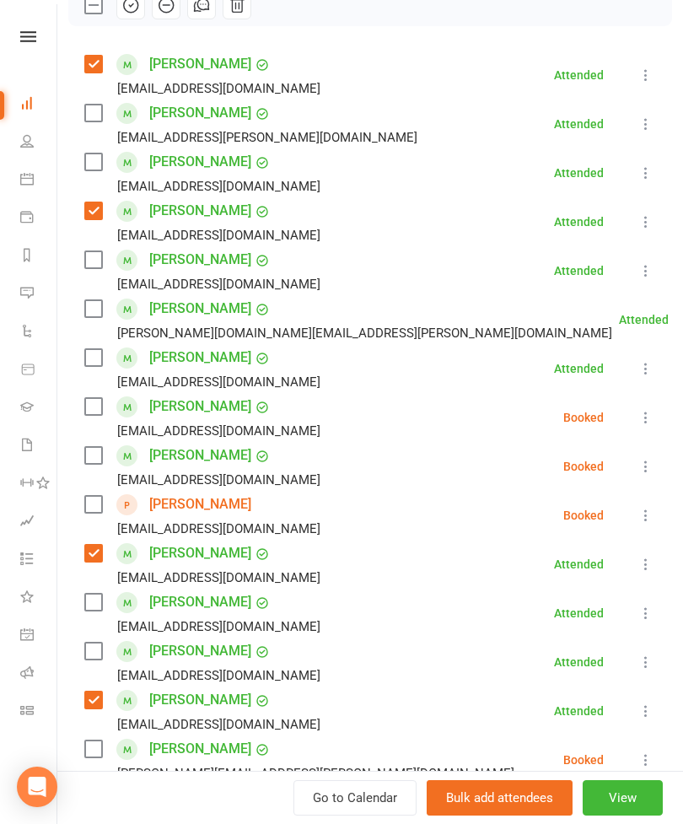
scroll to position [261, 0]
click at [87, 167] on label at bounding box center [92, 162] width 17 height 17
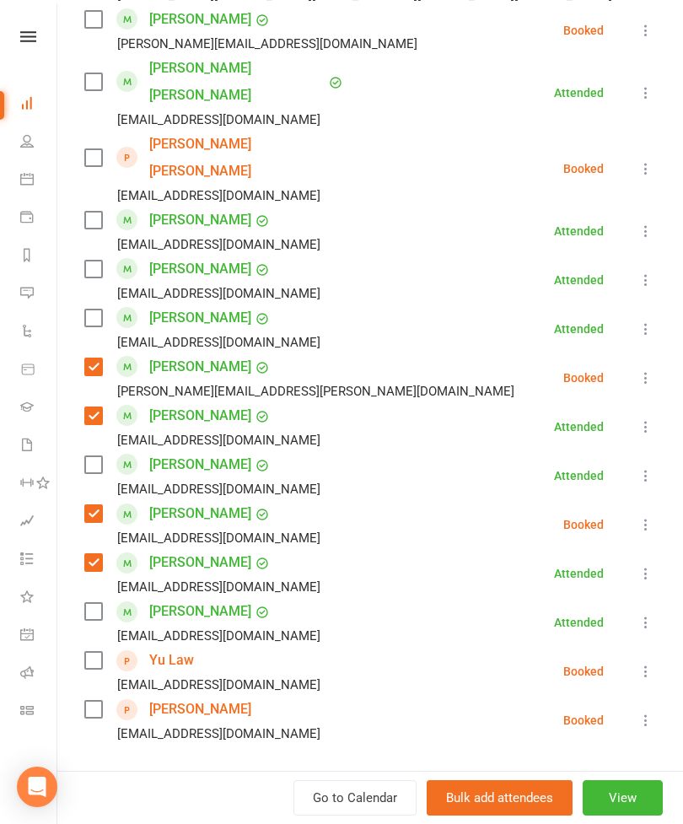
scroll to position [1673, 0]
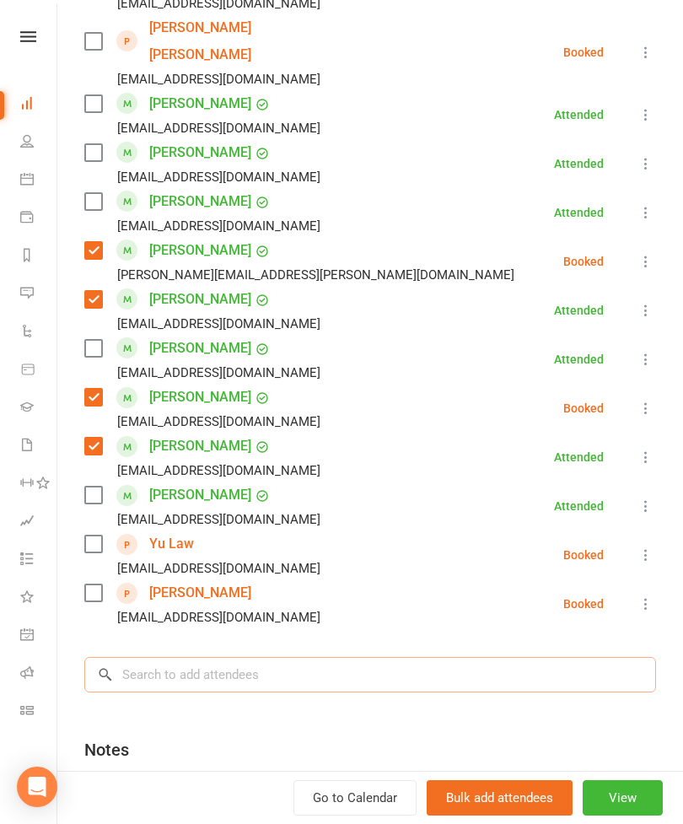
click at [263, 657] on input "search" at bounding box center [370, 674] width 572 height 35
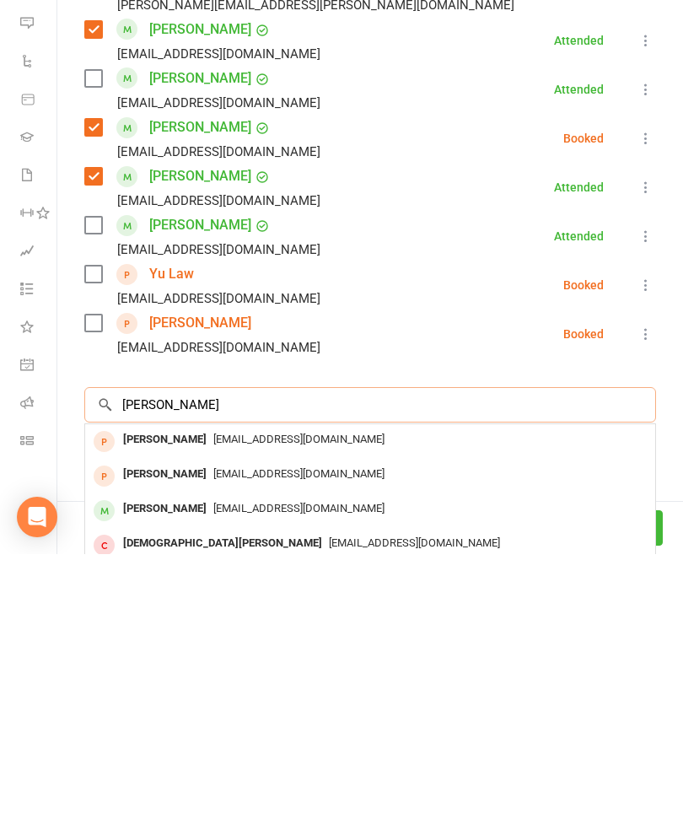
type input "[PERSON_NAME]"
click at [256, 702] on span "[EMAIL_ADDRESS][DOMAIN_NAME]" at bounding box center [298, 708] width 171 height 13
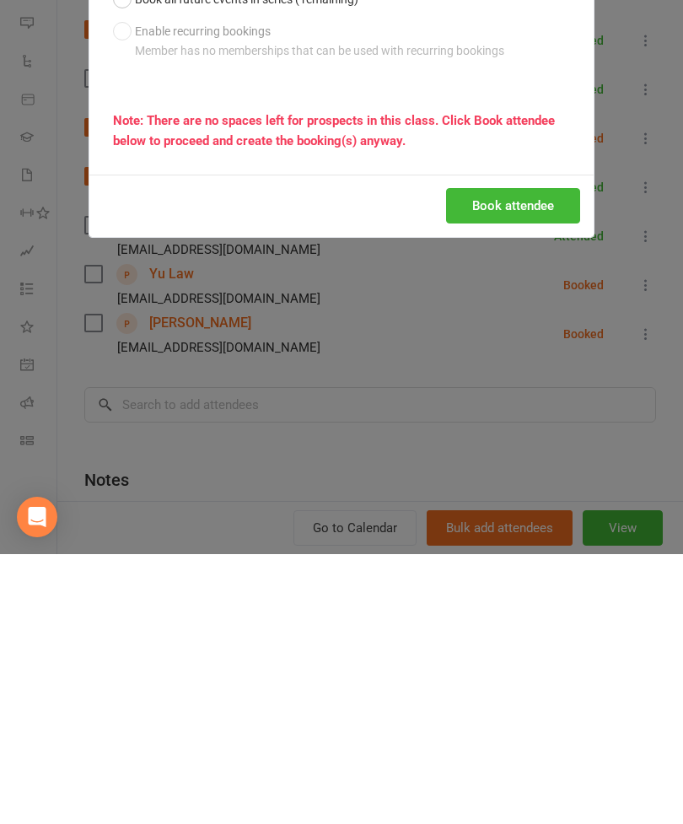
scroll to position [1591, 0]
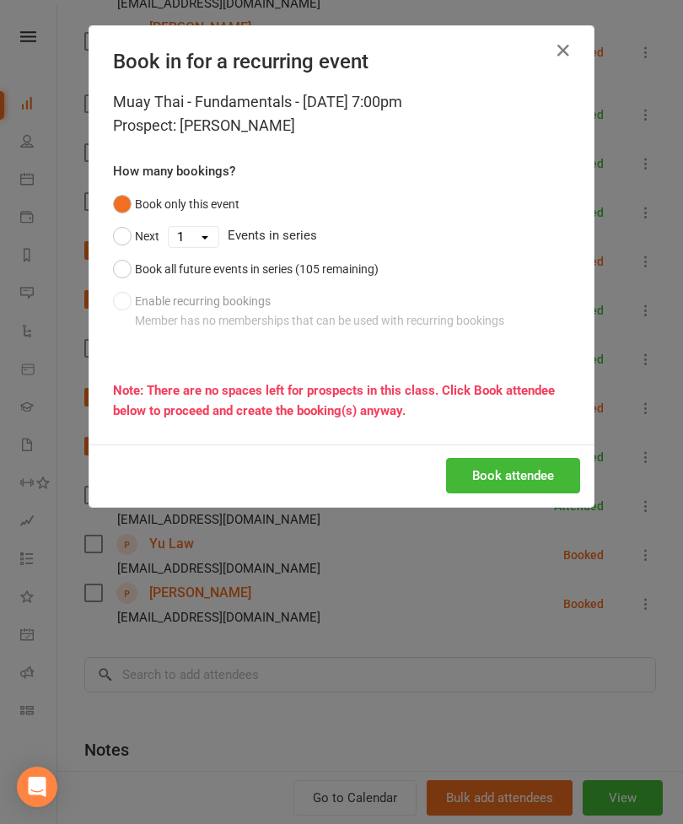
click at [544, 483] on button "Book attendee" at bounding box center [513, 475] width 134 height 35
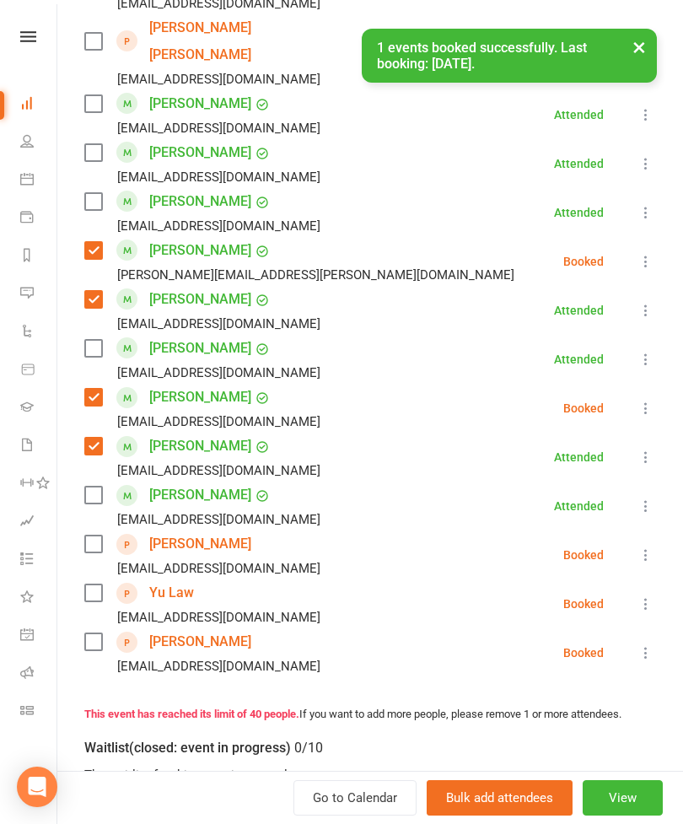
click at [91, 535] on label at bounding box center [92, 543] width 17 height 17
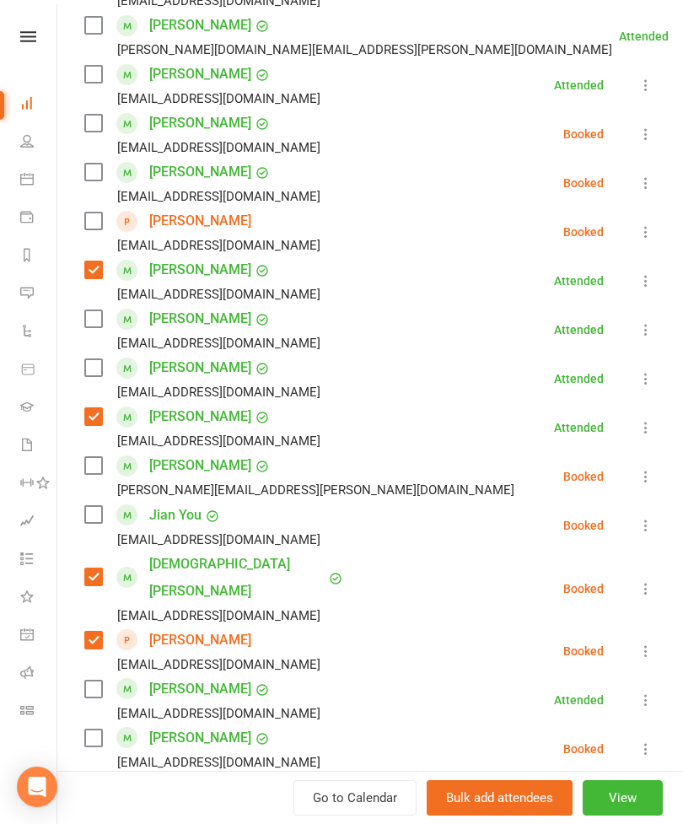
scroll to position [447, 0]
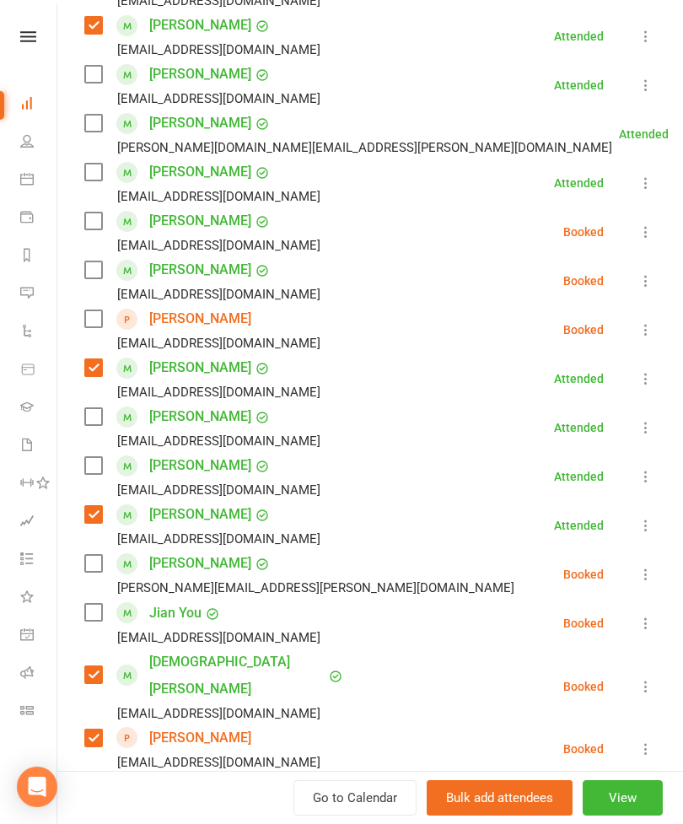
click at [94, 272] on label at bounding box center [92, 269] width 17 height 17
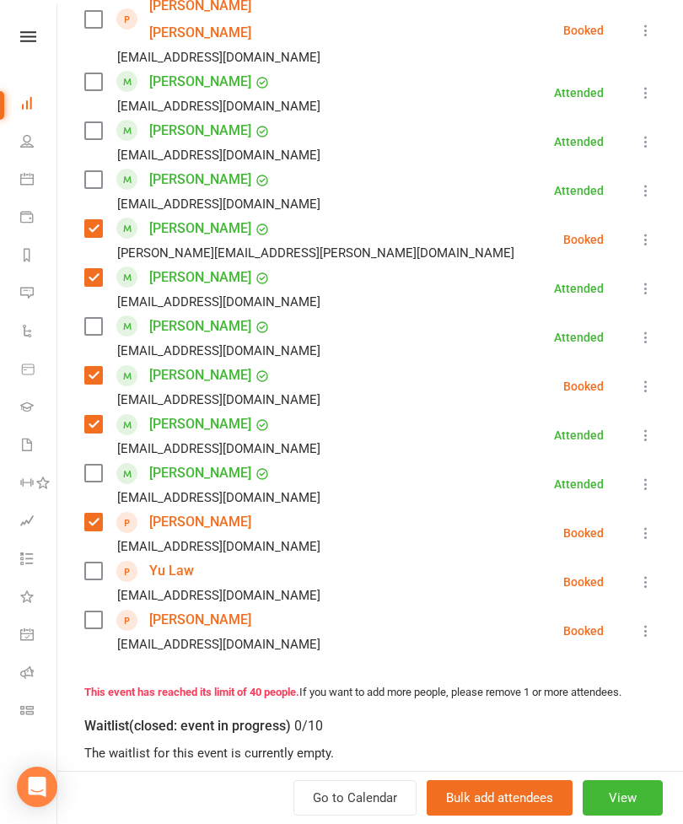
scroll to position [1733, 0]
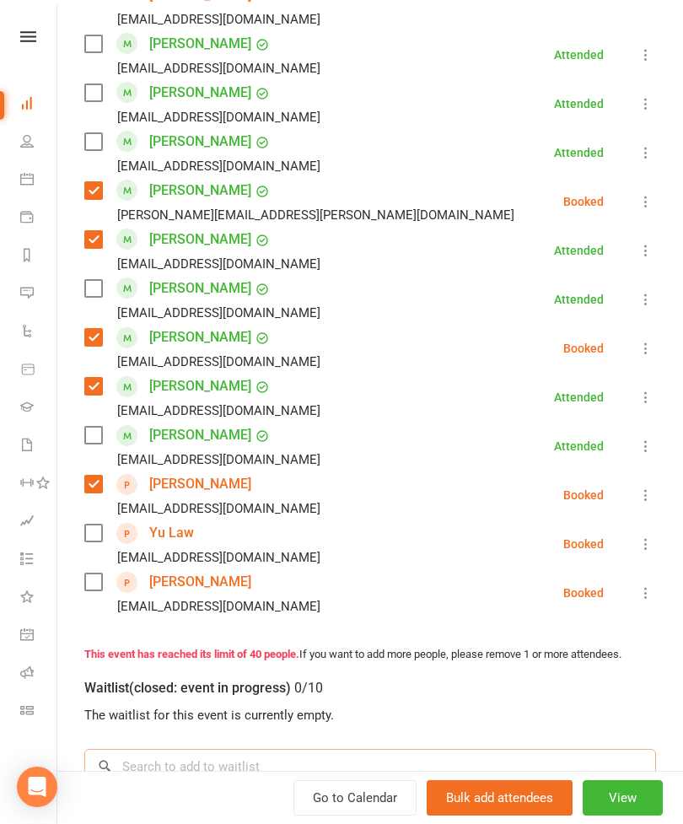
click at [255, 749] on input "search" at bounding box center [370, 766] width 572 height 35
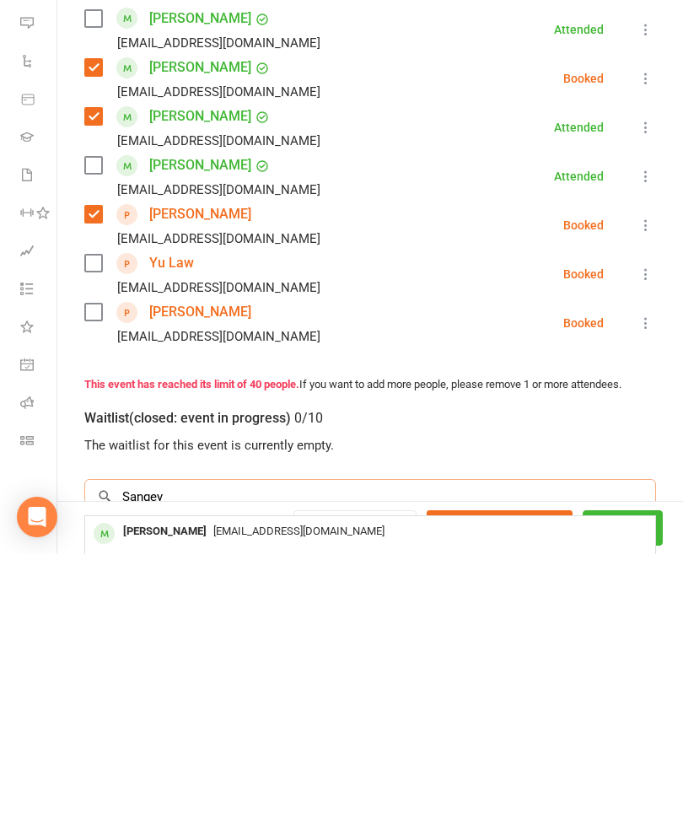
type input "Sangey"
click at [211, 789] on div "[EMAIL_ADDRESS][DOMAIN_NAME]" at bounding box center [370, 801] width 557 height 24
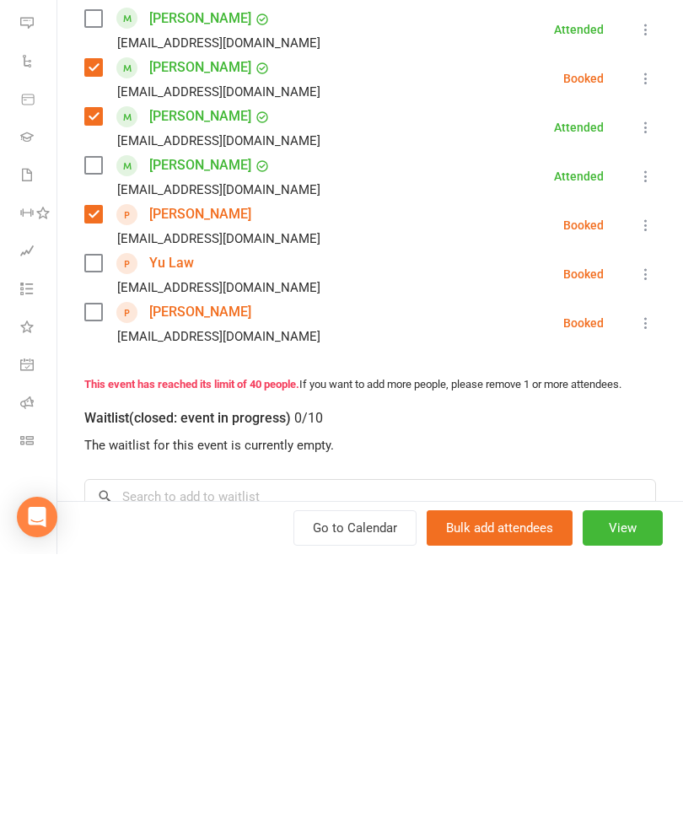
scroll to position [1999, 0]
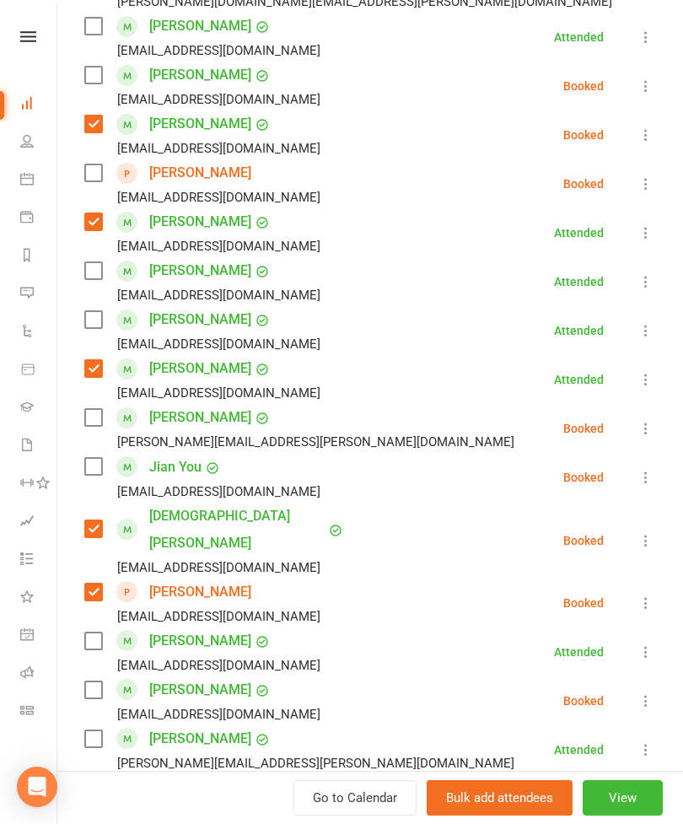
click at [90, 279] on label at bounding box center [92, 270] width 17 height 17
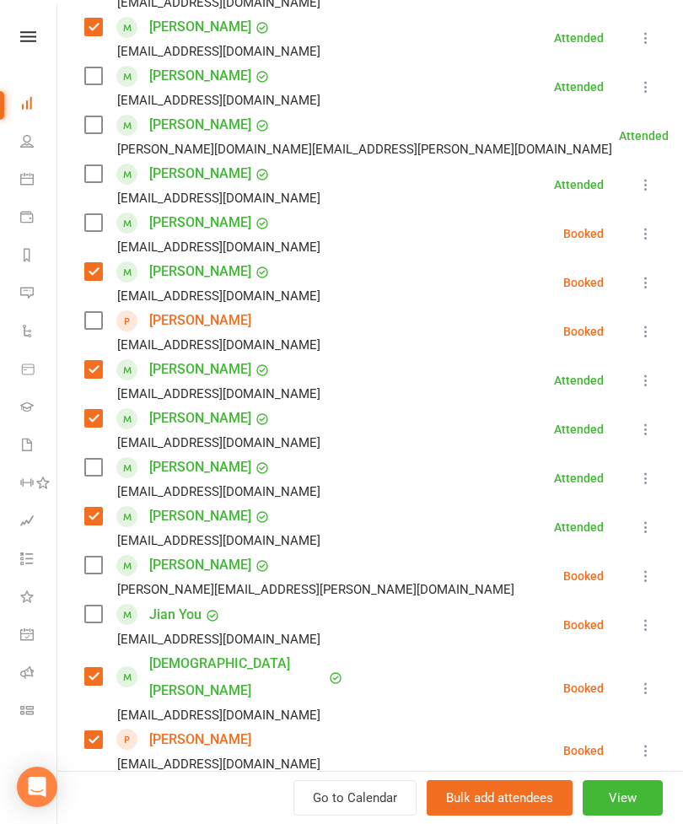
scroll to position [444, 0]
click at [98, 122] on label at bounding box center [92, 125] width 17 height 17
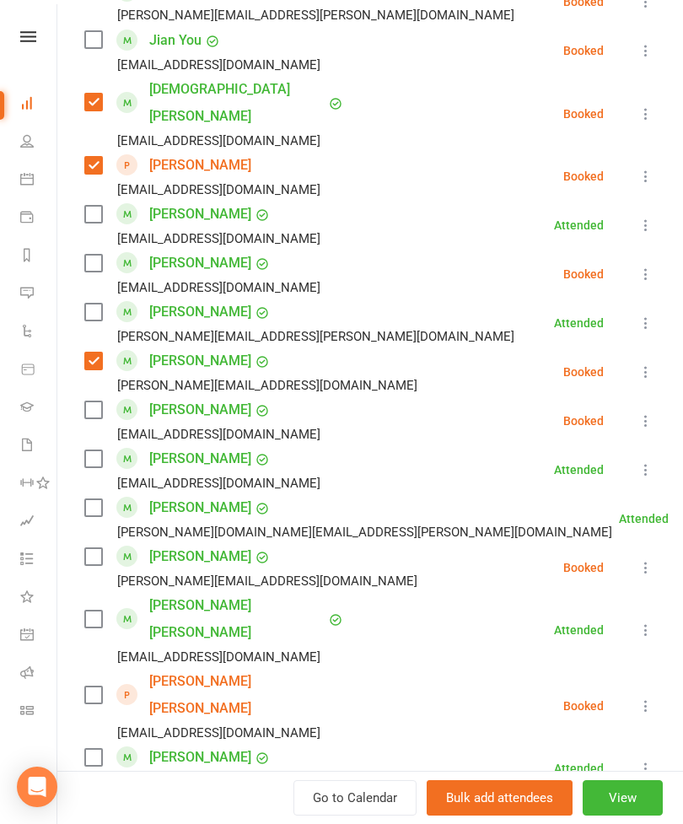
click at [100, 401] on label at bounding box center [92, 409] width 17 height 17
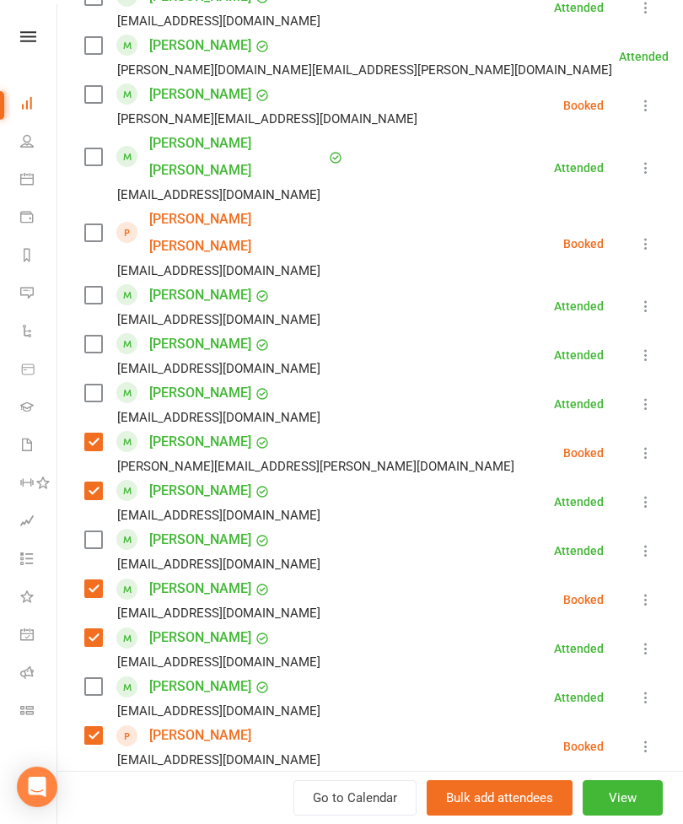
scroll to position [1493, 0]
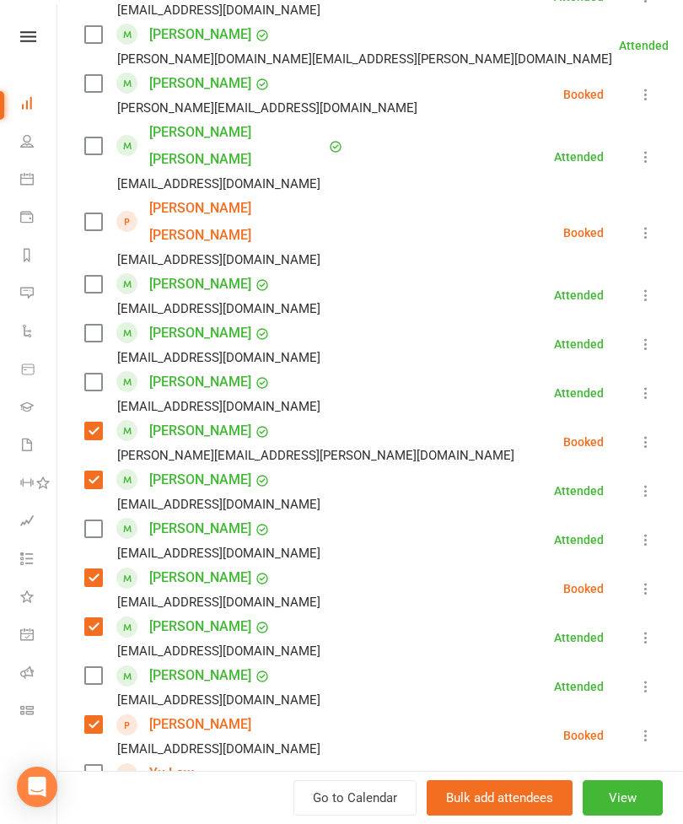
click at [99, 520] on label at bounding box center [92, 528] width 17 height 17
click at [100, 137] on label at bounding box center [92, 145] width 17 height 17
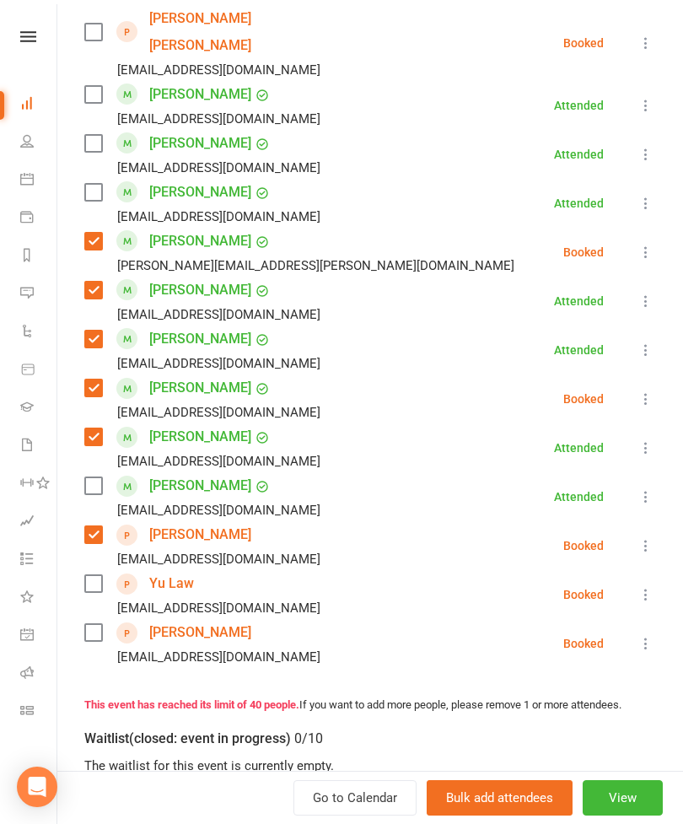
scroll to position [1751, 0]
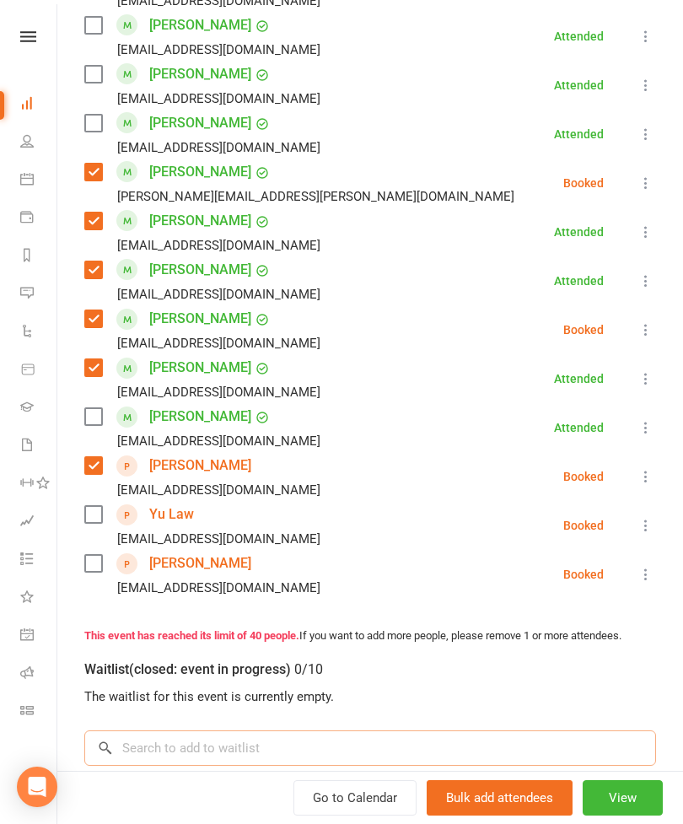
click at [242, 730] on input "search" at bounding box center [370, 747] width 572 height 35
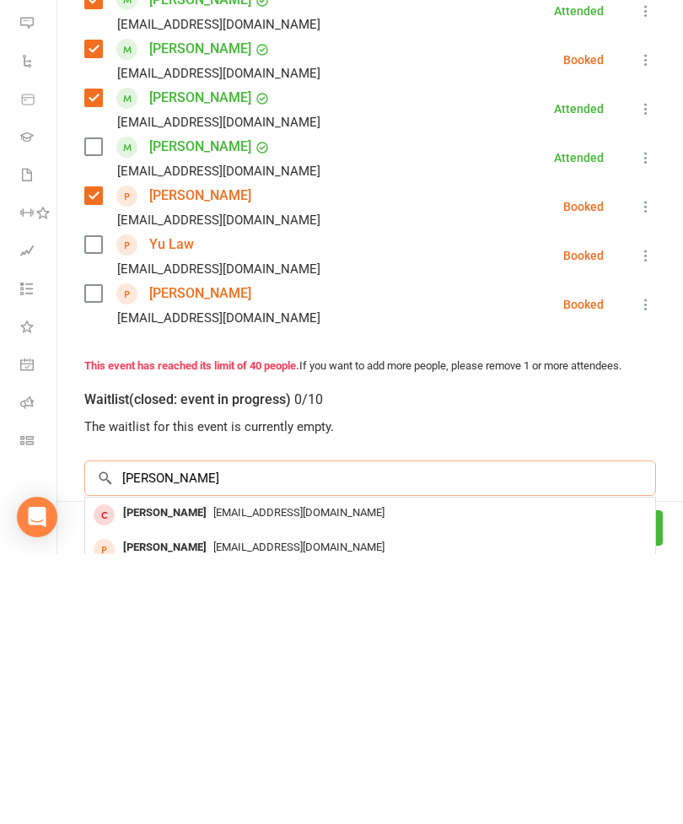
type input "[PERSON_NAME]"
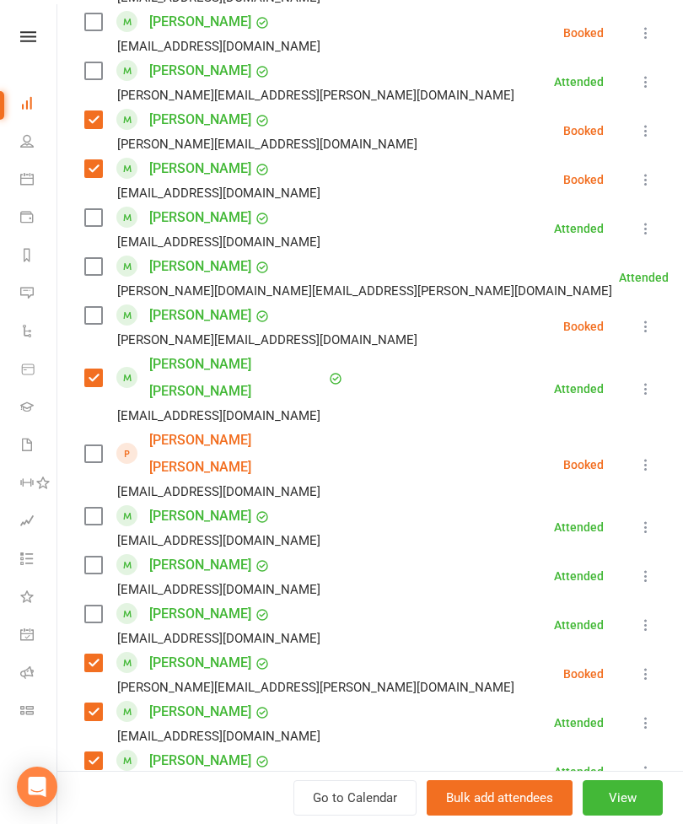
scroll to position [1265, 0]
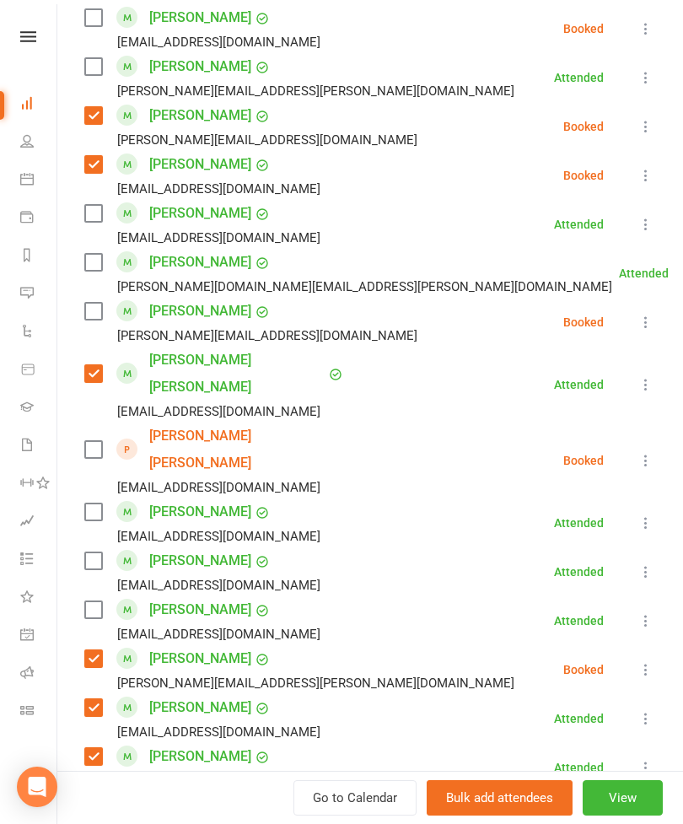
click at [94, 601] on label at bounding box center [92, 609] width 17 height 17
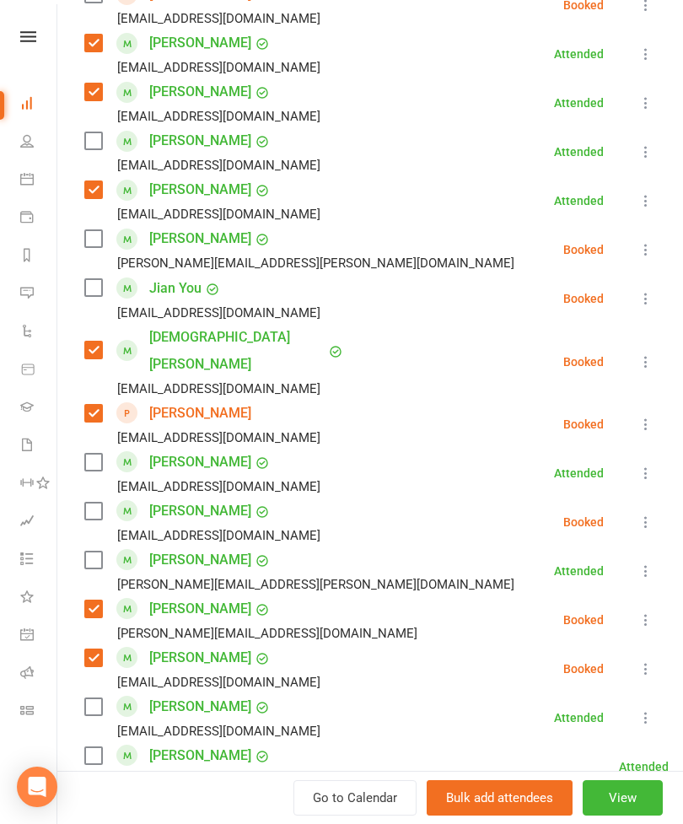
click at [94, 245] on label at bounding box center [92, 238] width 17 height 17
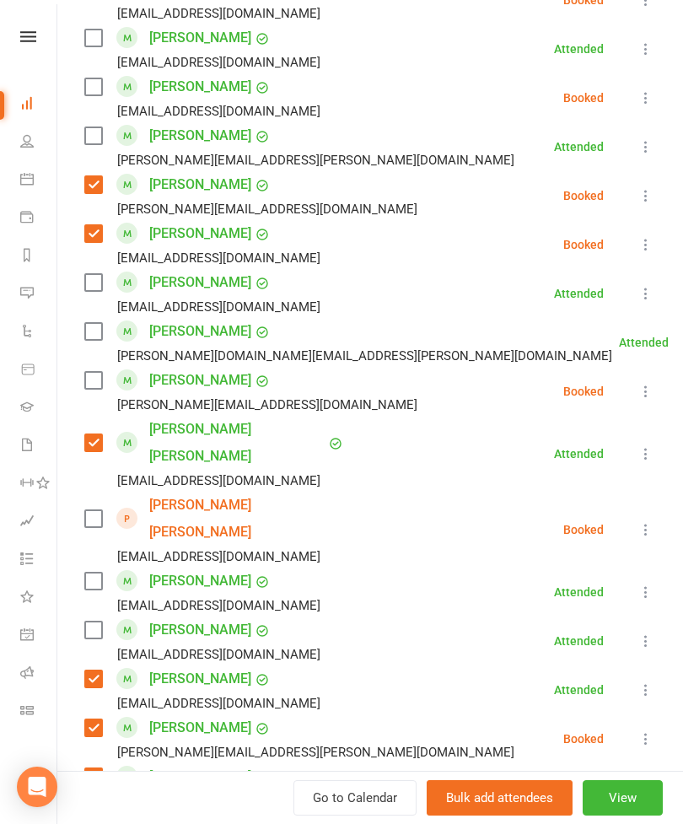
scroll to position [1305, 0]
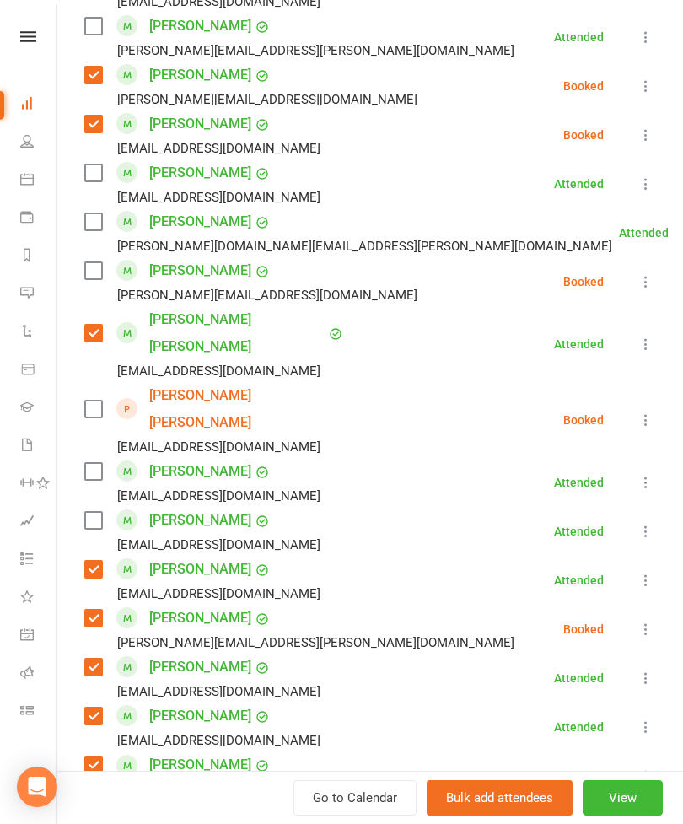
click at [101, 512] on label at bounding box center [92, 520] width 17 height 17
click at [89, 401] on label at bounding box center [92, 409] width 17 height 17
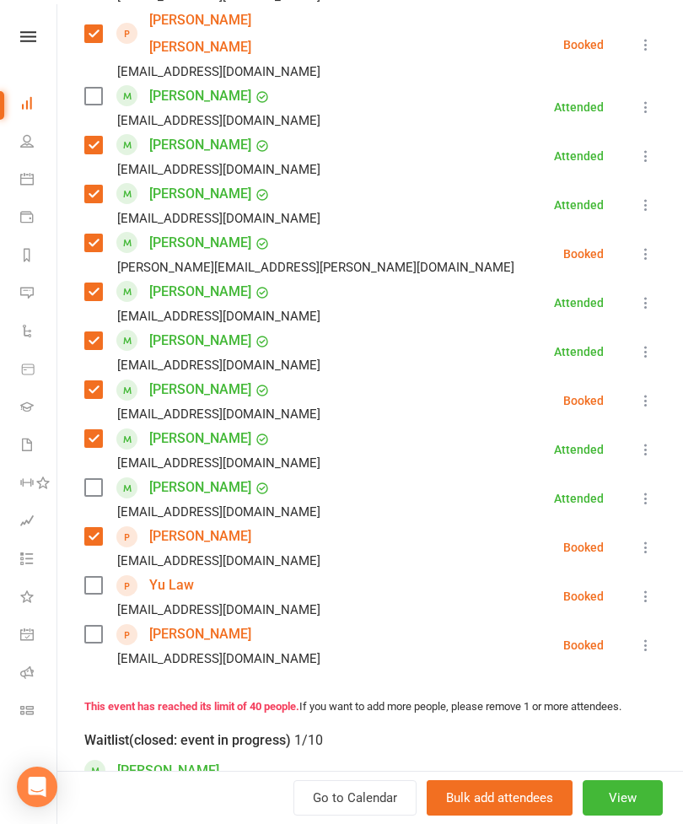
scroll to position [1681, 0]
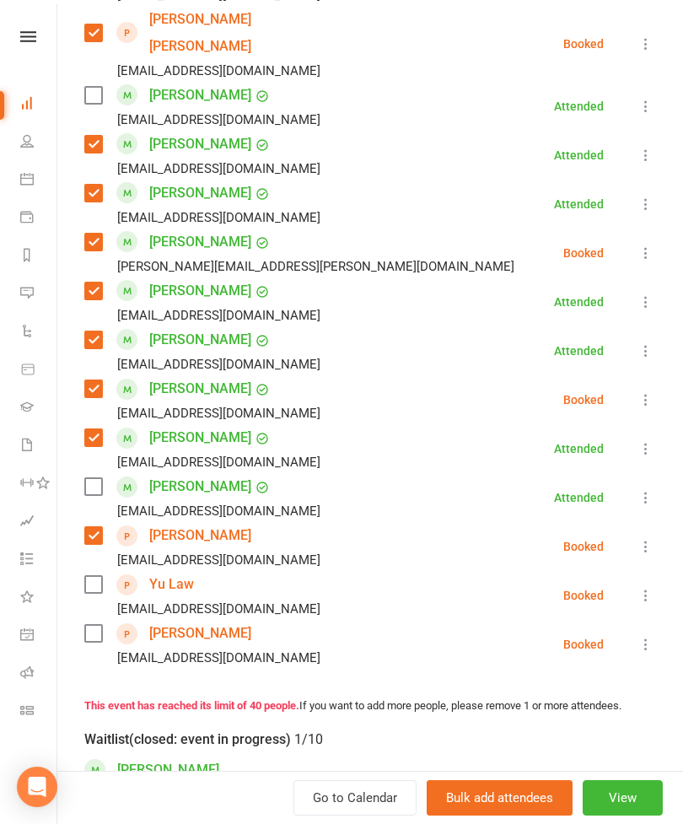
click at [98, 576] on label at bounding box center [92, 584] width 17 height 17
click at [92, 625] on label at bounding box center [92, 633] width 17 height 17
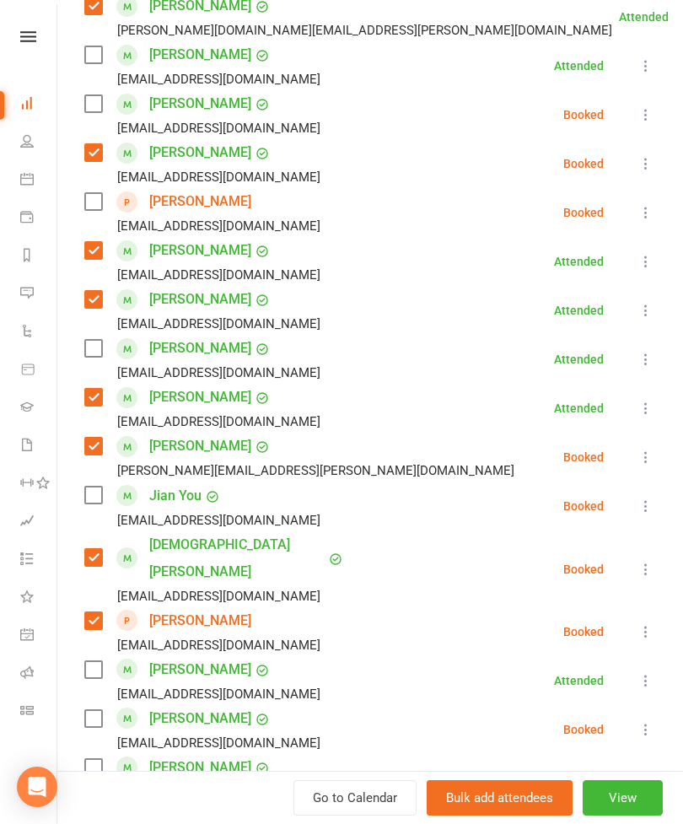
scroll to position [532, 0]
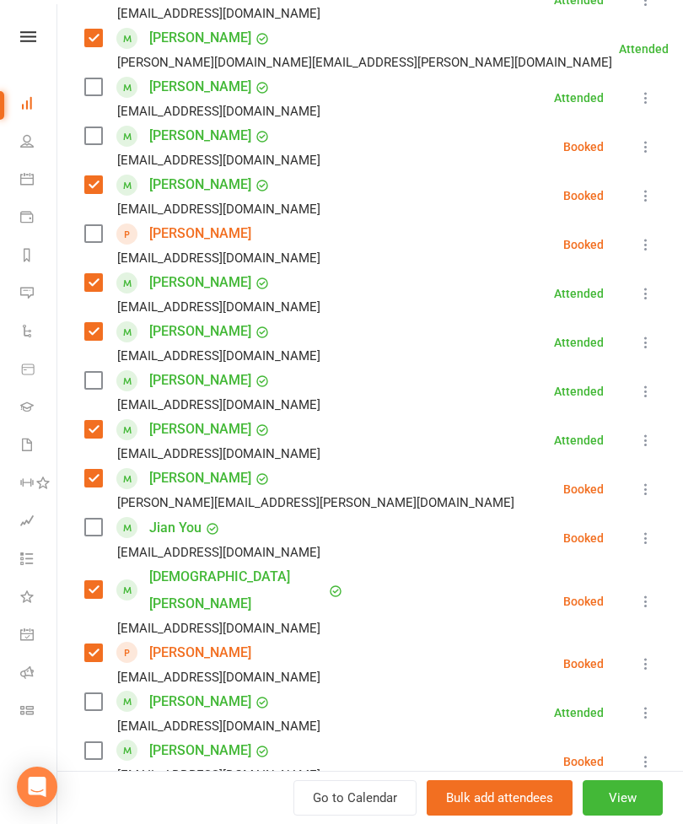
click at [94, 228] on label at bounding box center [92, 233] width 17 height 17
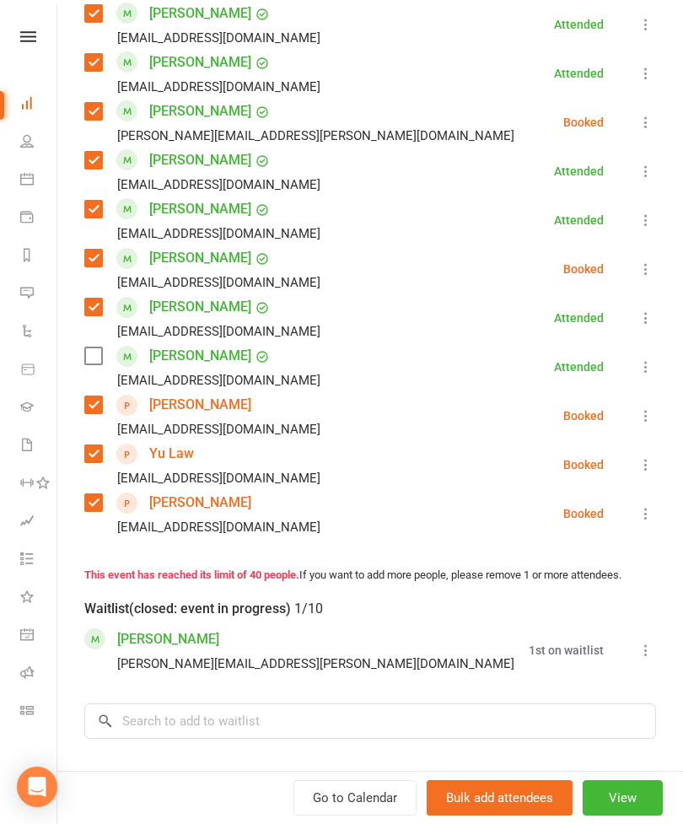
scroll to position [1811, 0]
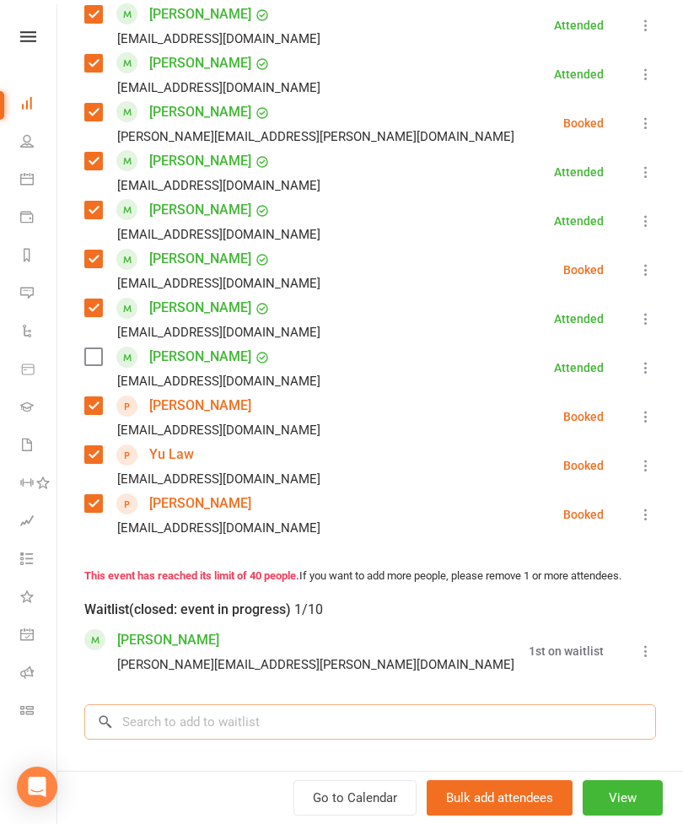
click at [287, 704] on input "search" at bounding box center [370, 721] width 572 height 35
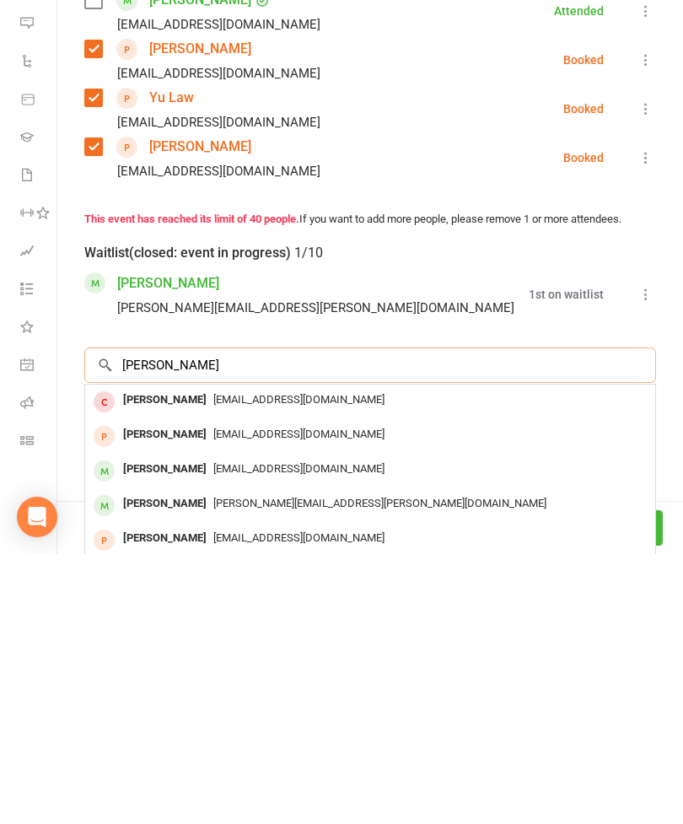
scroll to position [1904, 0]
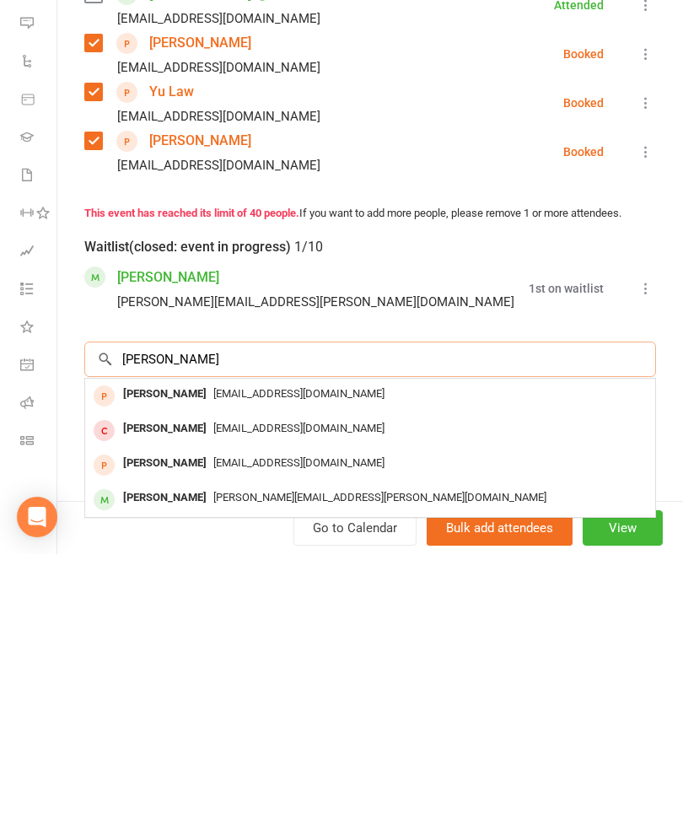
type input "[PERSON_NAME]"
click at [225, 726] on span "[EMAIL_ADDRESS][DOMAIN_NAME]" at bounding box center [298, 732] width 171 height 13
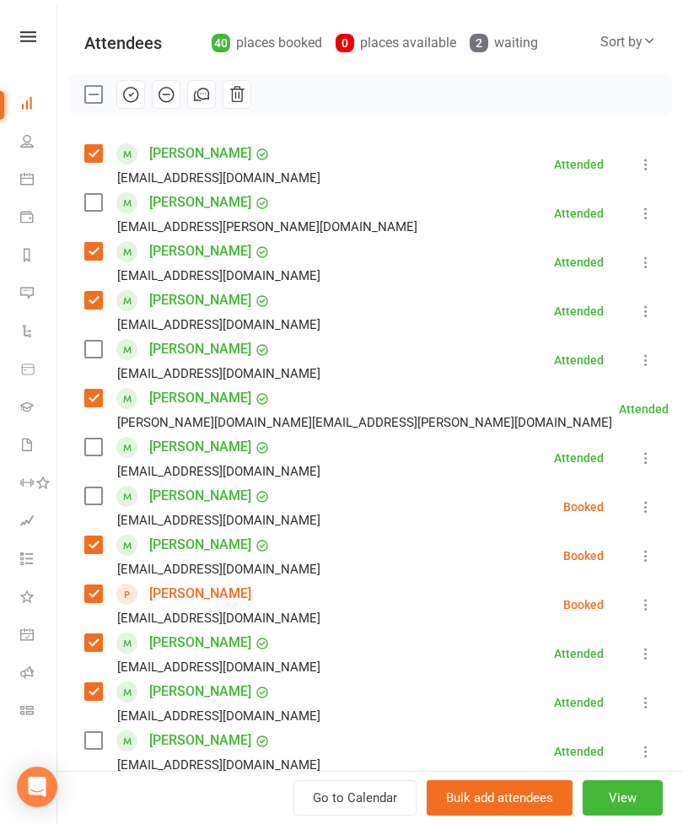
scroll to position [313, 0]
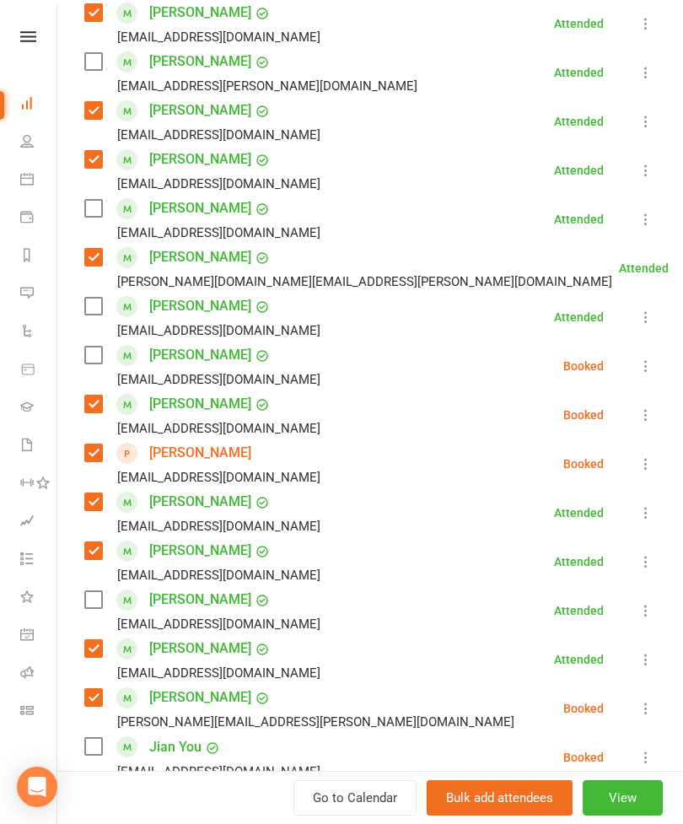
click at [640, 455] on button at bounding box center [646, 464] width 20 height 20
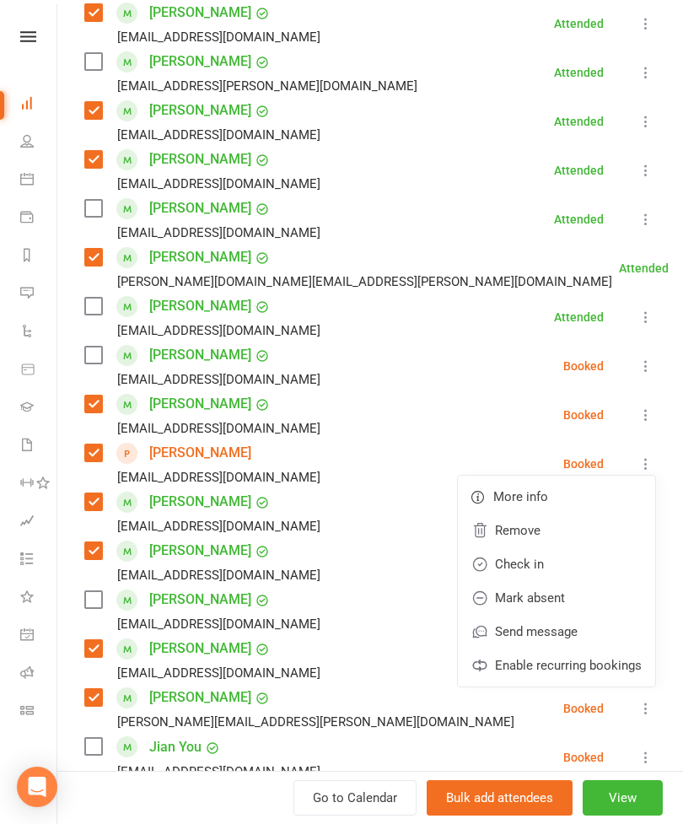
click at [559, 523] on link "Remove" at bounding box center [556, 531] width 197 height 34
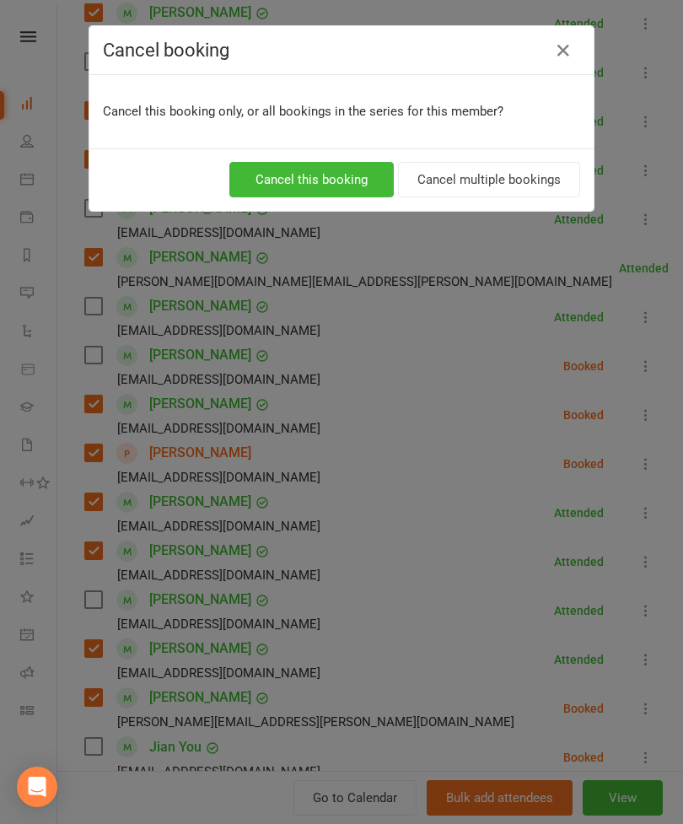
click at [350, 186] on button "Cancel this booking" at bounding box center [311, 179] width 164 height 35
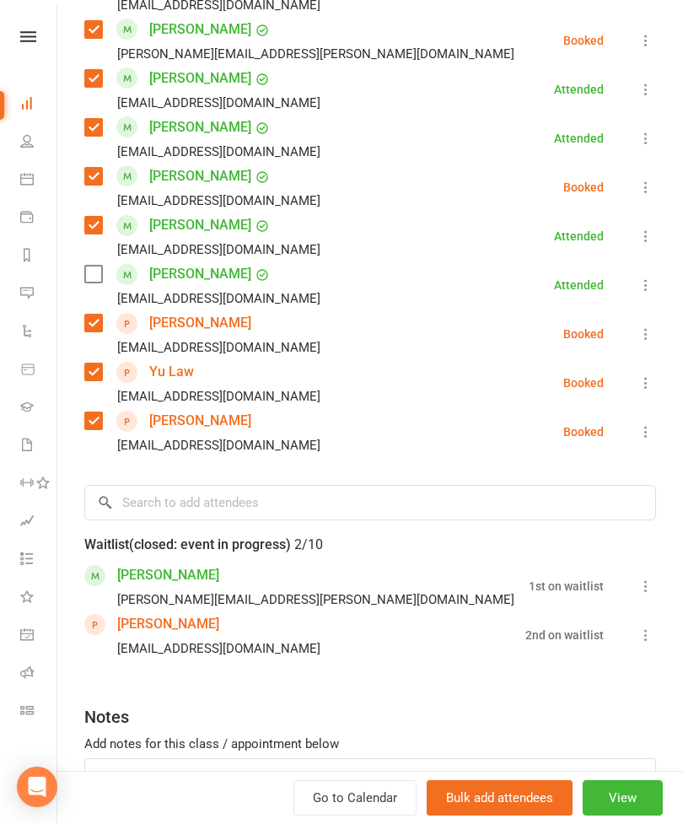
scroll to position [1844, 0]
click at [325, 486] on input "search" at bounding box center [370, 503] width 572 height 35
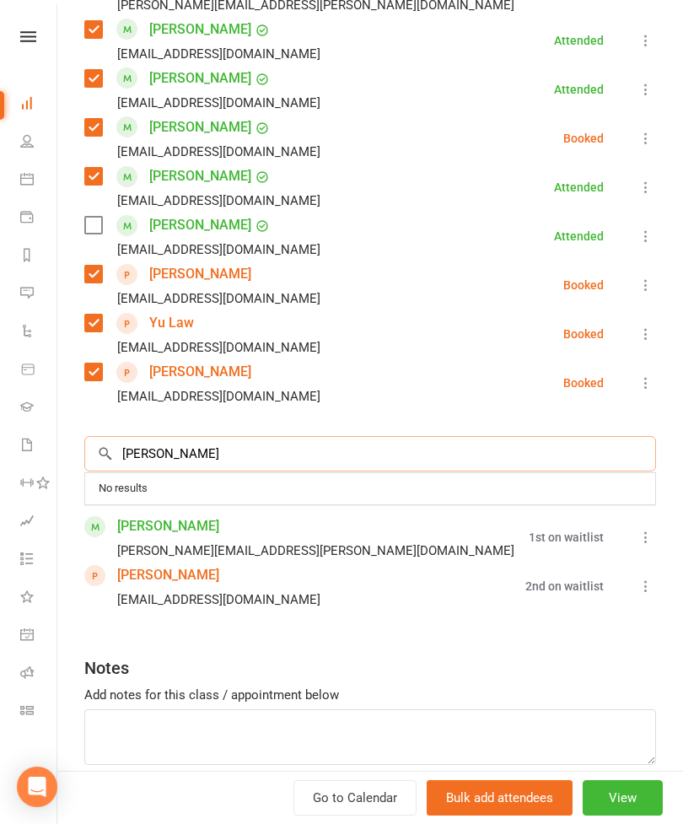
scroll to position [1891, 0]
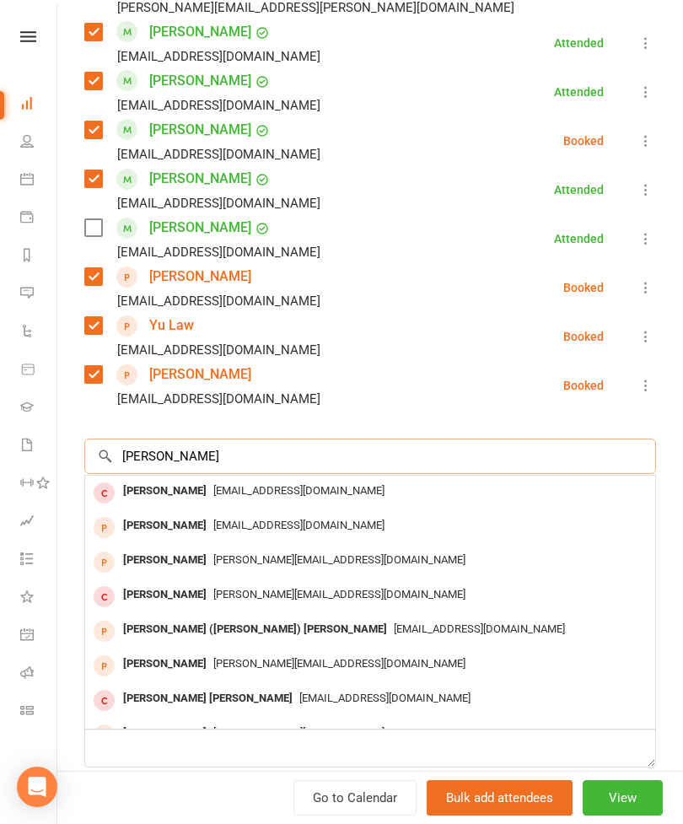
type input "[PERSON_NAME]"
click at [213, 519] on span "[EMAIL_ADDRESS][DOMAIN_NAME]" at bounding box center [298, 525] width 171 height 13
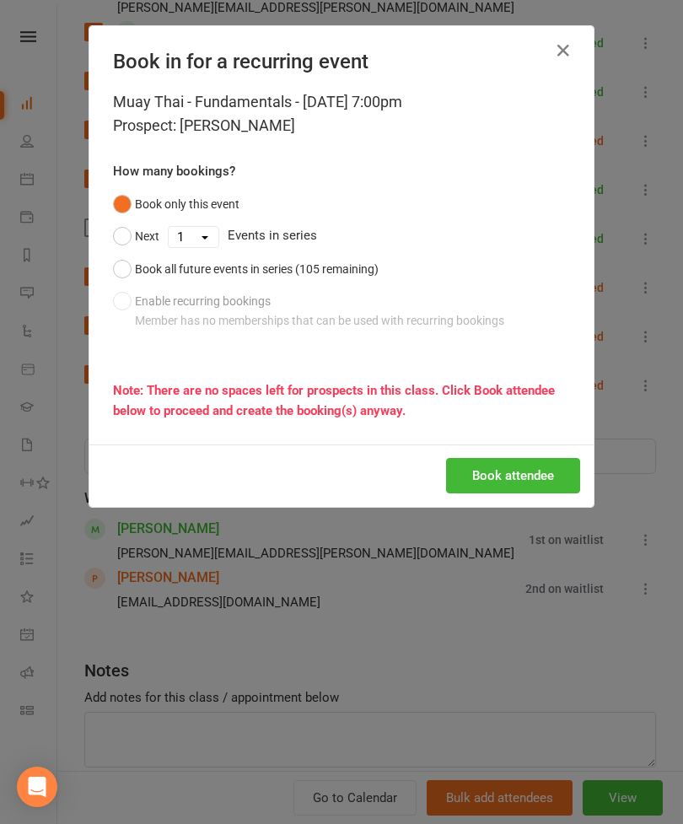
click at [534, 473] on button "Book attendee" at bounding box center [513, 475] width 134 height 35
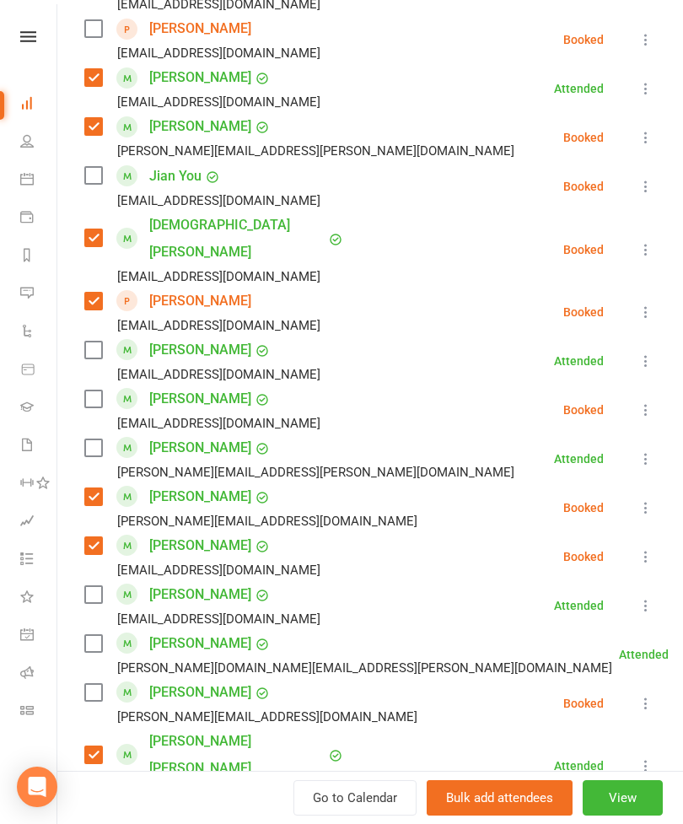
scroll to position [810, 0]
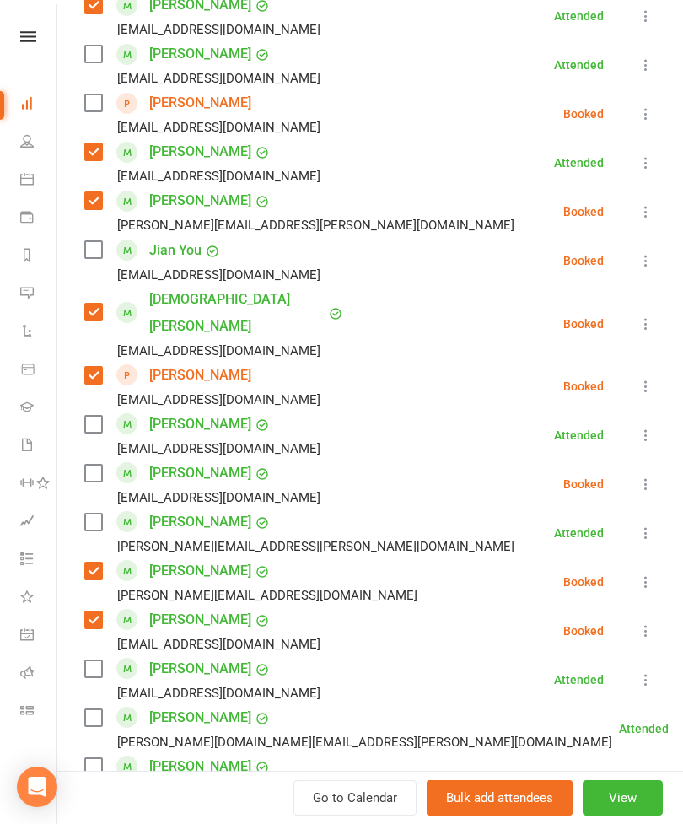
click at [101, 244] on label at bounding box center [92, 249] width 17 height 17
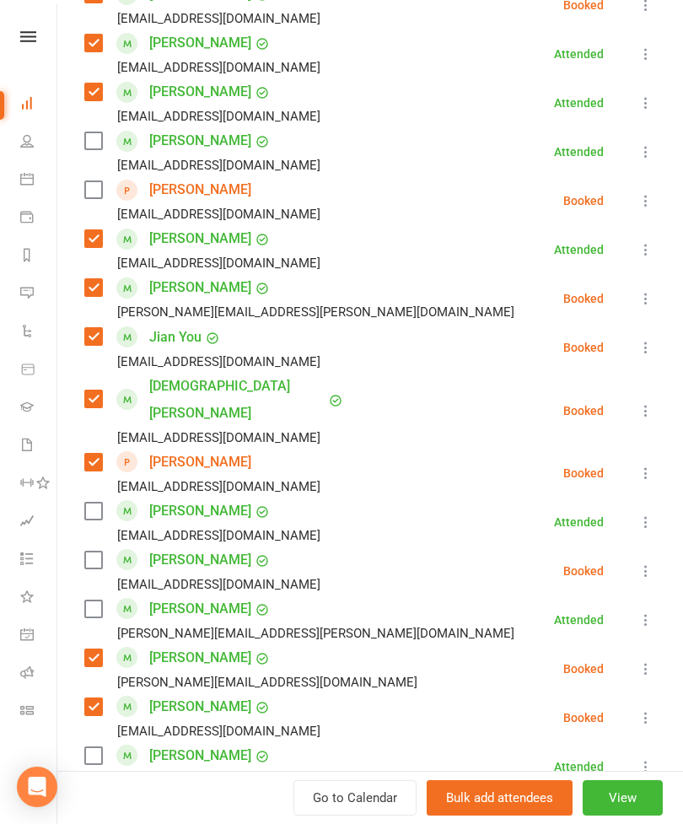
scroll to position [718, 0]
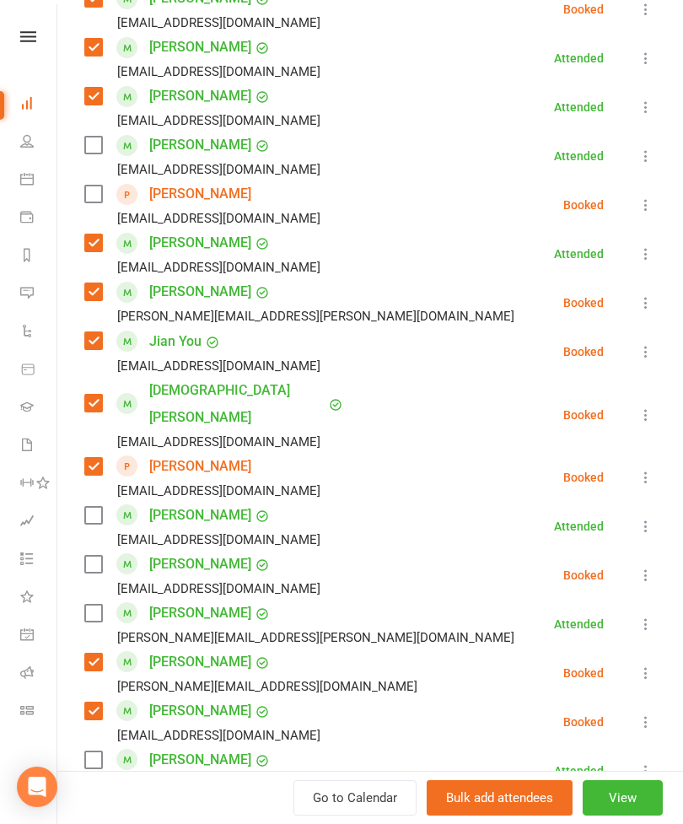
click at [100, 144] on label at bounding box center [92, 145] width 17 height 17
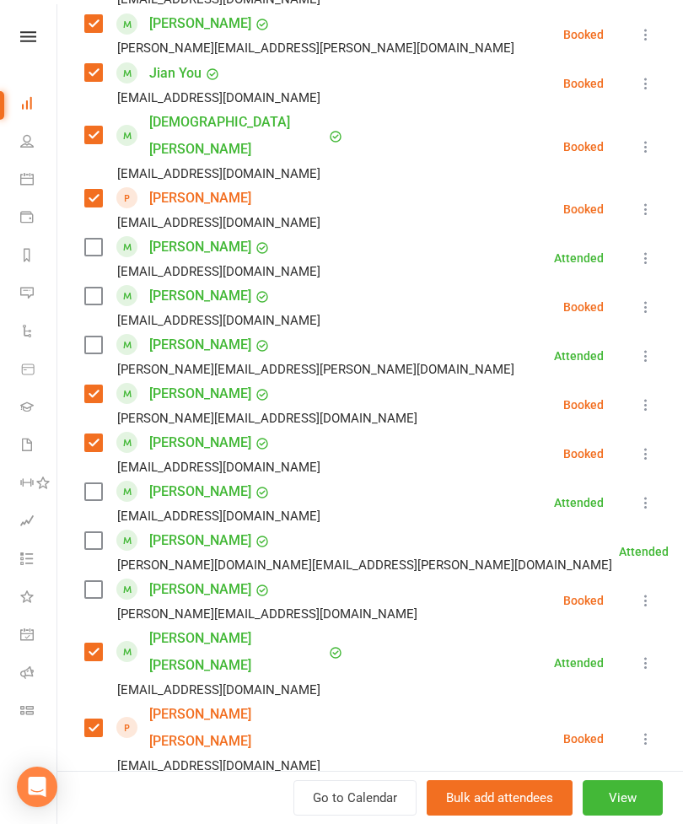
scroll to position [1154, 0]
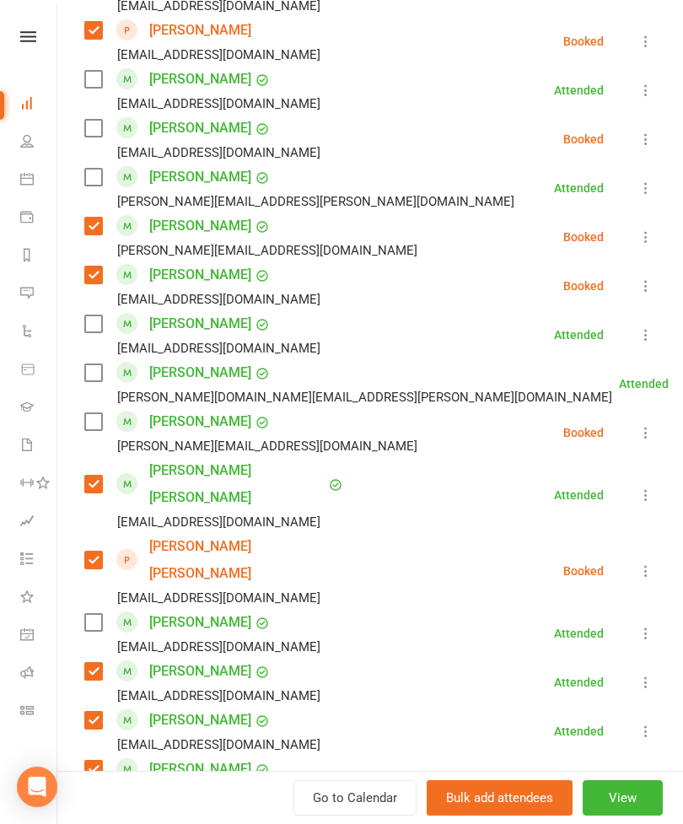
click at [101, 364] on label at bounding box center [92, 372] width 17 height 17
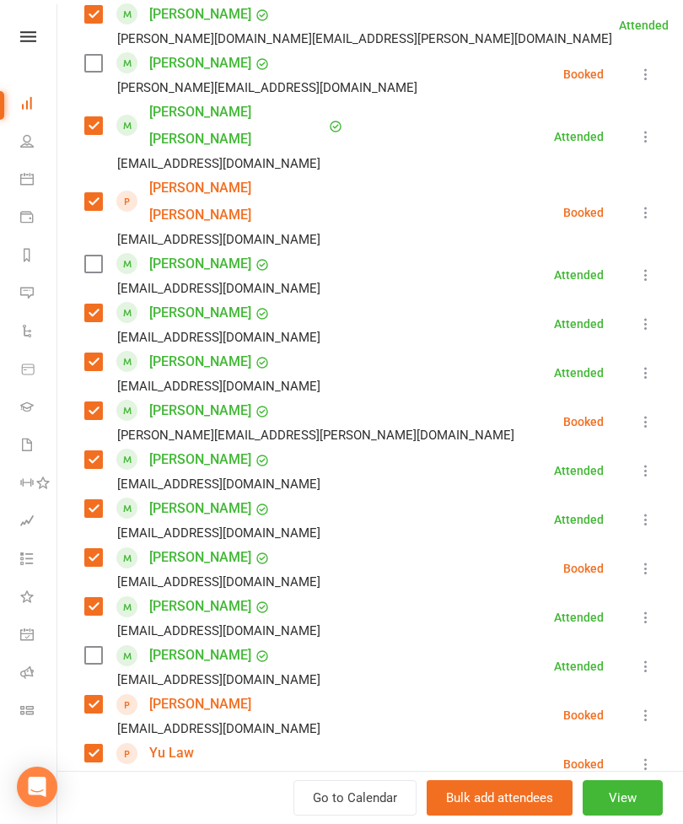
scroll to position [1535, 0]
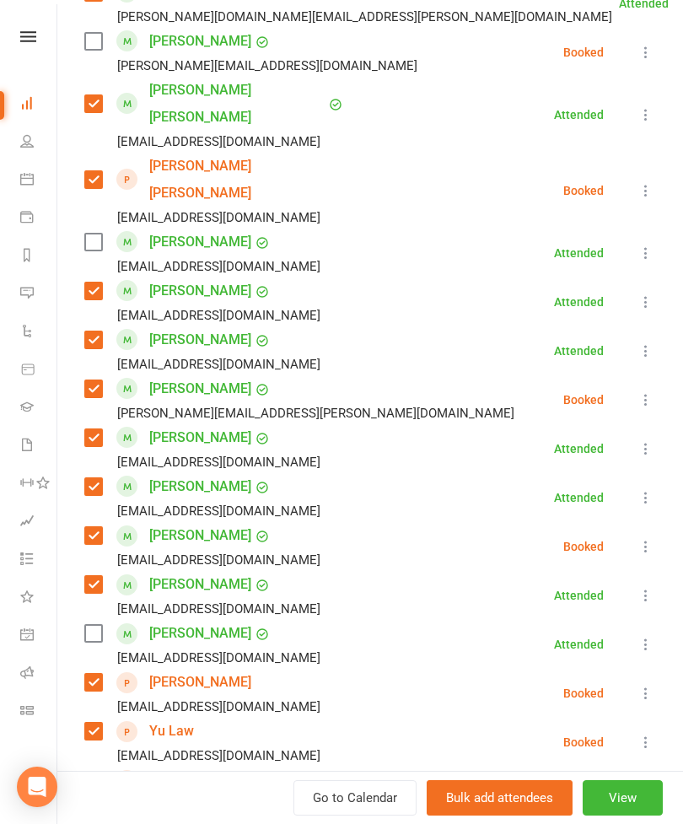
click at [98, 625] on label at bounding box center [92, 633] width 17 height 17
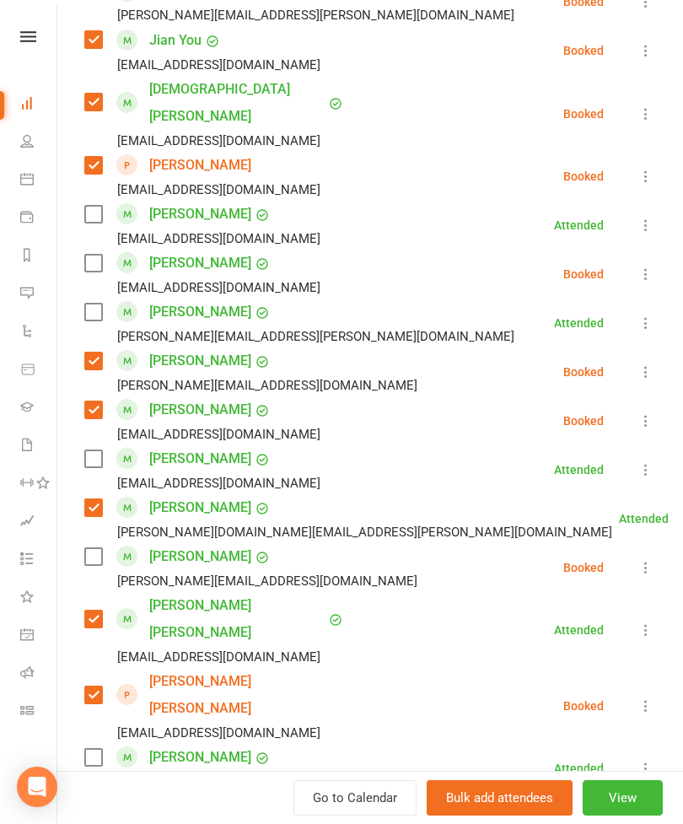
scroll to position [1014, 0]
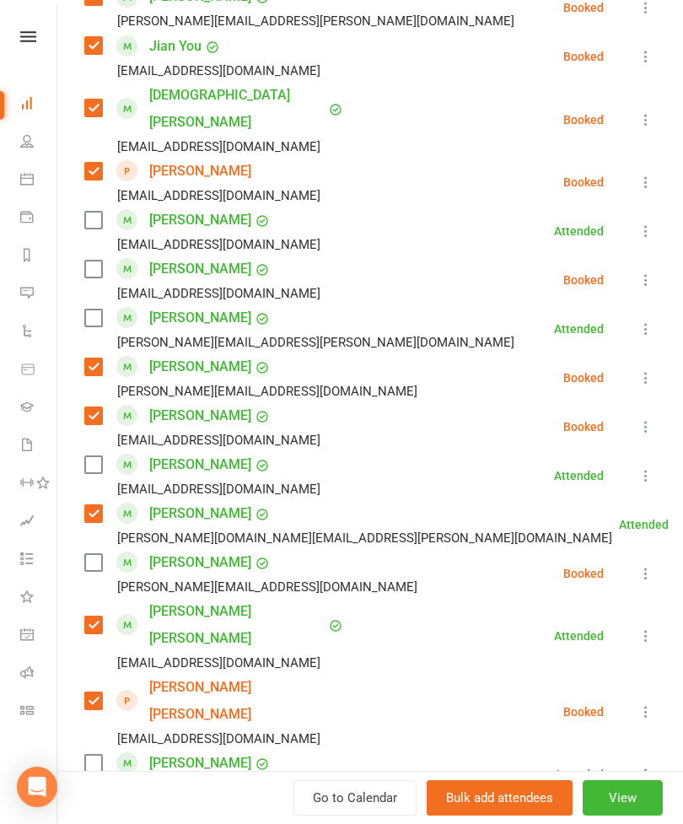
click at [98, 309] on label at bounding box center [92, 317] width 17 height 17
click at [84, 212] on label at bounding box center [92, 220] width 17 height 17
click at [107, 451] on div "[PERSON_NAME] [EMAIL_ADDRESS][DOMAIN_NAME]" at bounding box center [205, 475] width 243 height 49
click at [89, 456] on label at bounding box center [92, 464] width 17 height 17
click at [94, 261] on label at bounding box center [92, 269] width 17 height 17
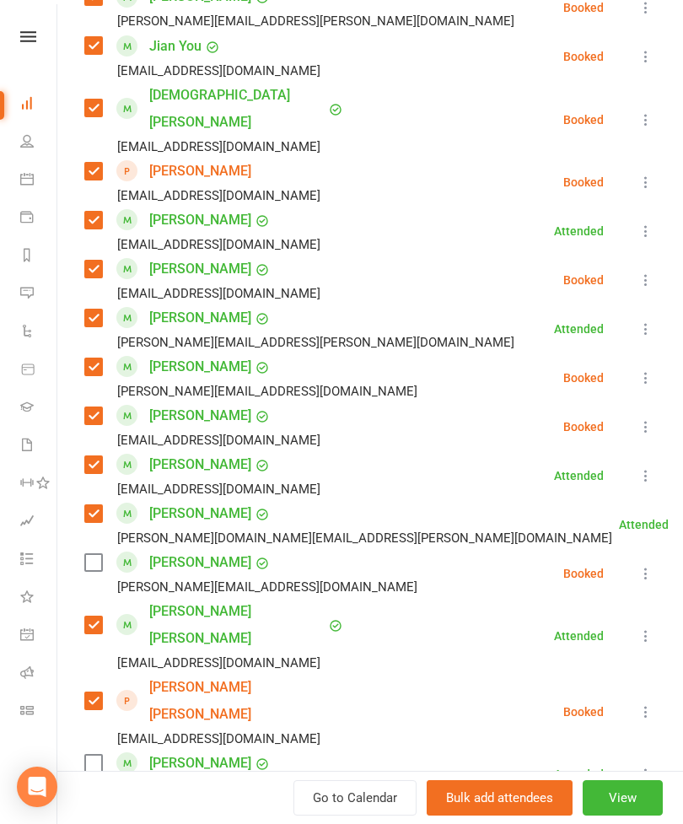
click at [100, 554] on label at bounding box center [92, 562] width 17 height 17
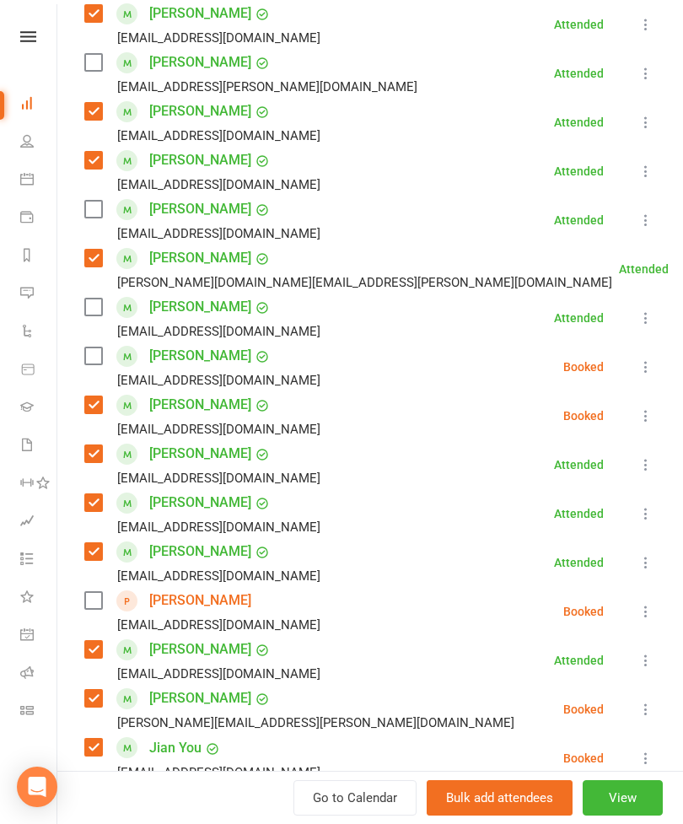
scroll to position [121, 0]
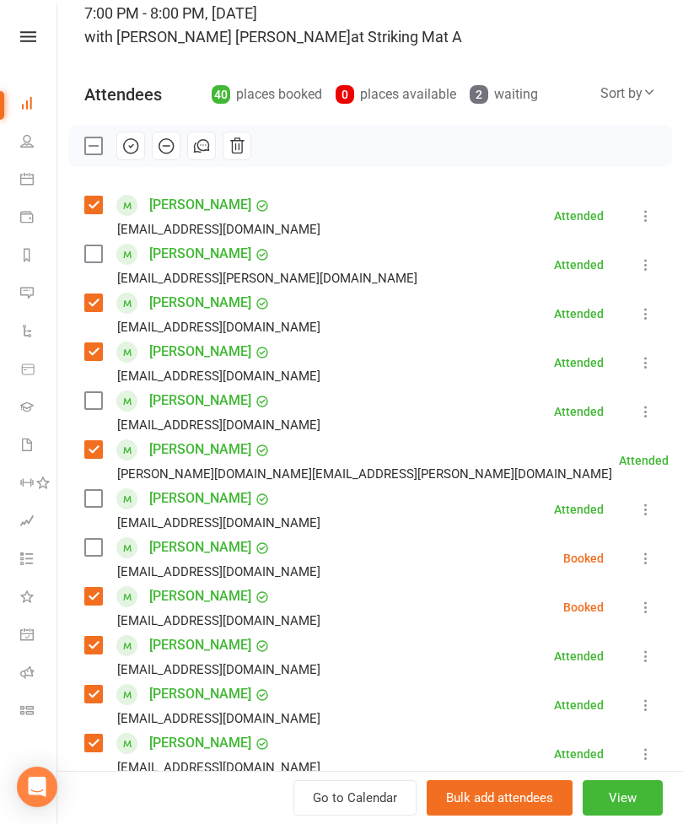
click at [87, 256] on label at bounding box center [92, 253] width 17 height 17
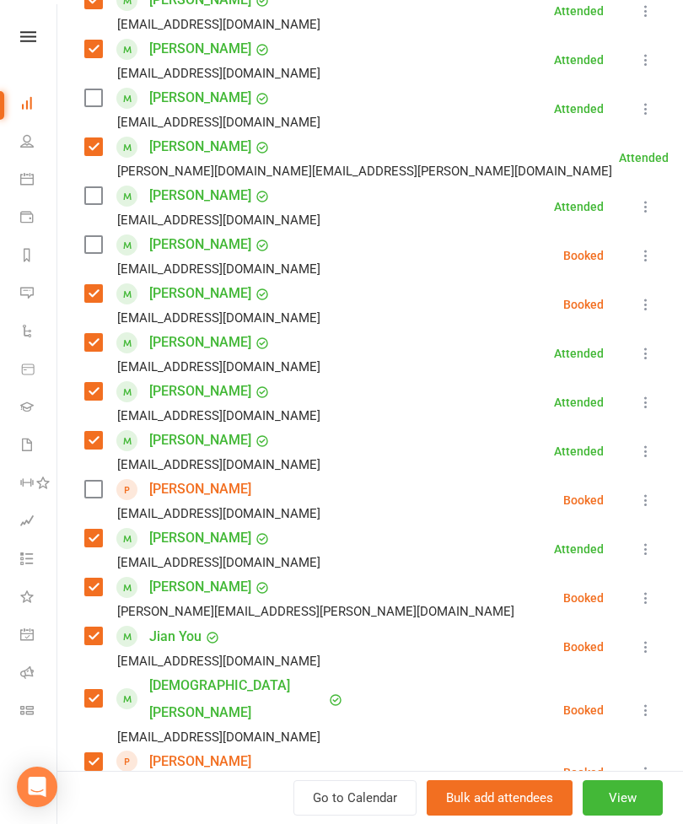
scroll to position [421, 0]
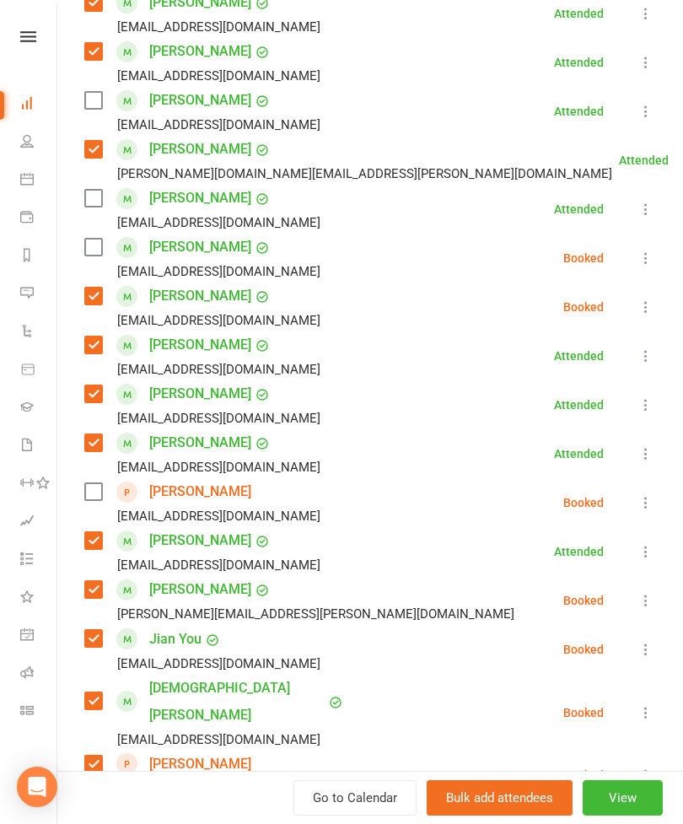
click at [93, 202] on label at bounding box center [92, 198] width 17 height 17
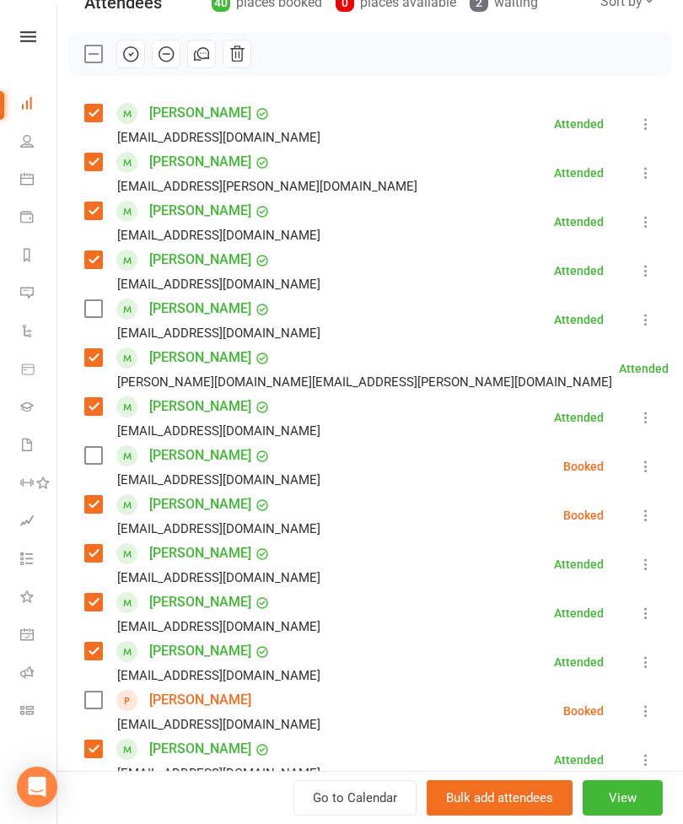
scroll to position [322, 0]
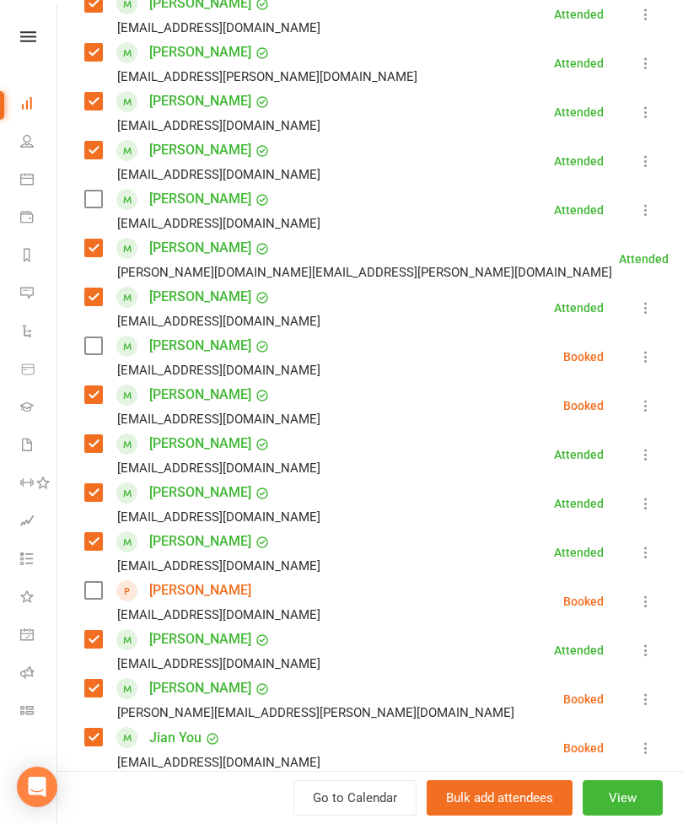
click at [92, 351] on label at bounding box center [92, 345] width 17 height 17
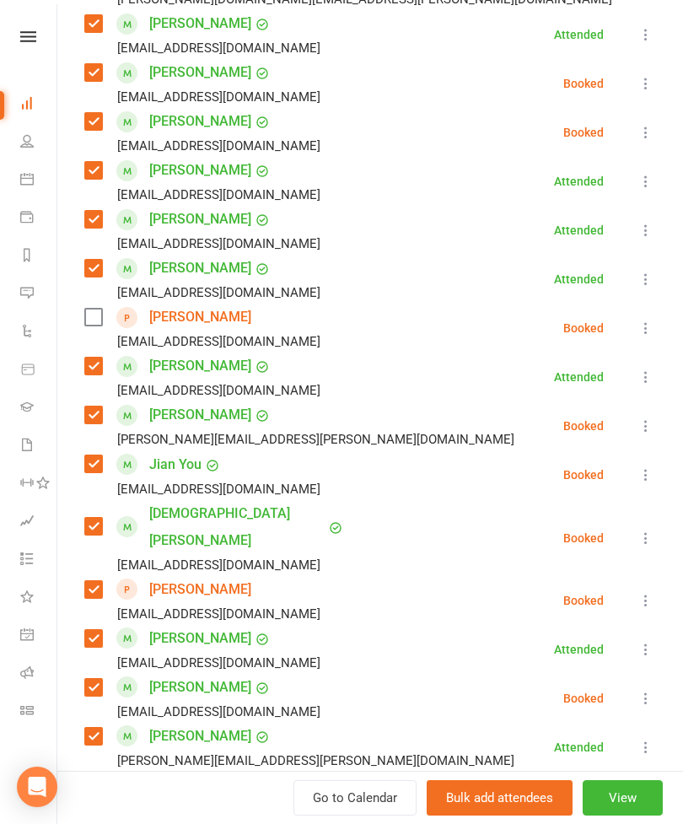
scroll to position [603, 0]
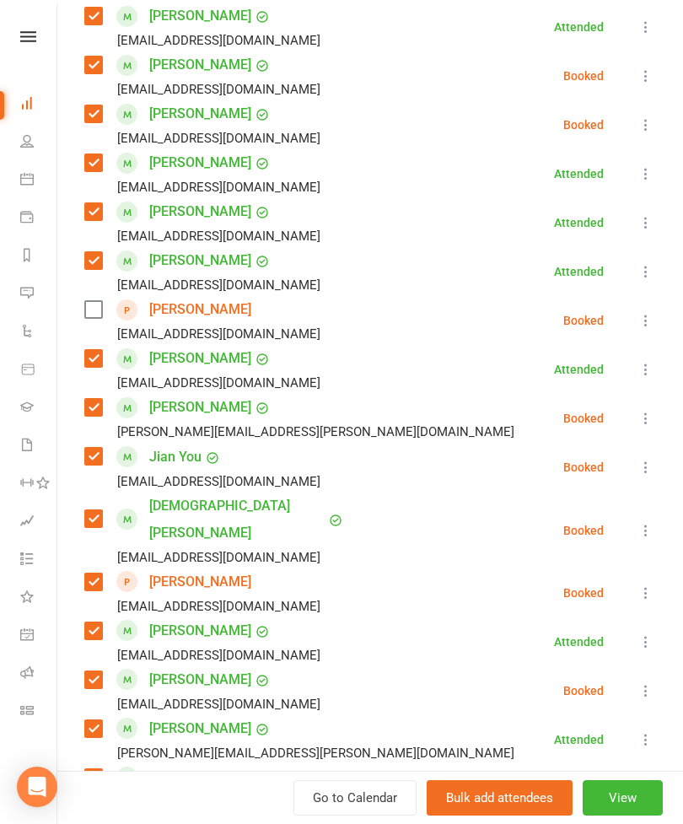
click at [98, 309] on label at bounding box center [92, 309] width 17 height 17
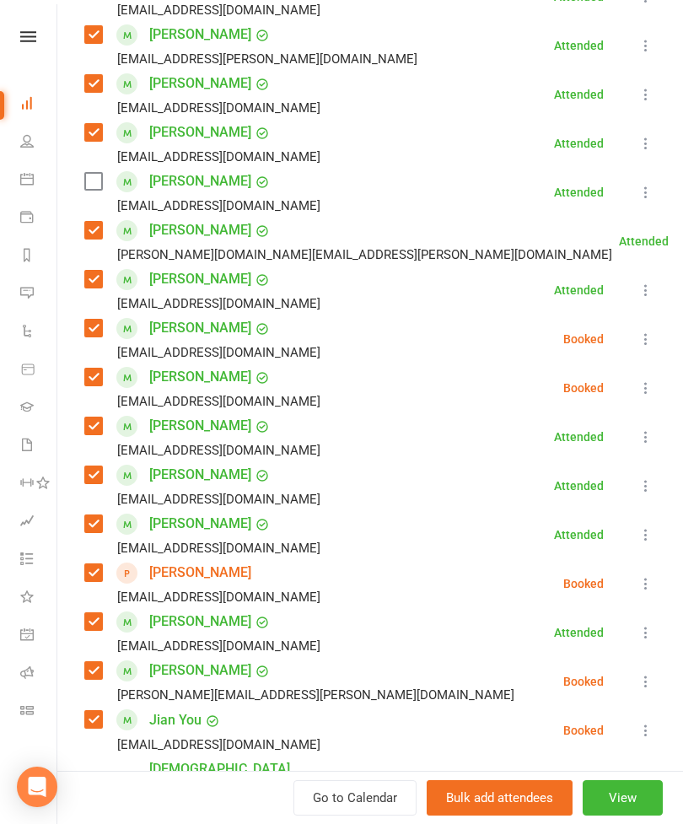
scroll to position [343, 0]
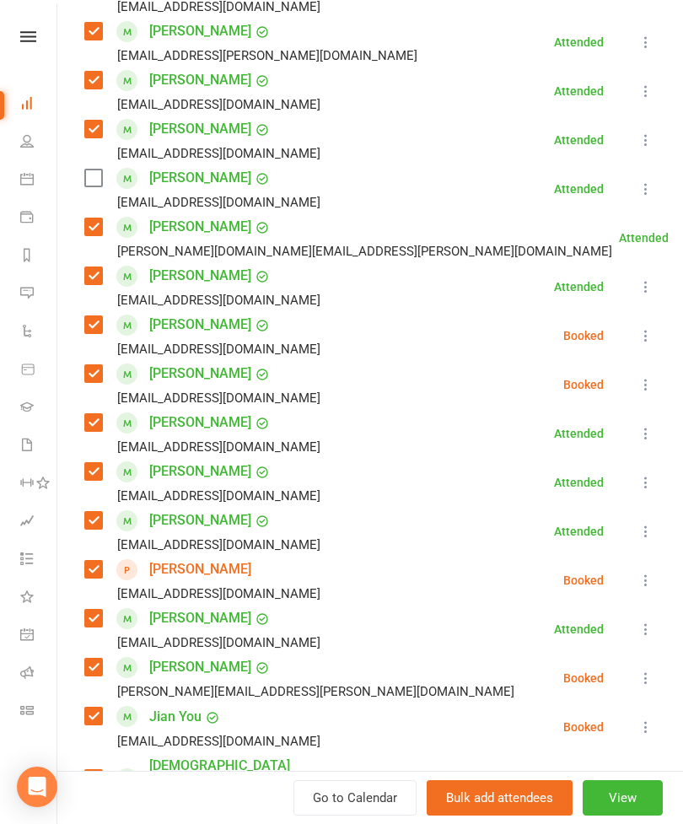
click at [643, 191] on icon at bounding box center [645, 188] width 17 height 17
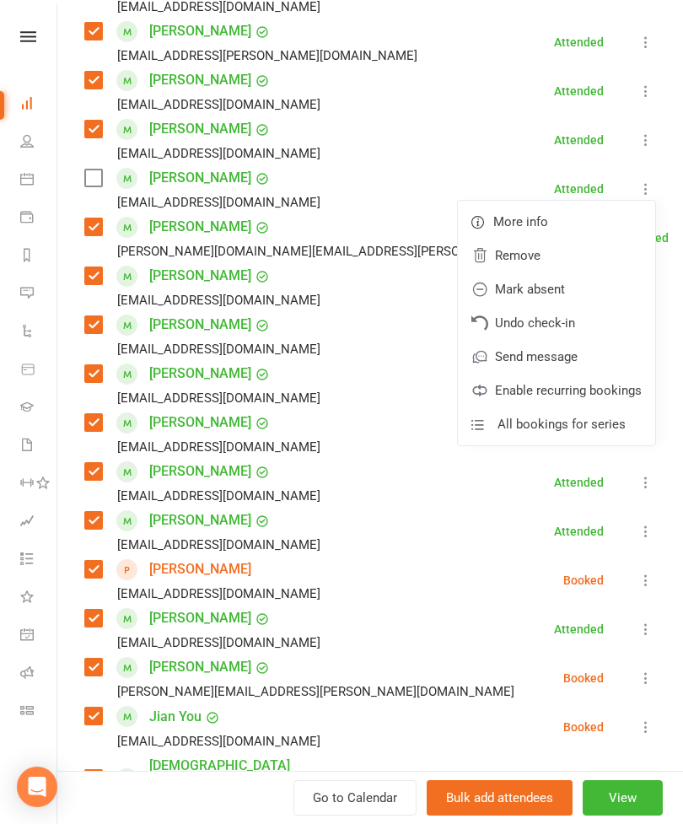
click at [531, 259] on link "Remove" at bounding box center [556, 256] width 197 height 34
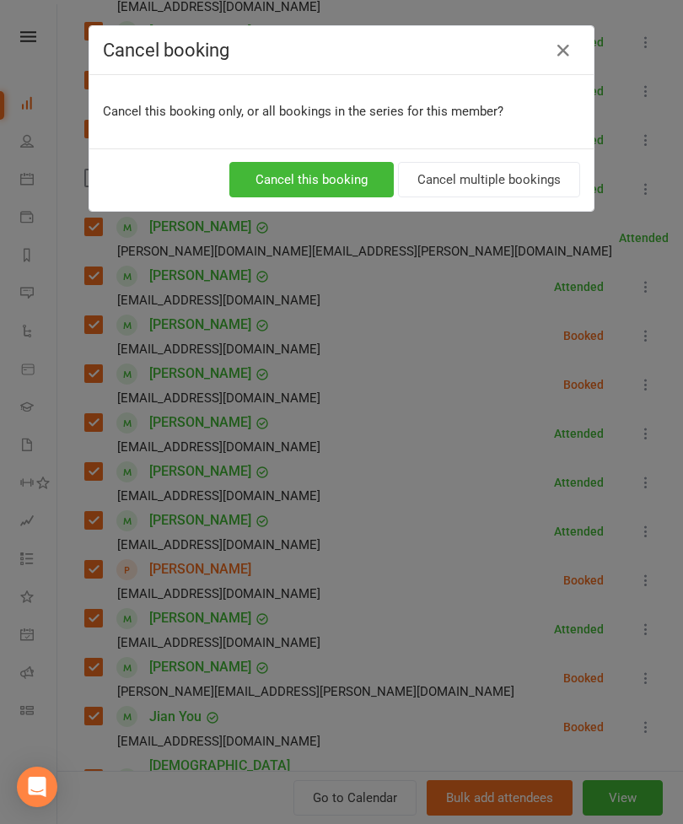
click at [349, 193] on button "Cancel this booking" at bounding box center [311, 179] width 164 height 35
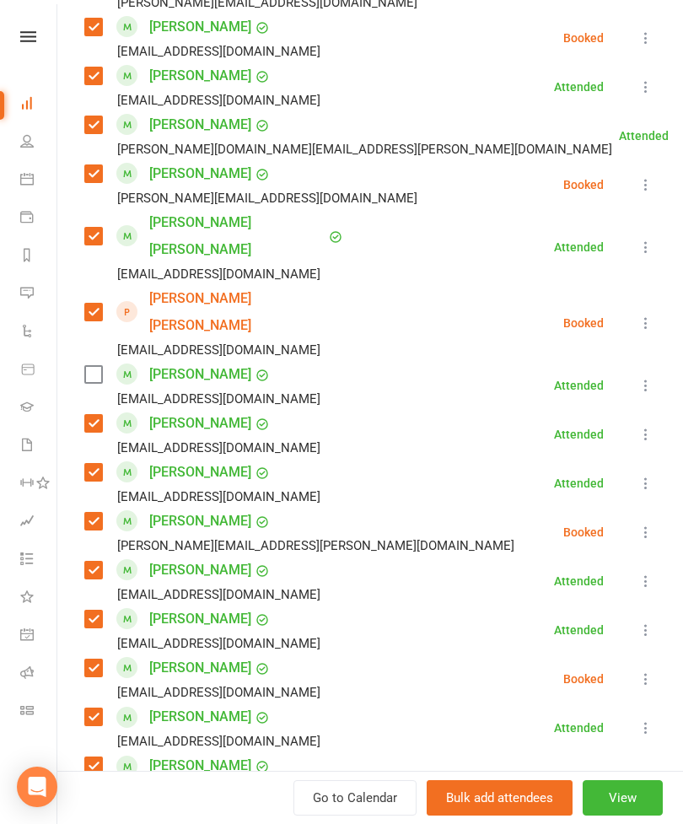
scroll to position [1353, 0]
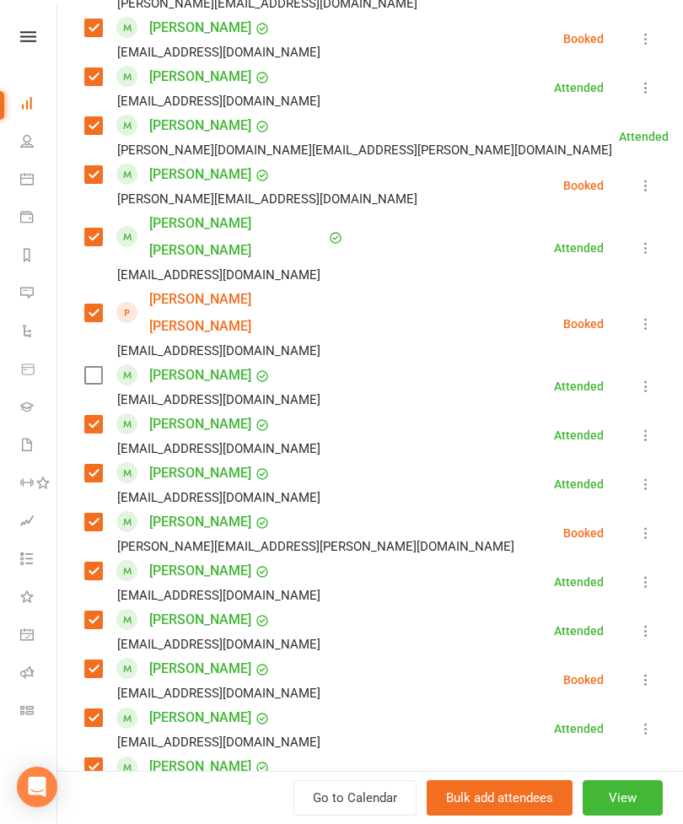
click at [648, 378] on icon at bounding box center [645, 386] width 17 height 17
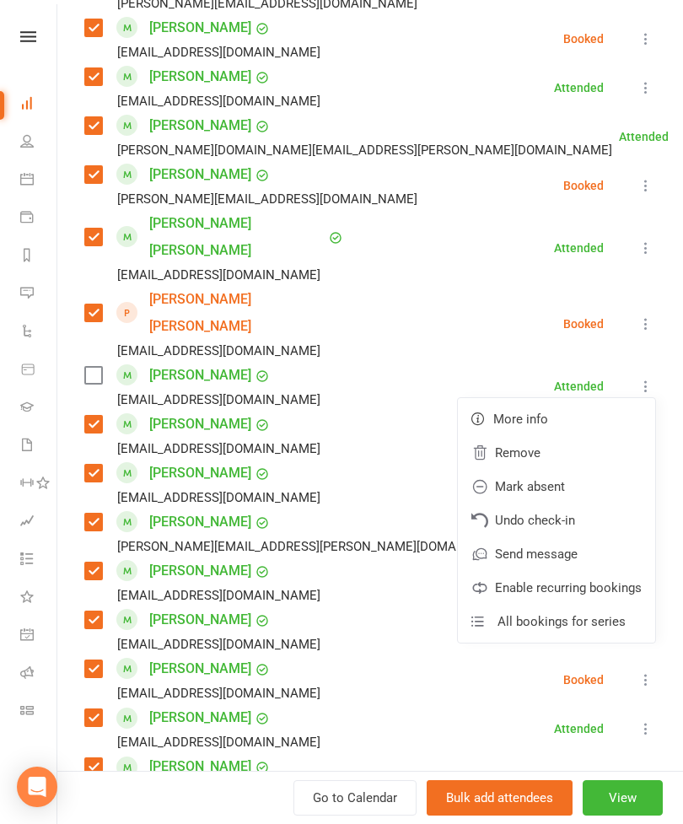
click at [578, 436] on link "Remove" at bounding box center [556, 453] width 197 height 34
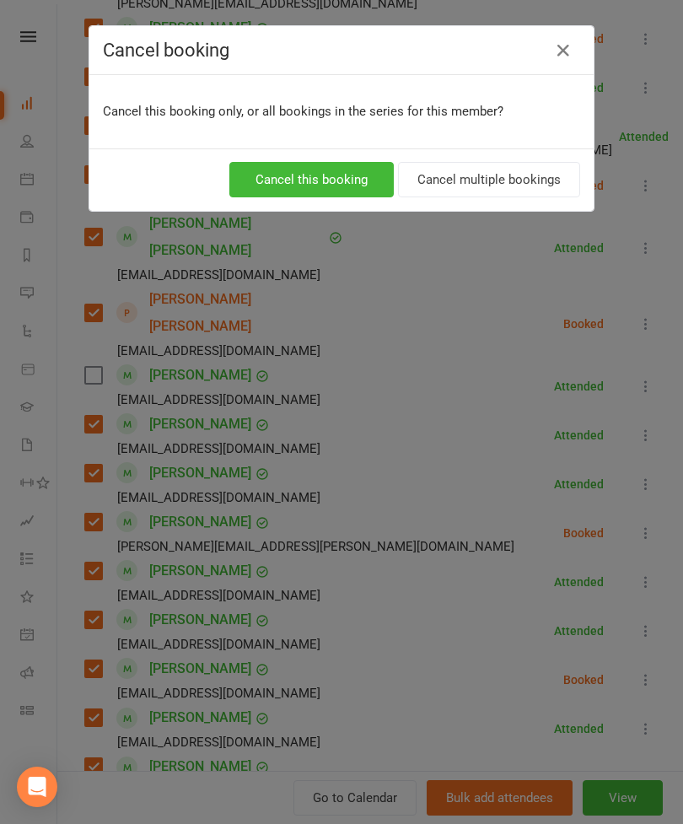
click at [348, 188] on button "Cancel this booking" at bounding box center [311, 179] width 164 height 35
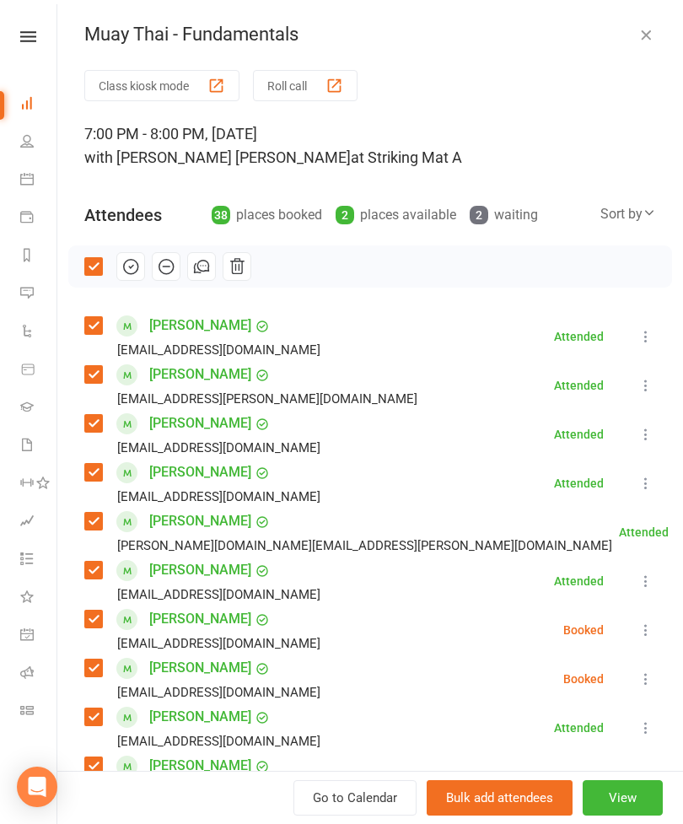
scroll to position [0, 0]
click at [143, 273] on button "button" at bounding box center [130, 266] width 29 height 29
click at [648, 31] on icon "button" at bounding box center [645, 34] width 17 height 17
